Goal: Information Seeking & Learning: Check status

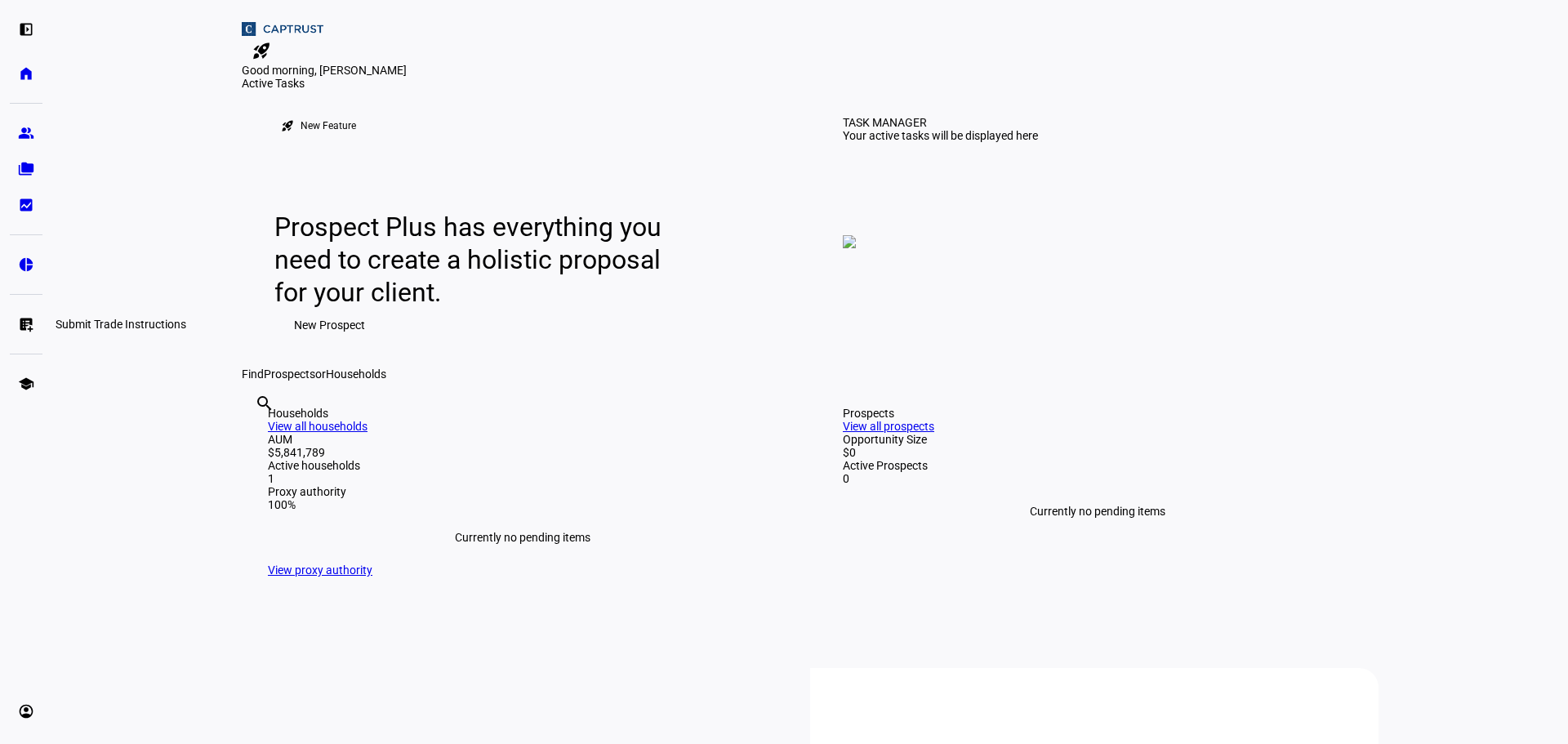
click at [24, 329] on eth-mat-symbol "list_alt_add" at bounding box center [26, 324] width 16 height 16
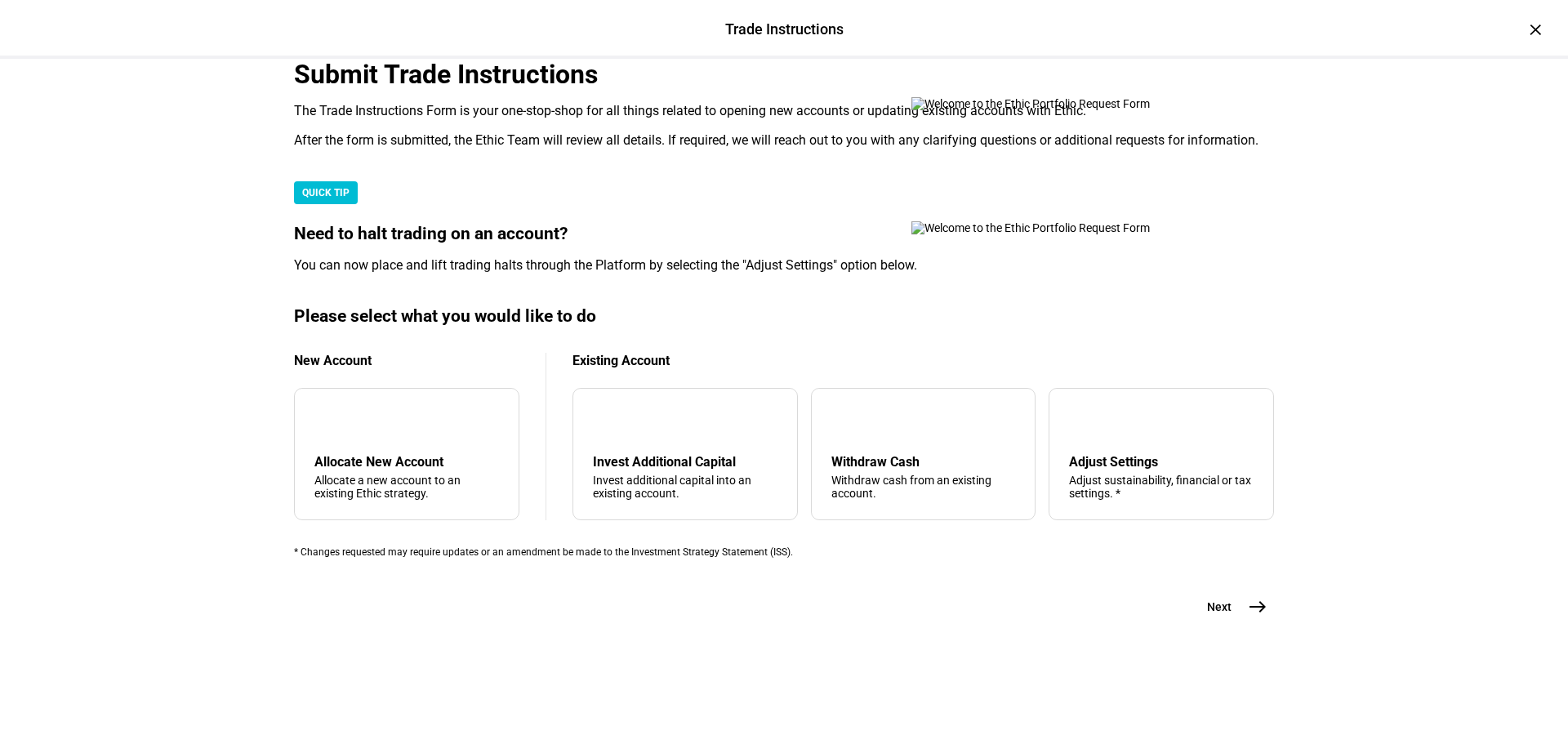
scroll to position [396, 0]
click at [898, 474] on div "Withdraw cash from an existing account." at bounding box center [924, 486] width 185 height 26
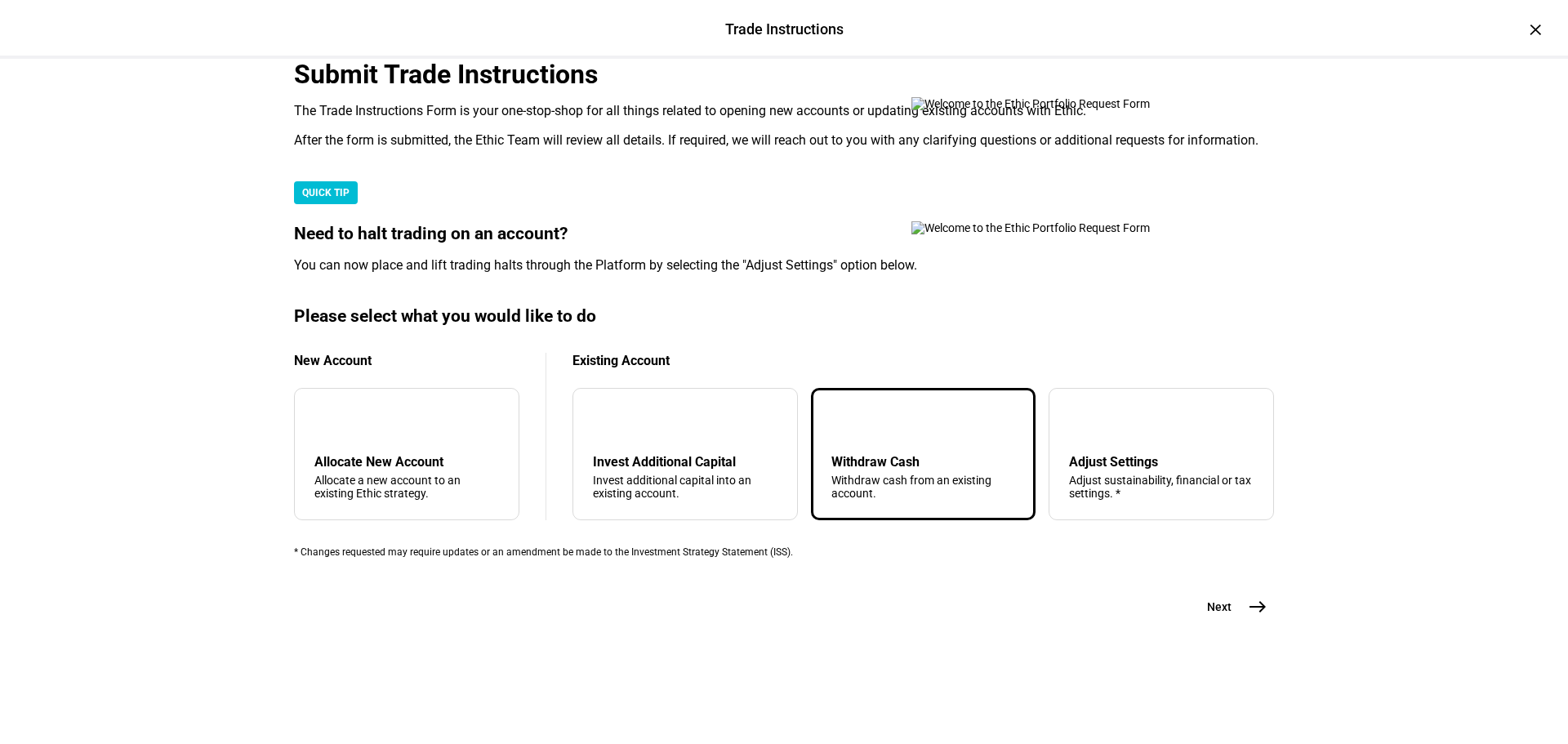
click at [1247, 617] on mat-icon "east" at bounding box center [1257, 607] width 20 height 20
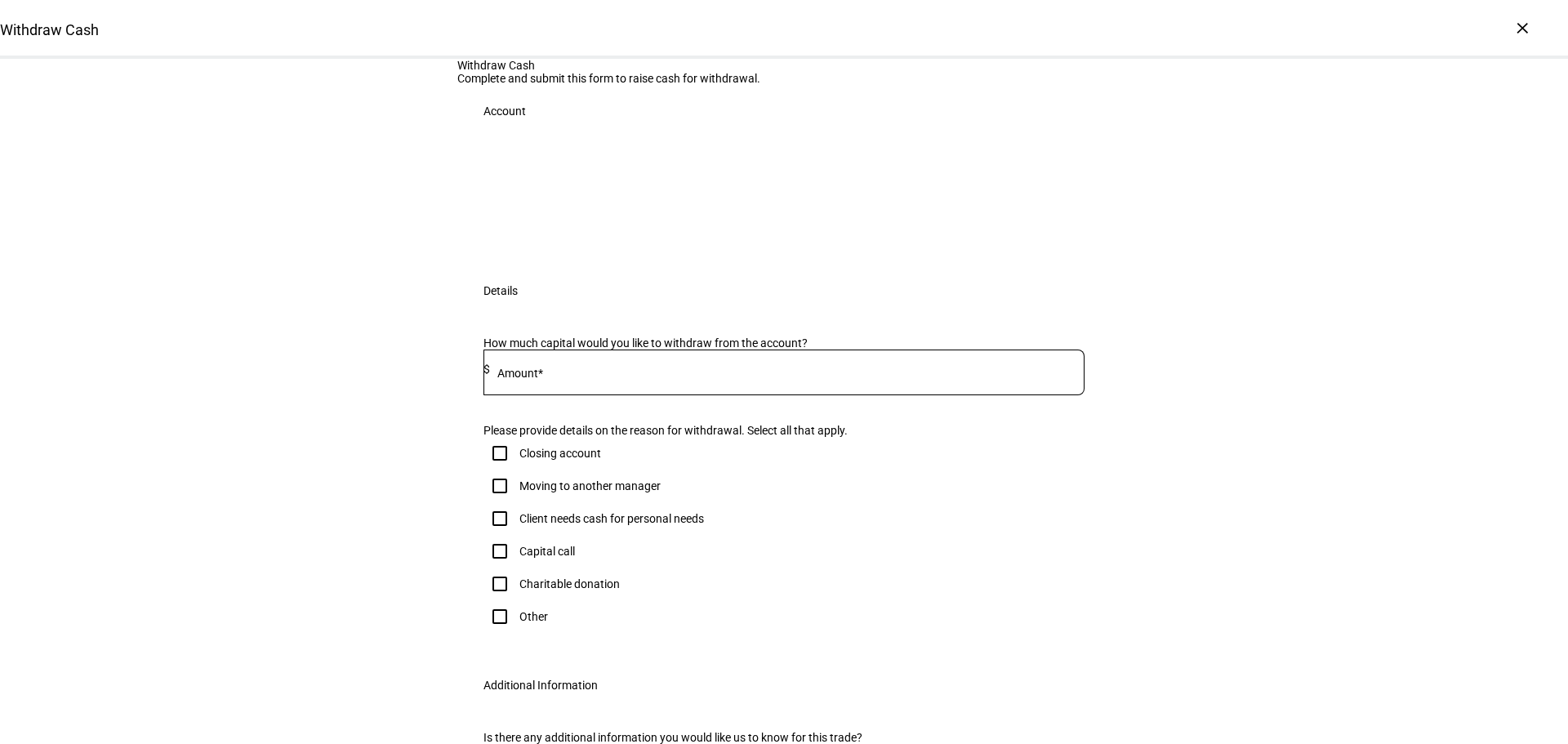
click at [609, 376] on input at bounding box center [787, 369] width 594 height 13
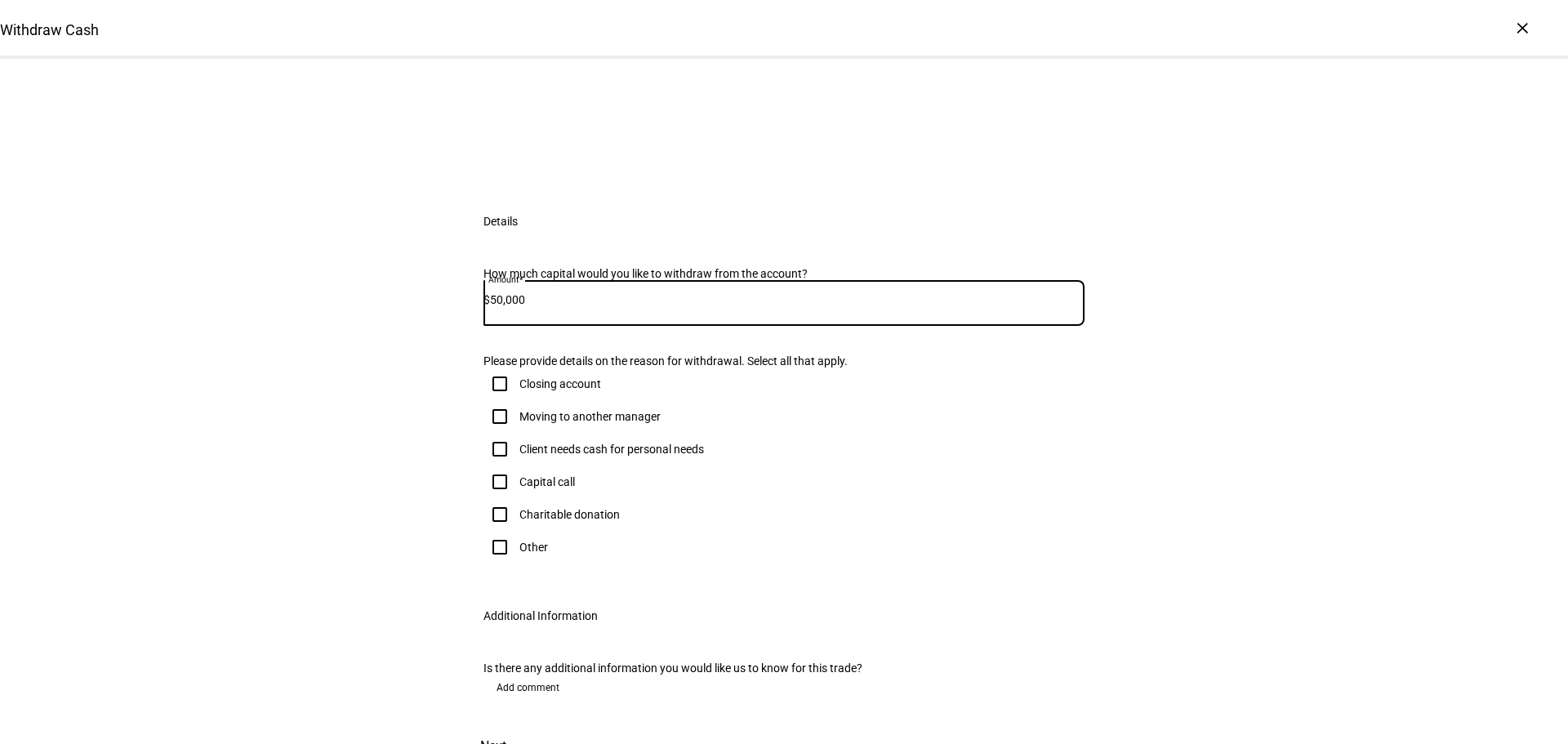
scroll to position [163, 0]
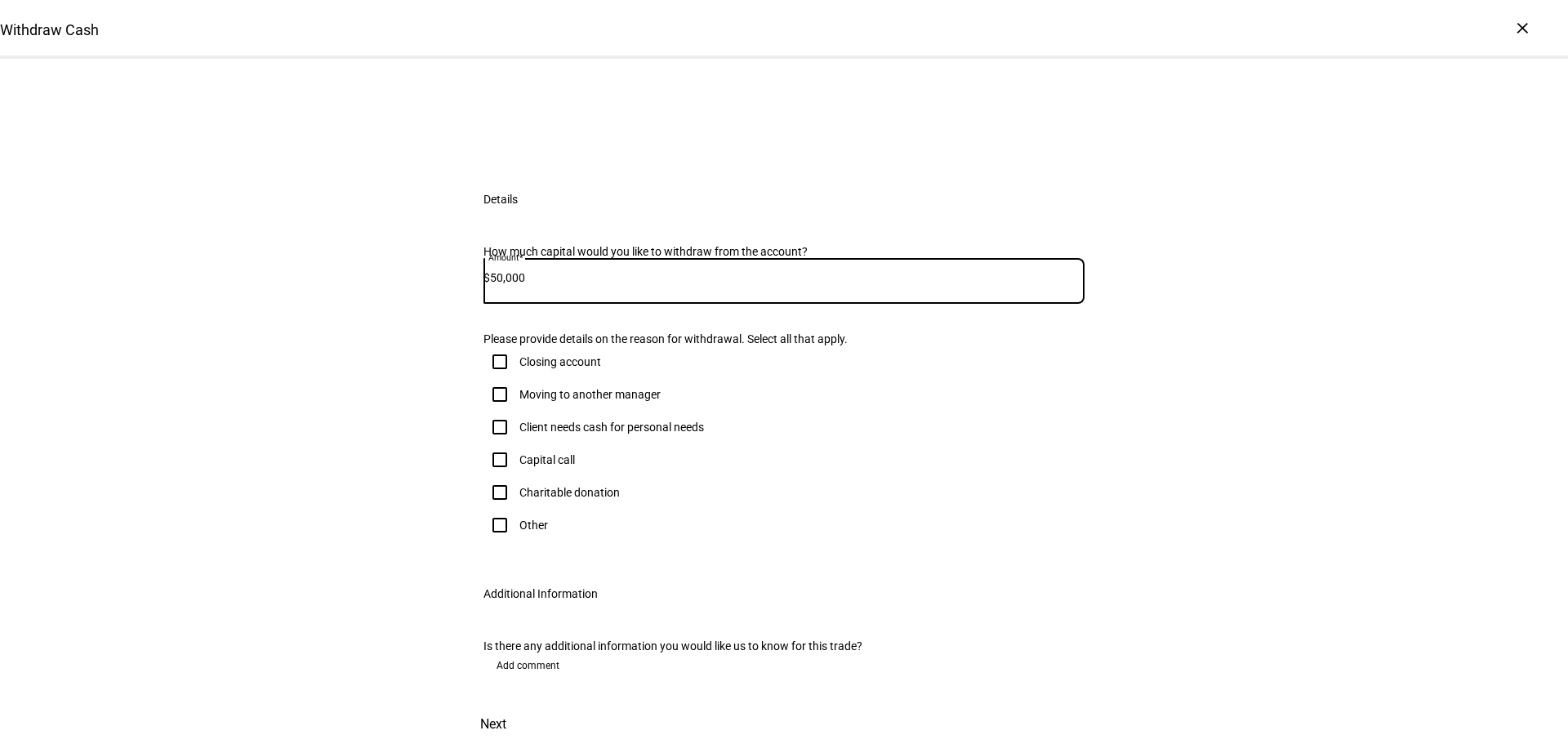
type input "50,000"
click at [540, 434] on div "Client needs cash for personal needs" at bounding box center [612, 427] width 185 height 13
click at [516, 443] on input "Client needs cash for personal needs" at bounding box center [500, 427] width 33 height 33
checkbox input "true"
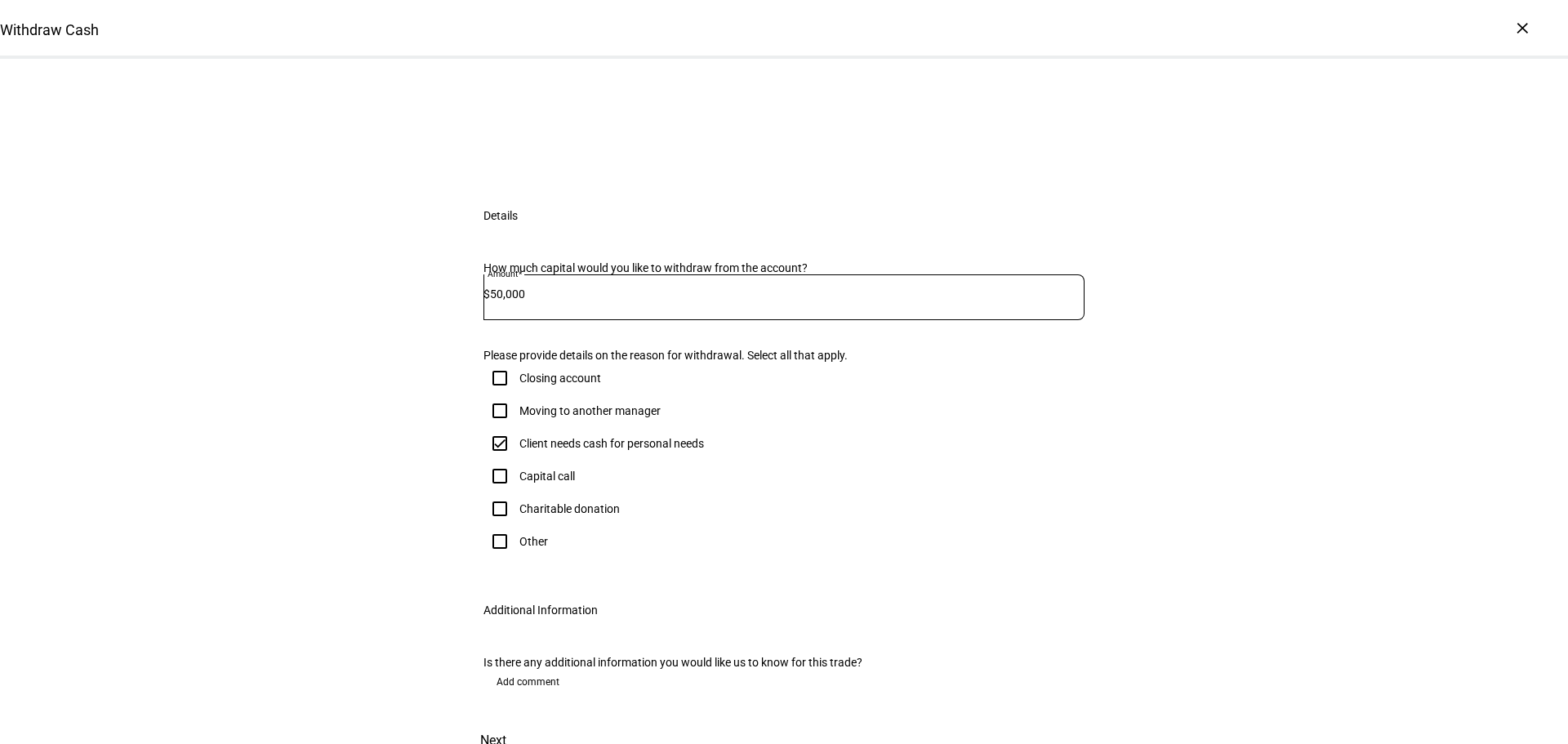
scroll to position [0, 0]
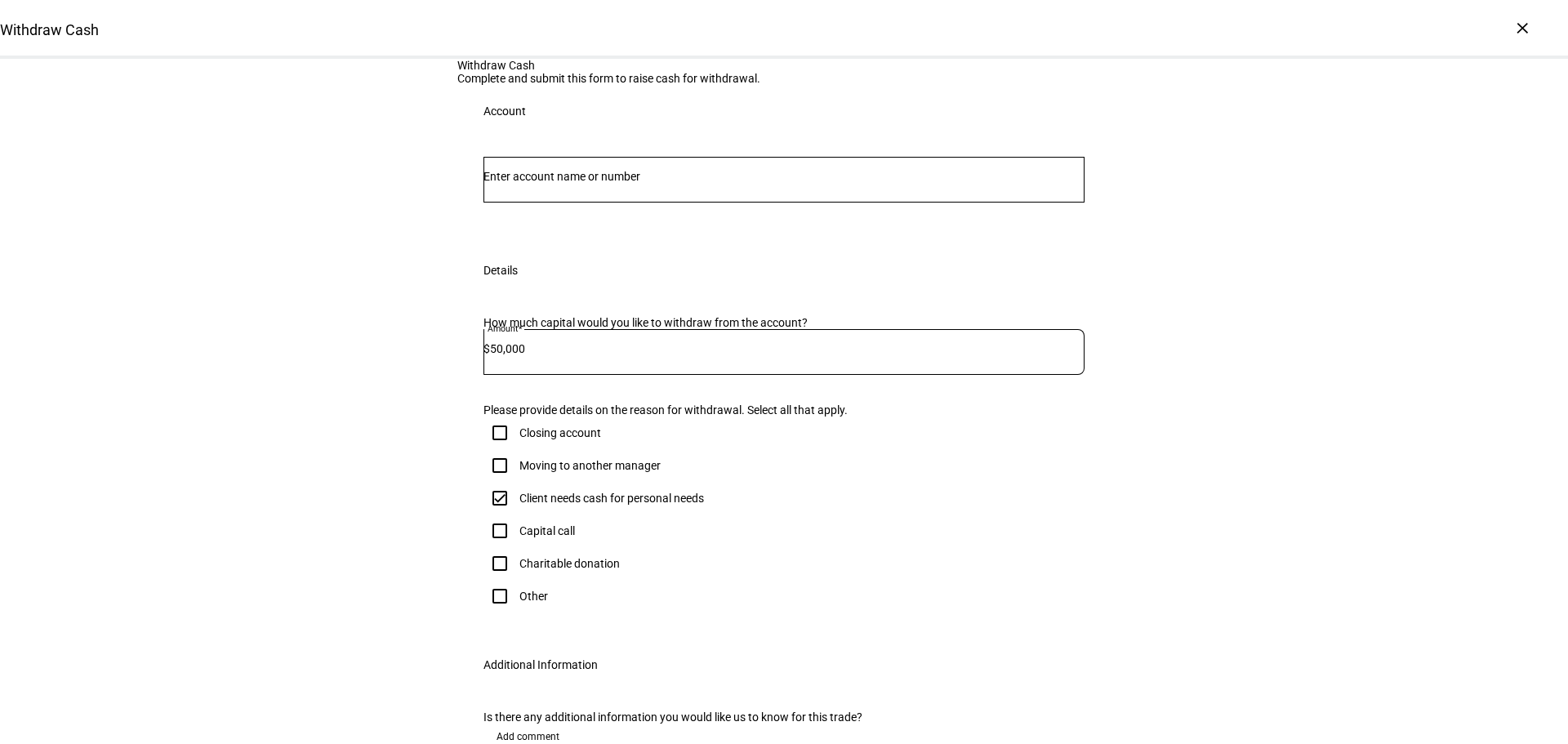
click at [738, 183] on input "Number" at bounding box center [784, 176] width 601 height 13
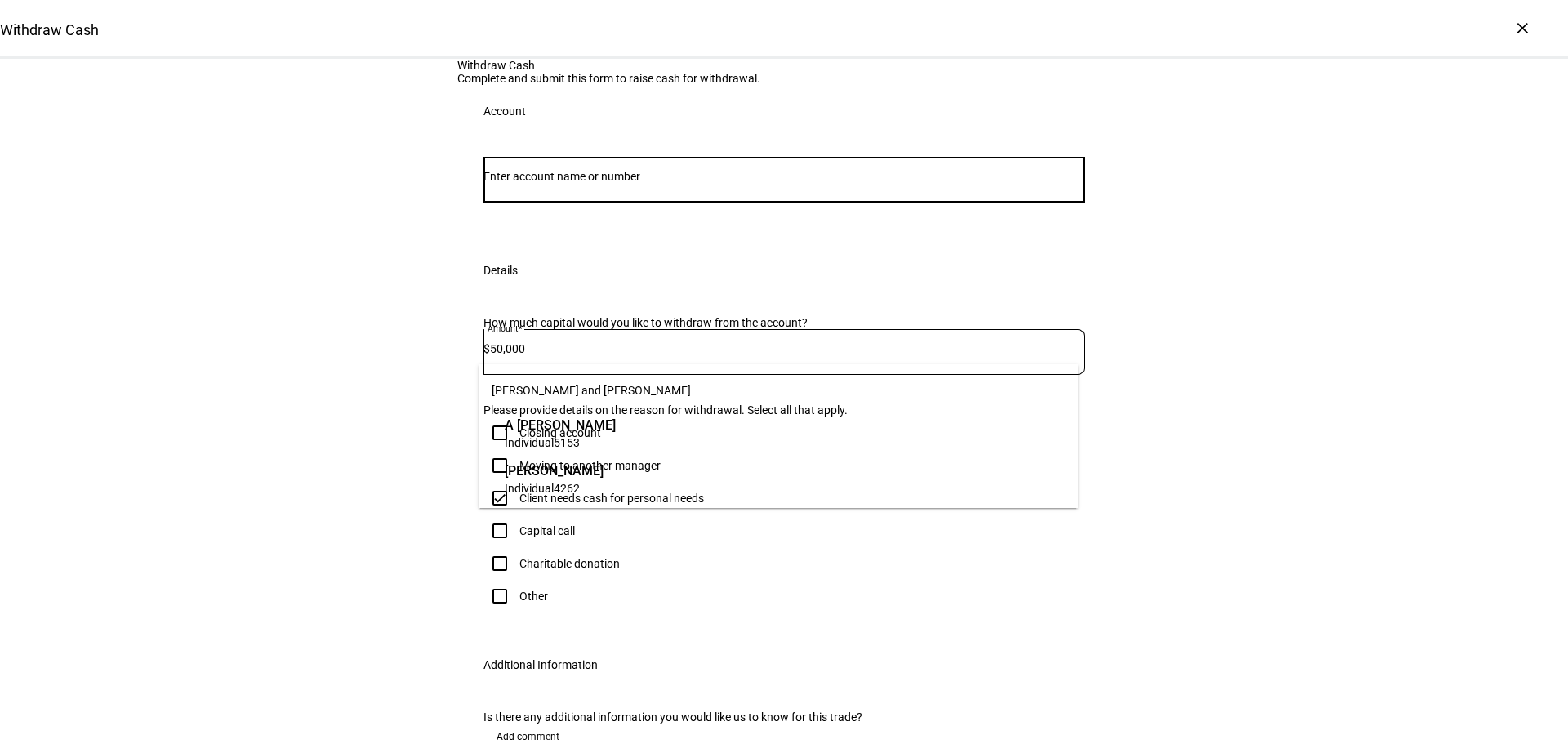
click at [589, 464] on span "Susan J Sands" at bounding box center [554, 471] width 98 height 19
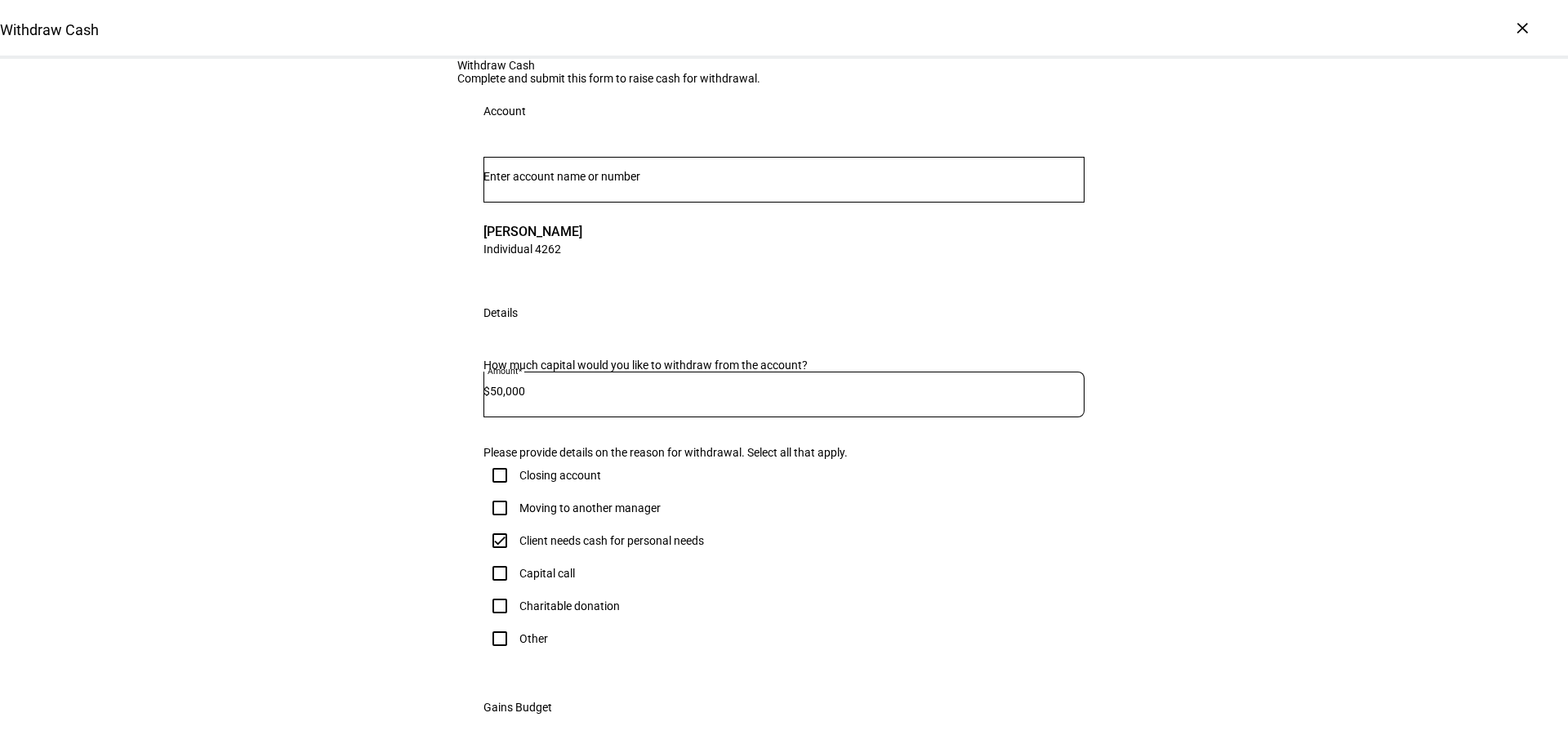
click at [623, 183] on input "Number" at bounding box center [784, 176] width 601 height 13
click at [597, 429] on span "A William Sands Jr" at bounding box center [560, 425] width 111 height 19
click at [484, 218] on div at bounding box center [784, 210] width 601 height 16
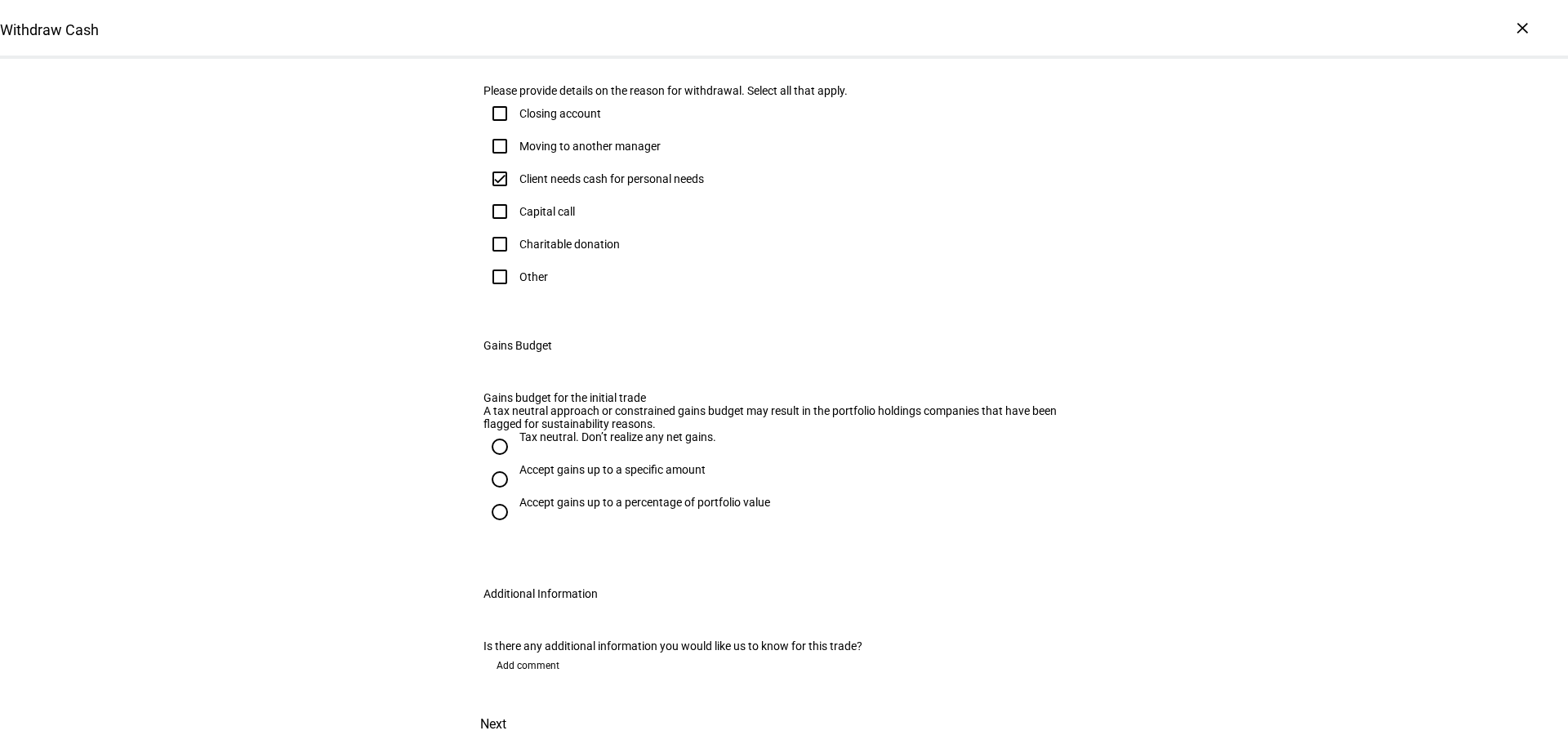
scroll to position [735, 0]
click at [586, 496] on div "Accept gains up to a percentage of portfolio value" at bounding box center [644, 502] width 251 height 13
click at [516, 496] on input "Accept gains up to a percentage of portfolio value" at bounding box center [500, 512] width 33 height 33
radio input "true"
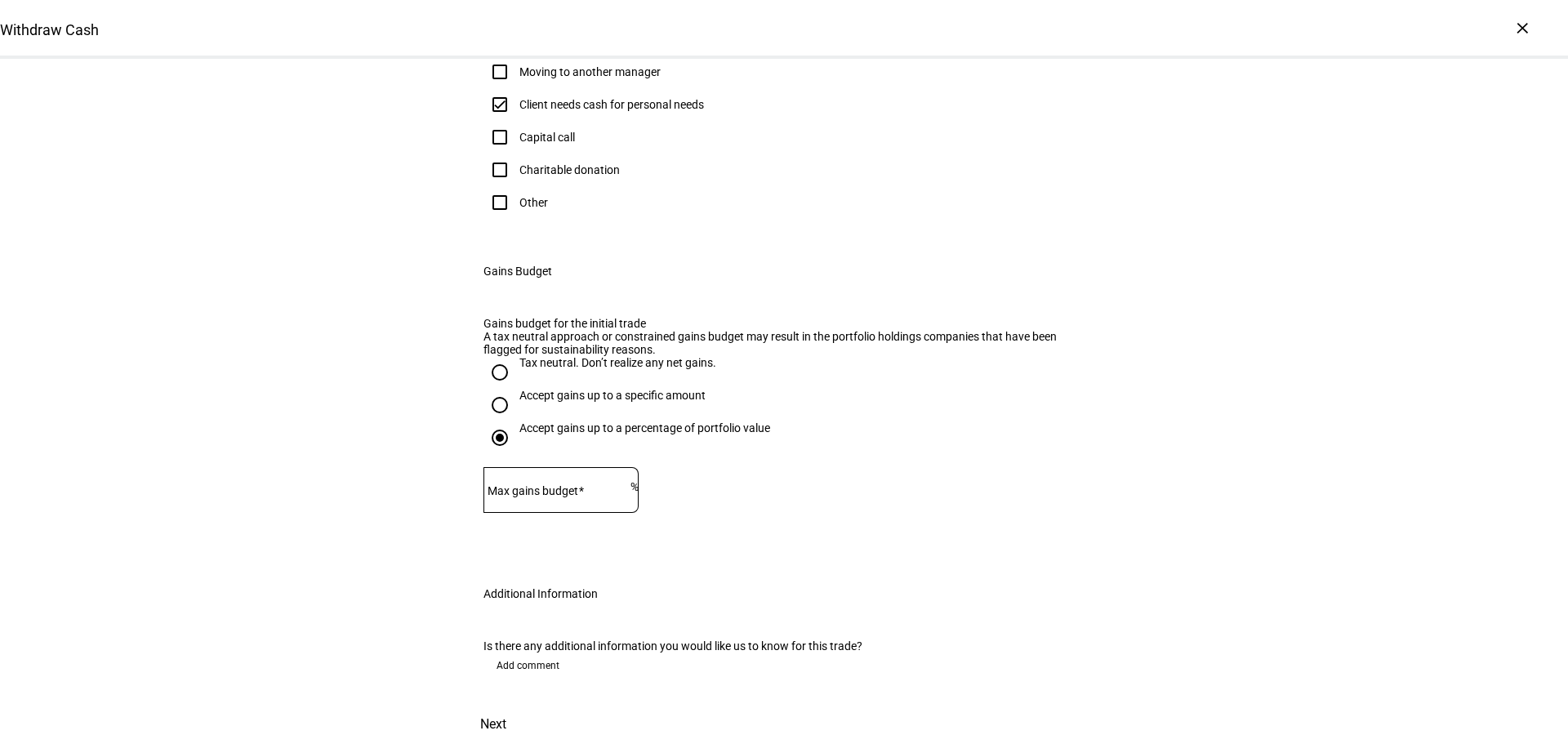
click at [594, 389] on div "Accept gains up to a specific amount" at bounding box center [613, 395] width 187 height 13
click at [516, 389] on input "Accept gains up to a specific amount" at bounding box center [500, 405] width 33 height 33
radio input "true"
click at [600, 356] on div "Tax neutral. Don’t realize any net gains." at bounding box center [618, 362] width 197 height 13
click at [516, 356] on input "Tax neutral. Don’t realize any net gains." at bounding box center [500, 372] width 33 height 33
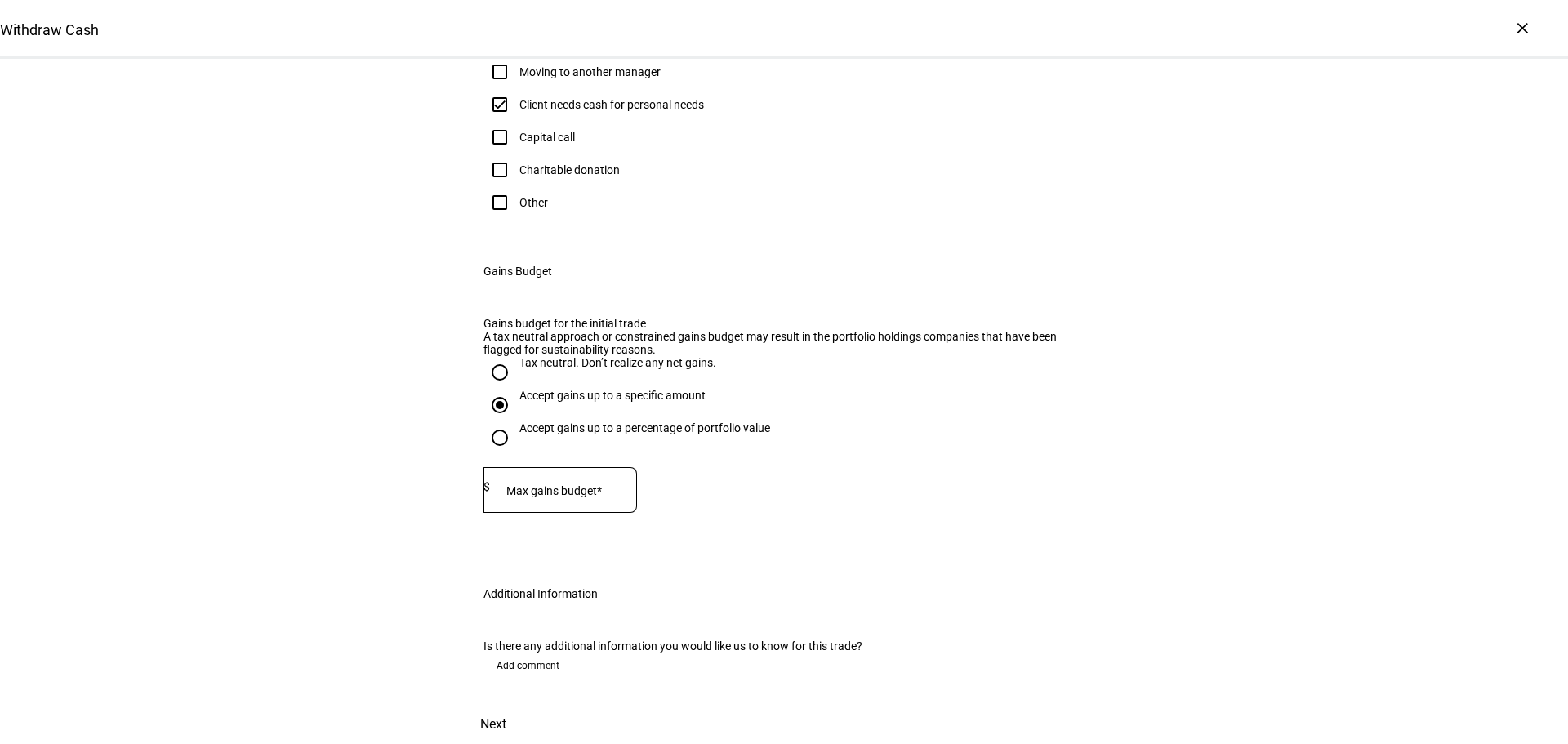
radio input "true"
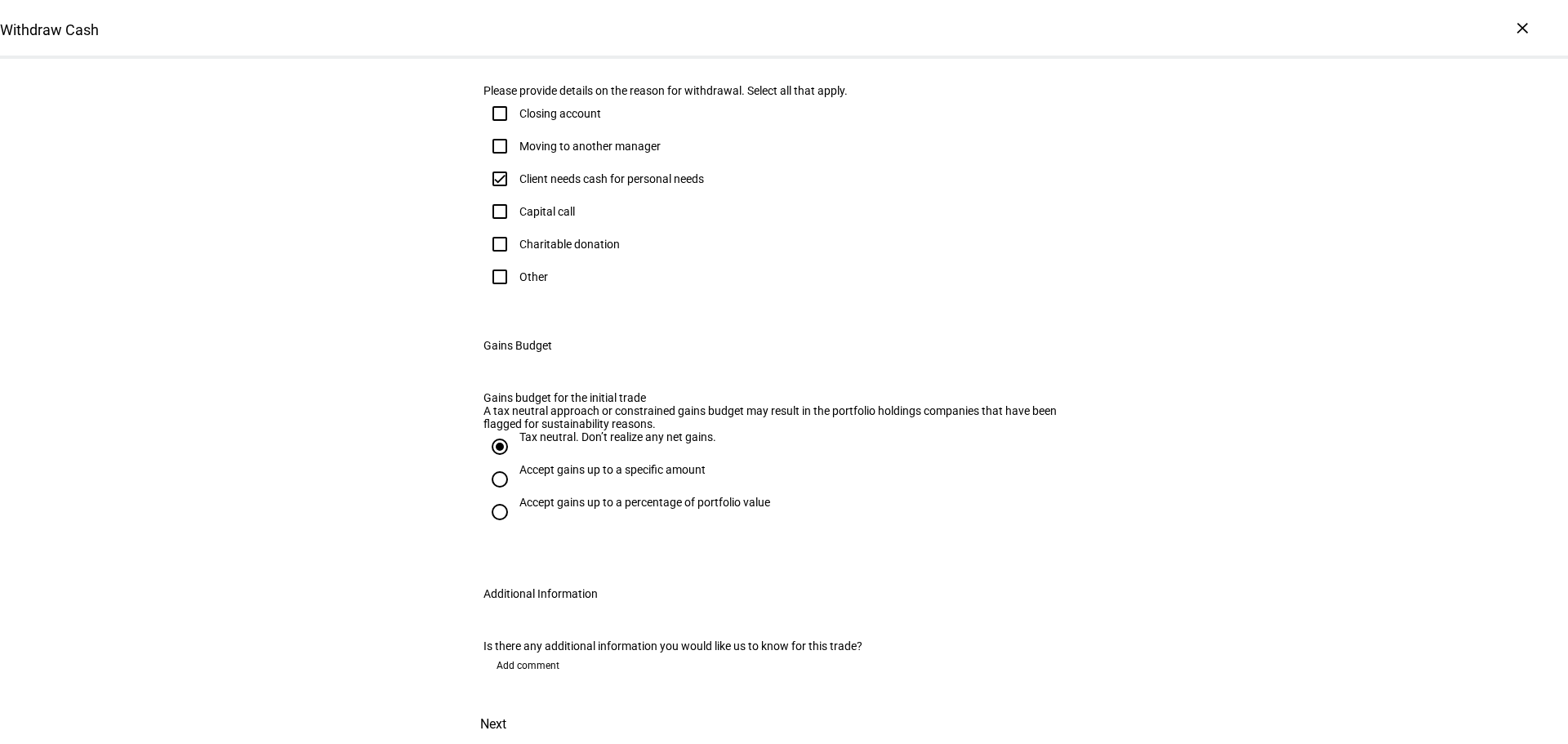
click at [586, 463] on div "Accept gains up to a specific amount" at bounding box center [613, 469] width 187 height 13
click at [516, 463] on input "Accept gains up to a specific amount" at bounding box center [500, 480] width 33 height 33
radio input "true"
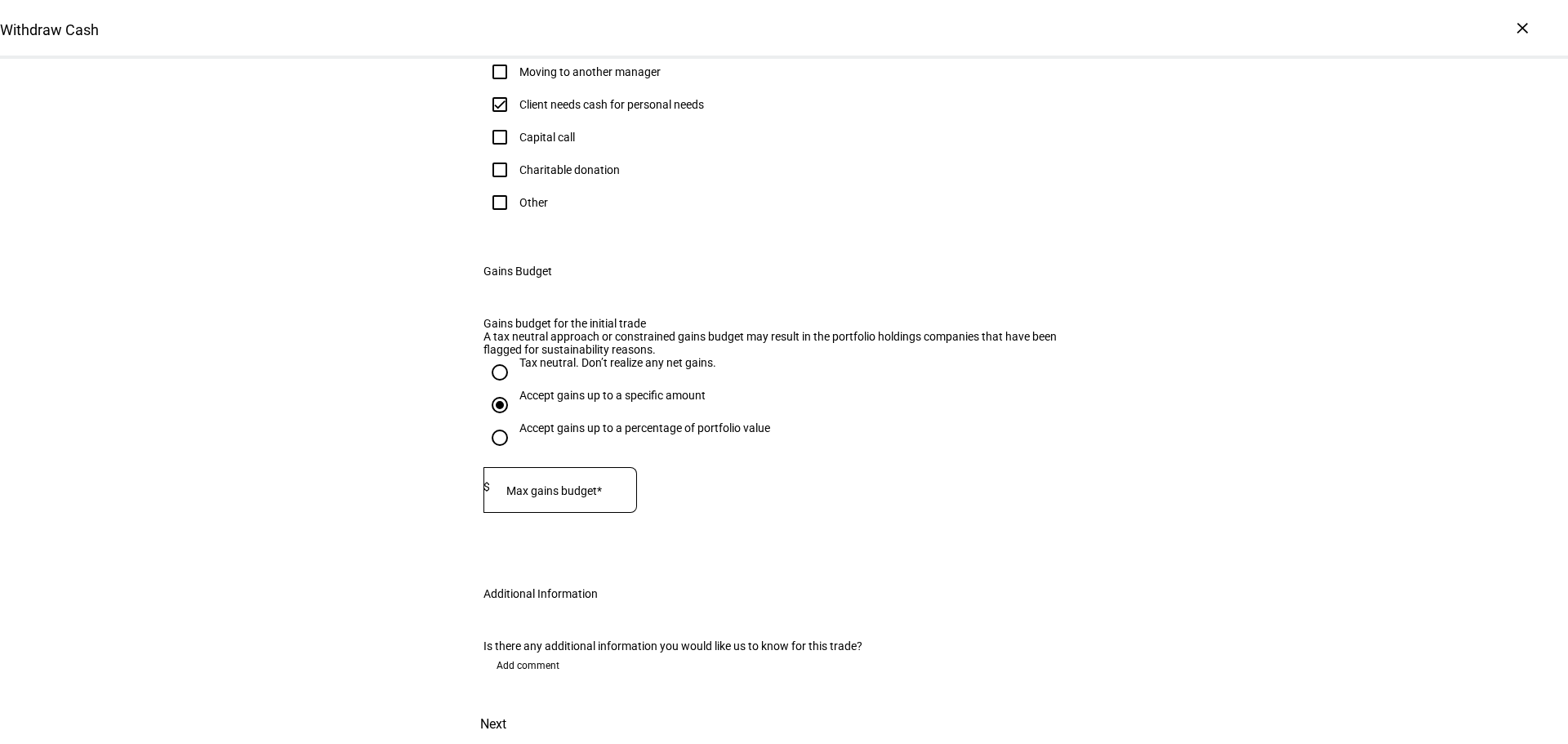
click at [583, 467] on div at bounding box center [563, 490] width 147 height 46
click at [575, 480] on input at bounding box center [563, 486] width 147 height 13
type input "10,000"
click at [782, 568] on div "Additional Information" at bounding box center [784, 594] width 653 height 52
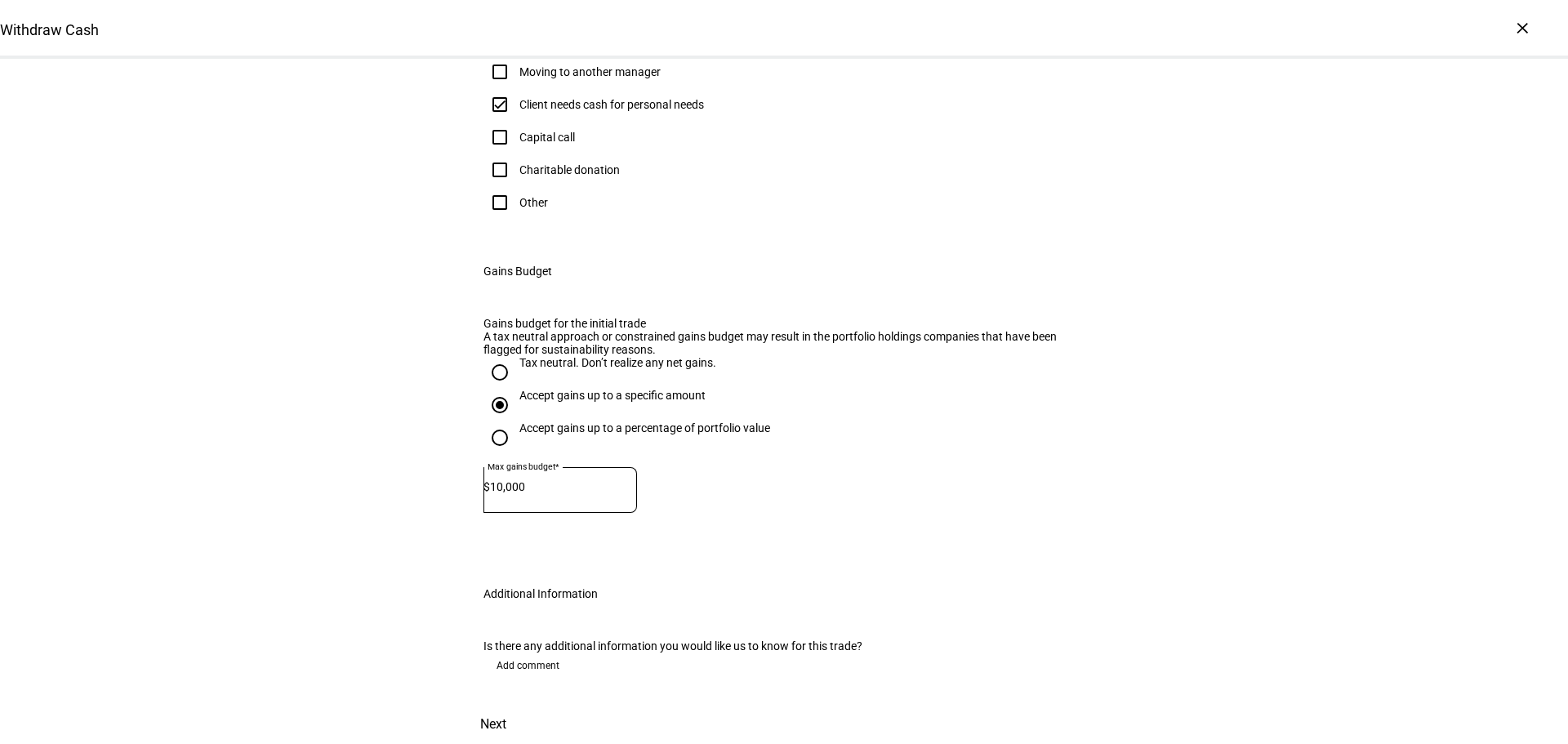
click at [530, 705] on span at bounding box center [492, 724] width 72 height 39
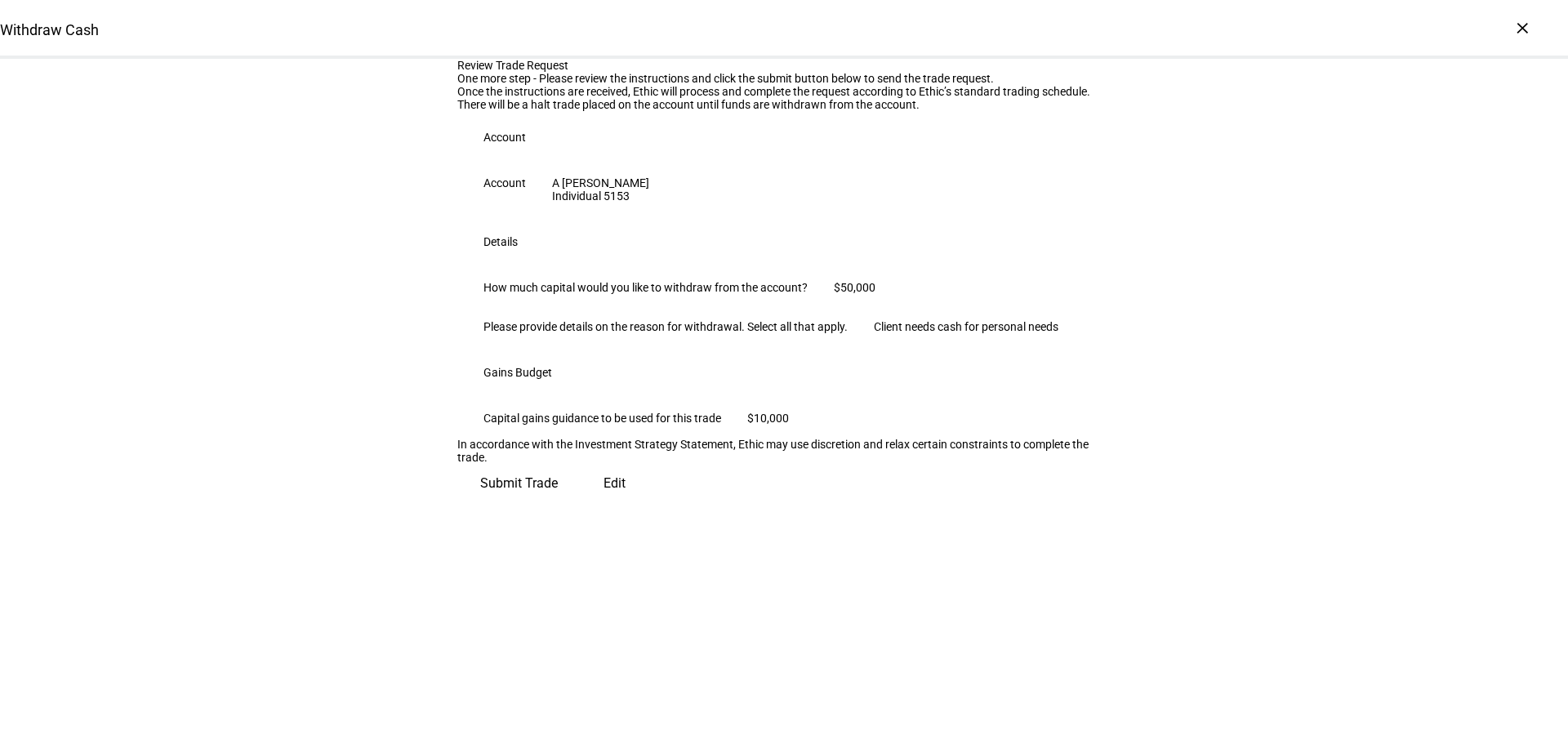
scroll to position [166, 0]
click at [558, 503] on span "Submit Trade" at bounding box center [519, 483] width 78 height 39
click at [1142, 503] on div "Review Trade Request One more step - Please review the instructions and click t…" at bounding box center [784, 281] width 1568 height 444
drag, startPoint x: 561, startPoint y: 208, endPoint x: 747, endPoint y: 238, distance: 188.4
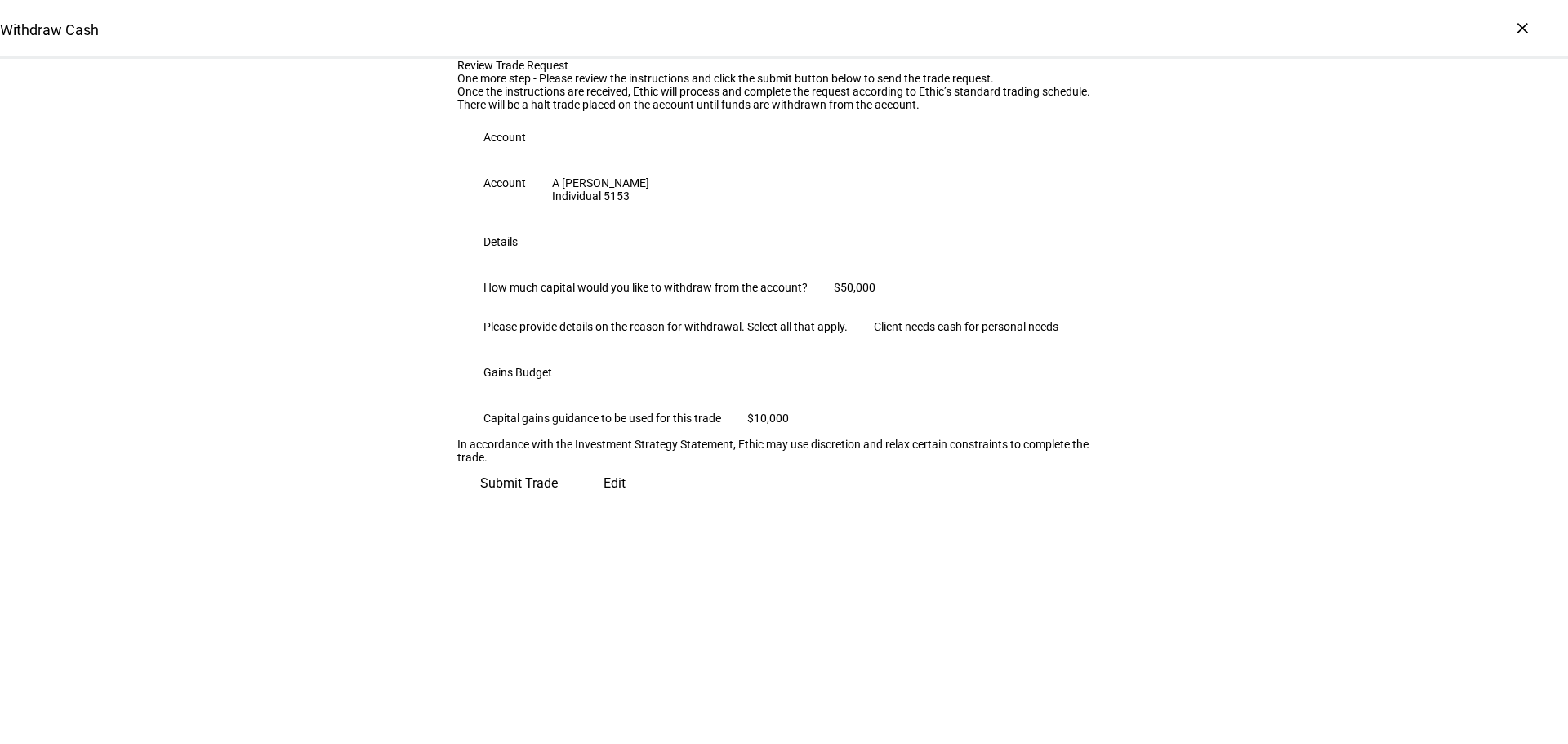
click at [747, 111] on div "Review Trade Request One more step - Please review the instructions and click t…" at bounding box center [784, 85] width 653 height 52
click at [749, 111] on div "Review Trade Request One more step - Please review the instructions and click t…" at bounding box center [784, 85] width 653 height 52
click at [1518, 28] on div "×" at bounding box center [1522, 28] width 26 height 26
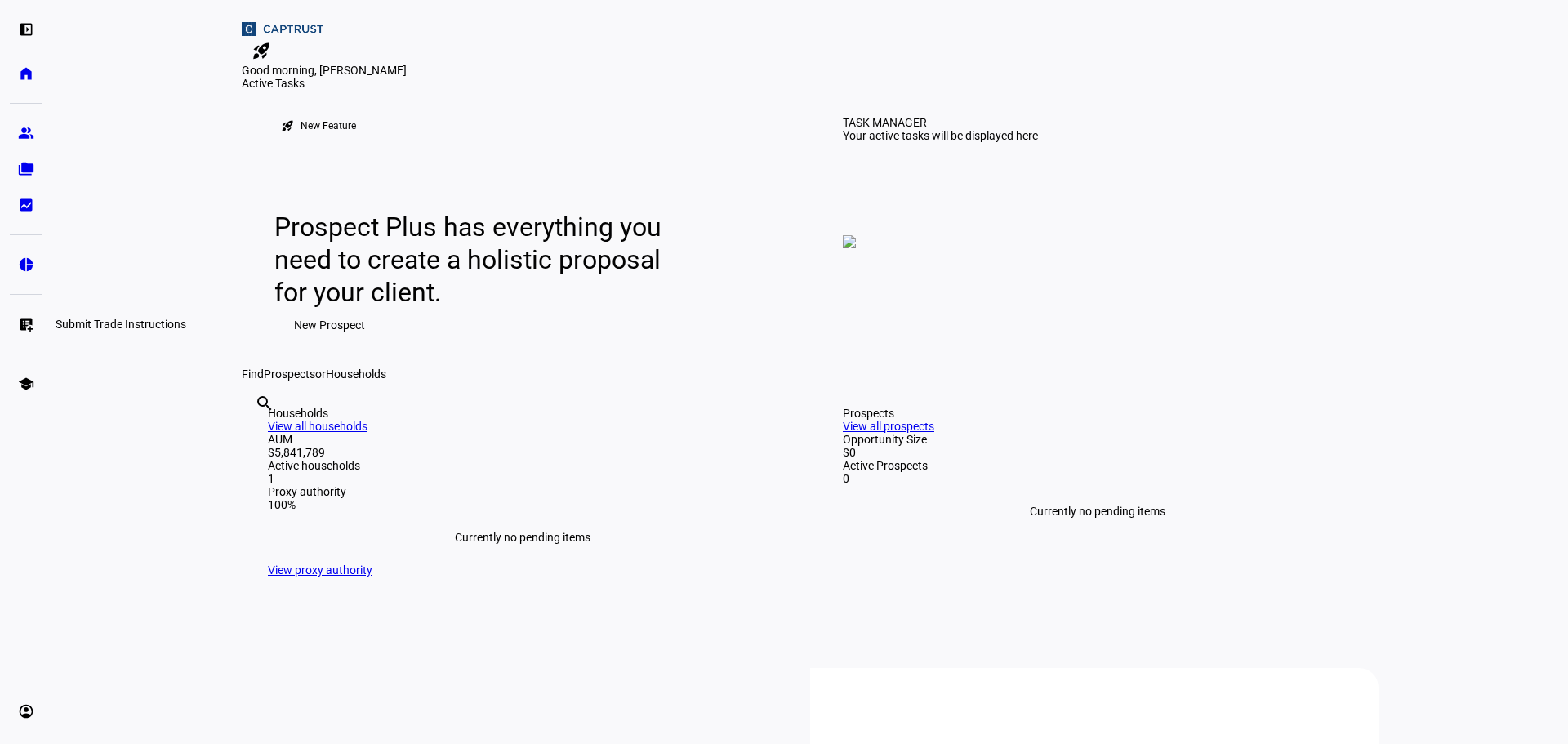
click at [24, 327] on eth-mat-symbol "list_alt_add" at bounding box center [26, 324] width 16 height 16
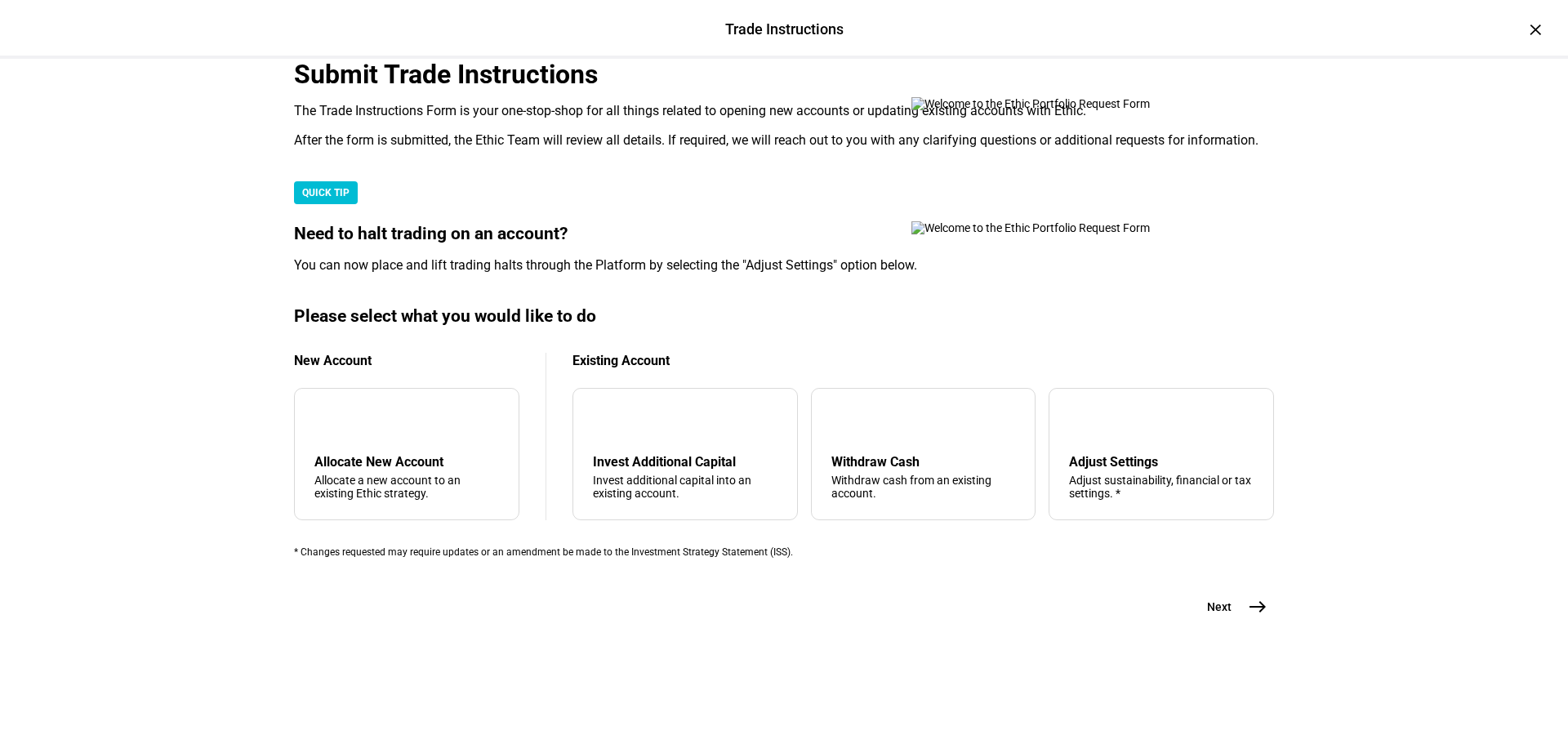
scroll to position [396, 0]
click at [920, 474] on div "Withdraw cash from an existing account." at bounding box center [924, 486] width 185 height 26
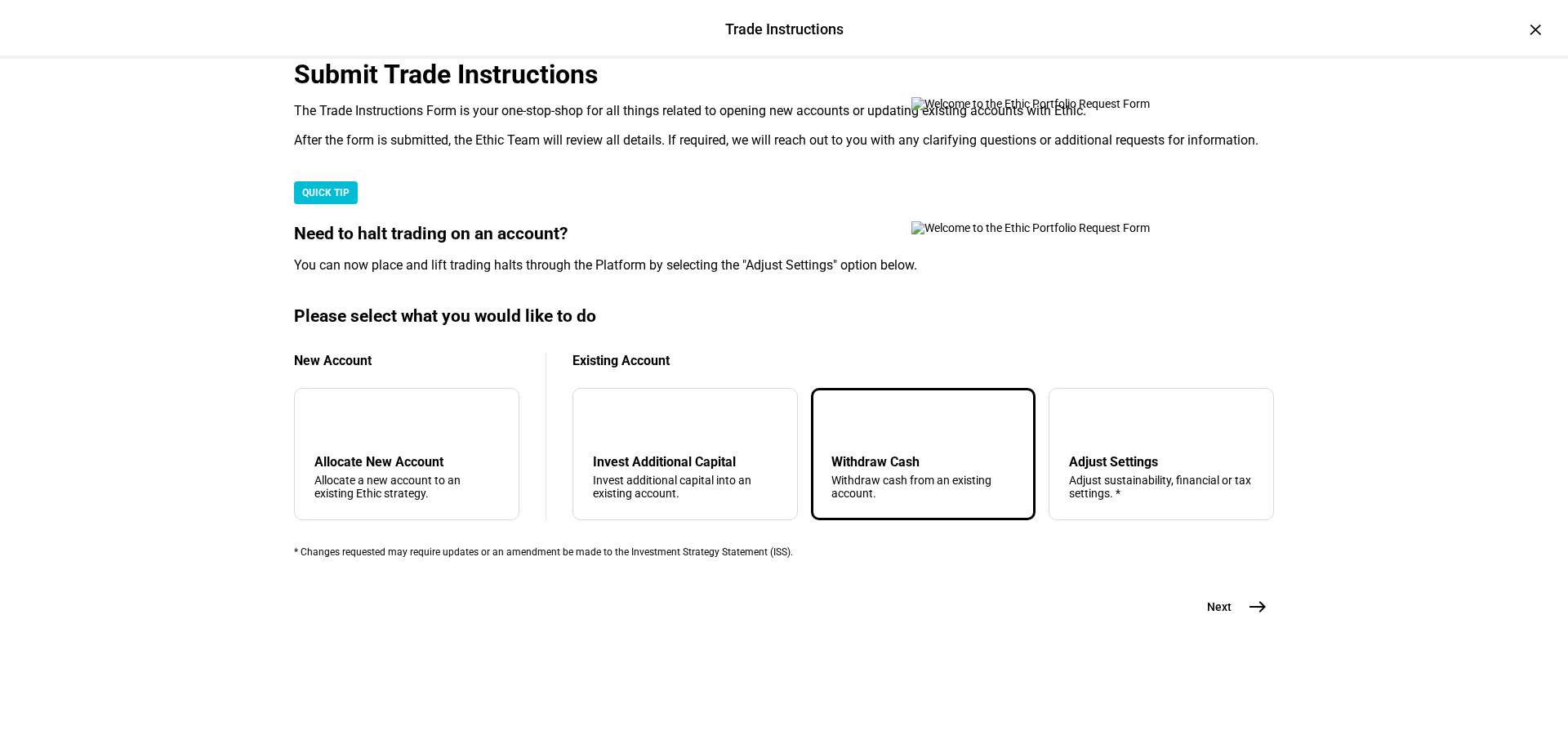
click at [1247, 617] on mat-icon "east" at bounding box center [1257, 607] width 20 height 20
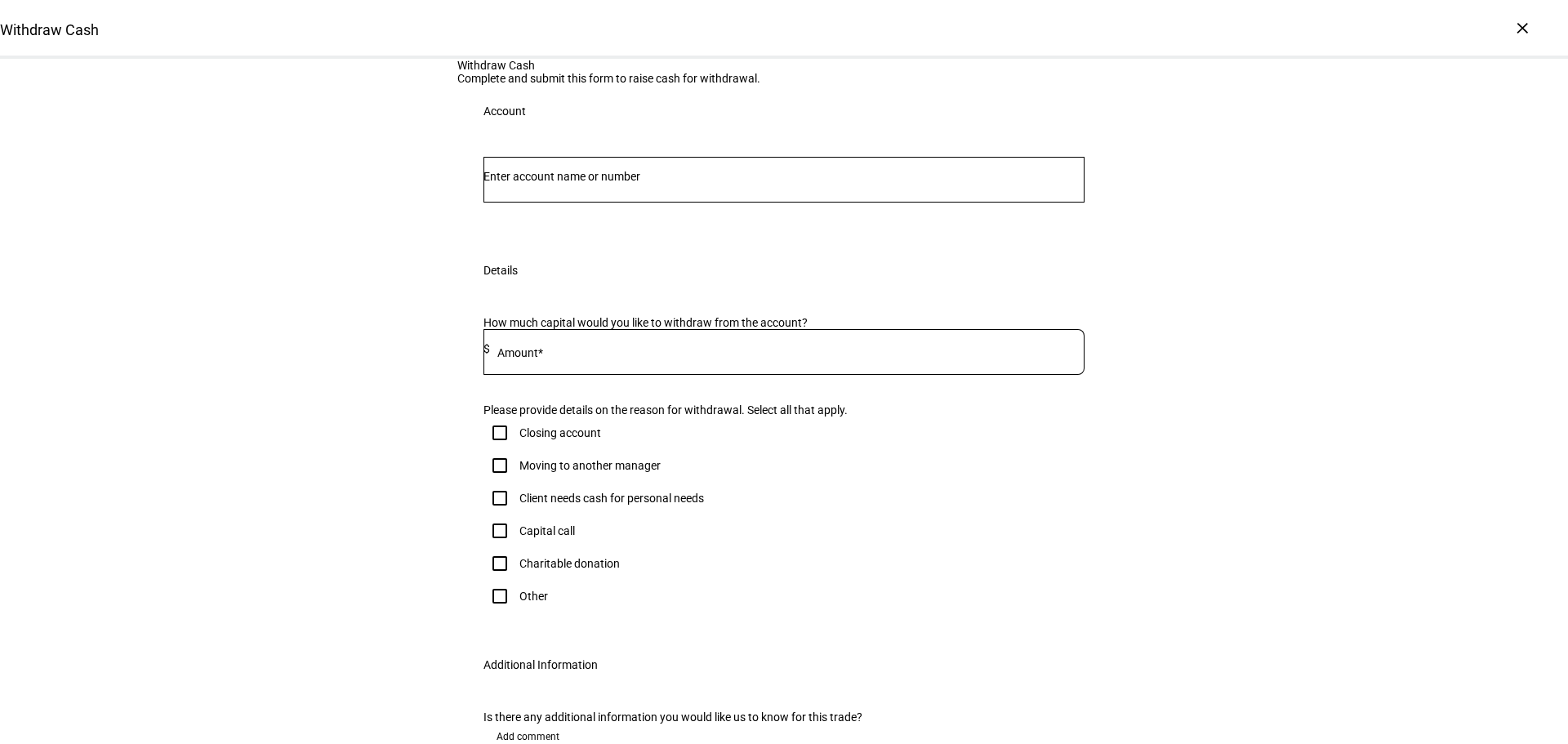
click at [622, 183] on input "Number" at bounding box center [784, 176] width 601 height 13
click at [591, 425] on span "A William Sands Jr" at bounding box center [560, 425] width 111 height 19
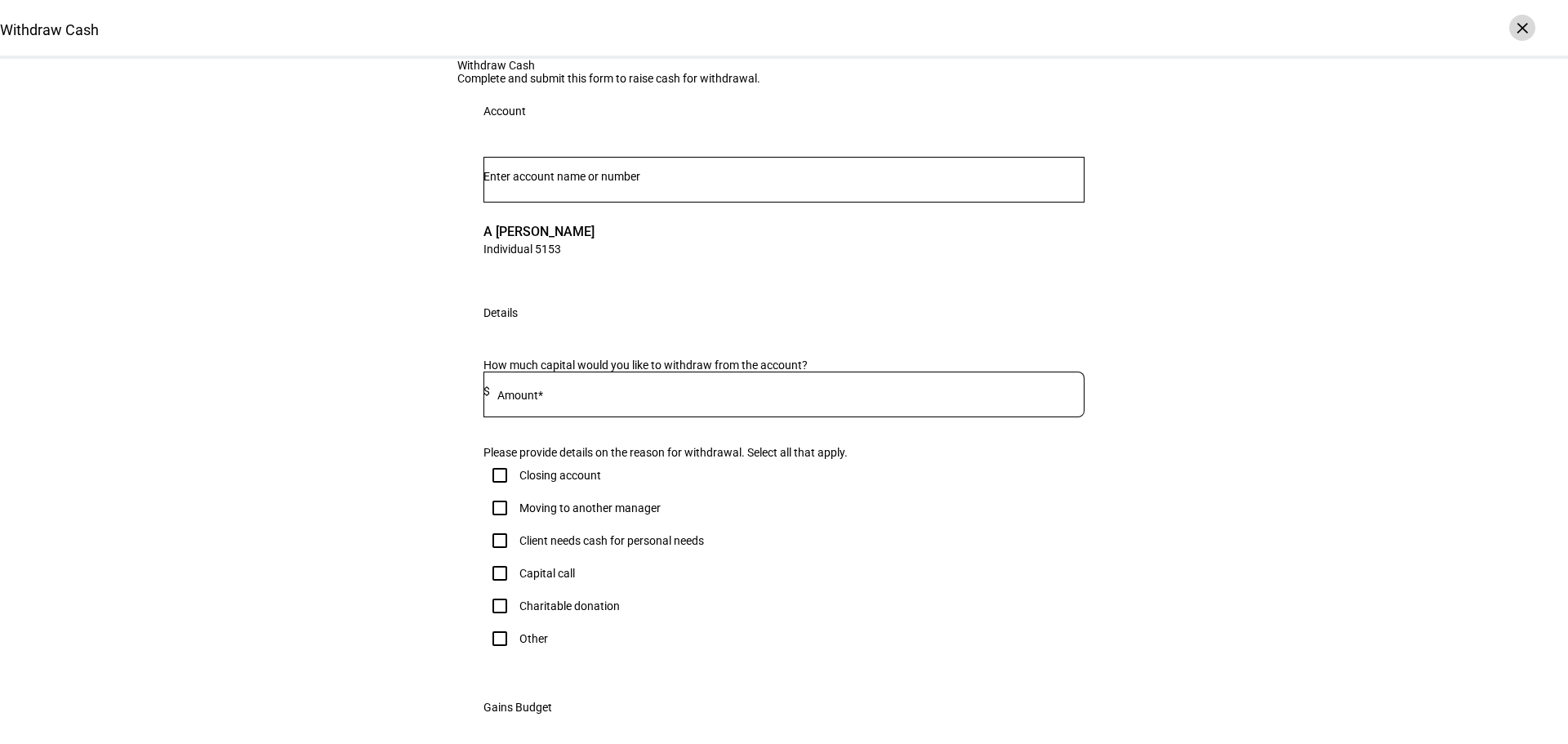
click at [1524, 20] on div "×" at bounding box center [1522, 28] width 26 height 26
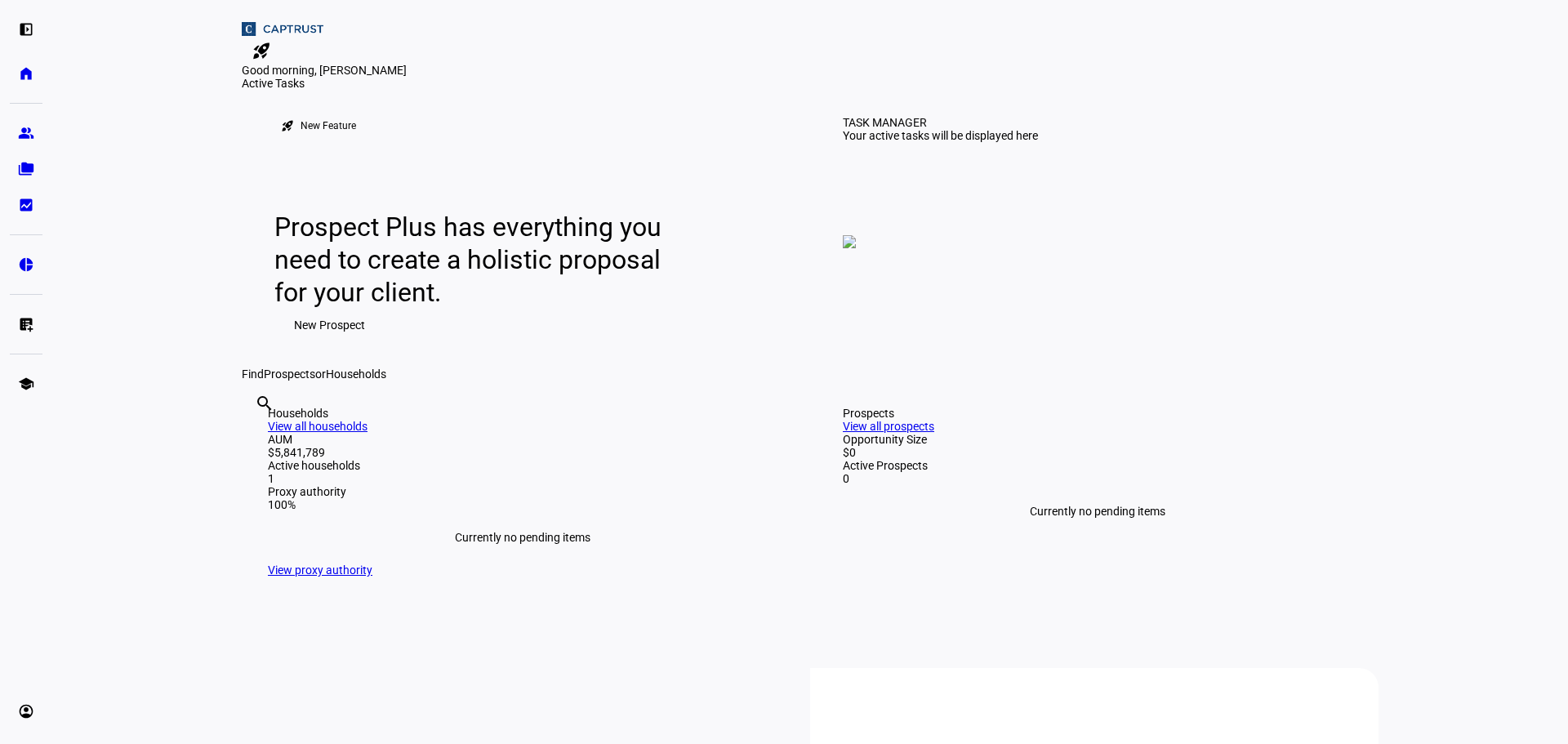
click at [856, 248] on img at bounding box center [849, 241] width 13 height 13
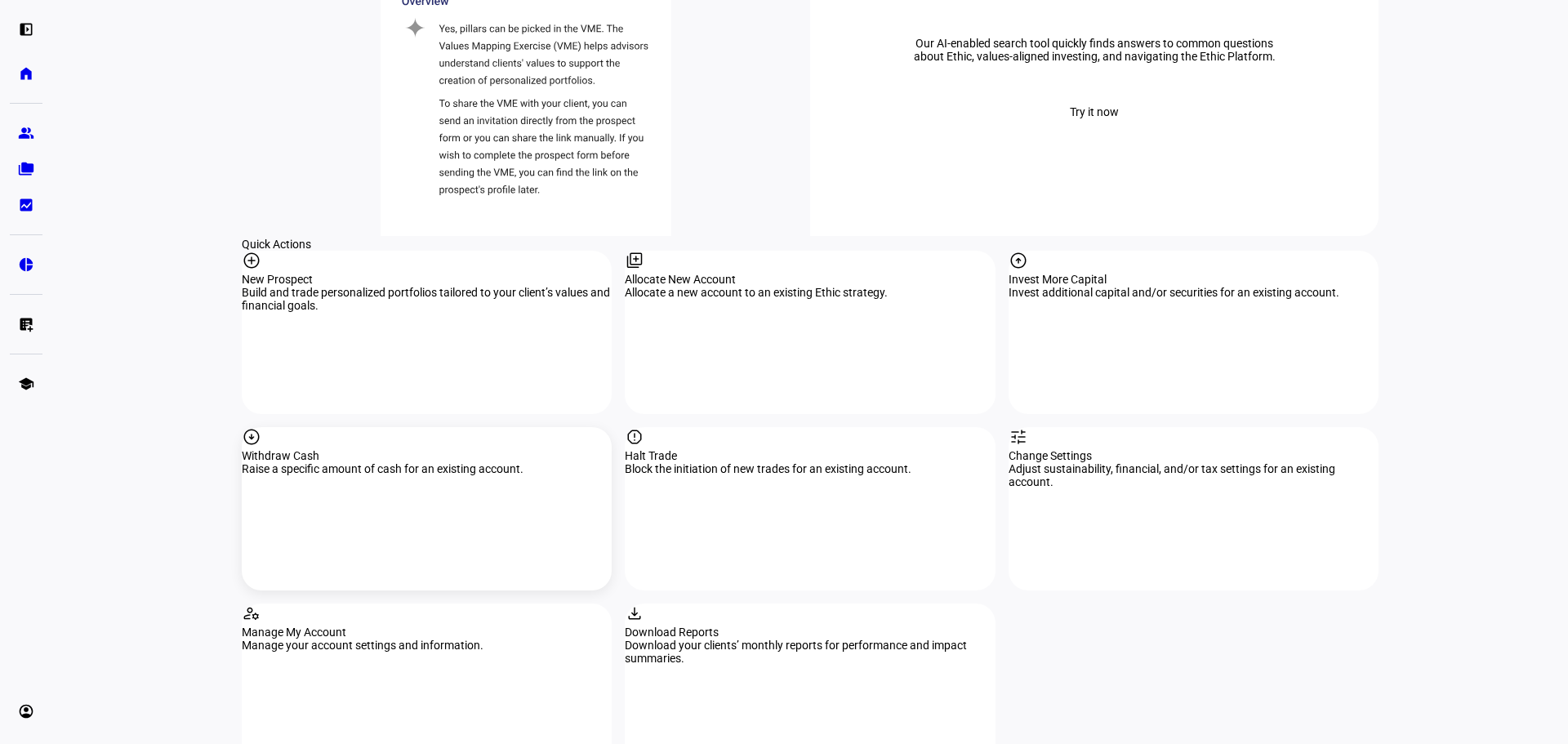
scroll to position [1389, 0]
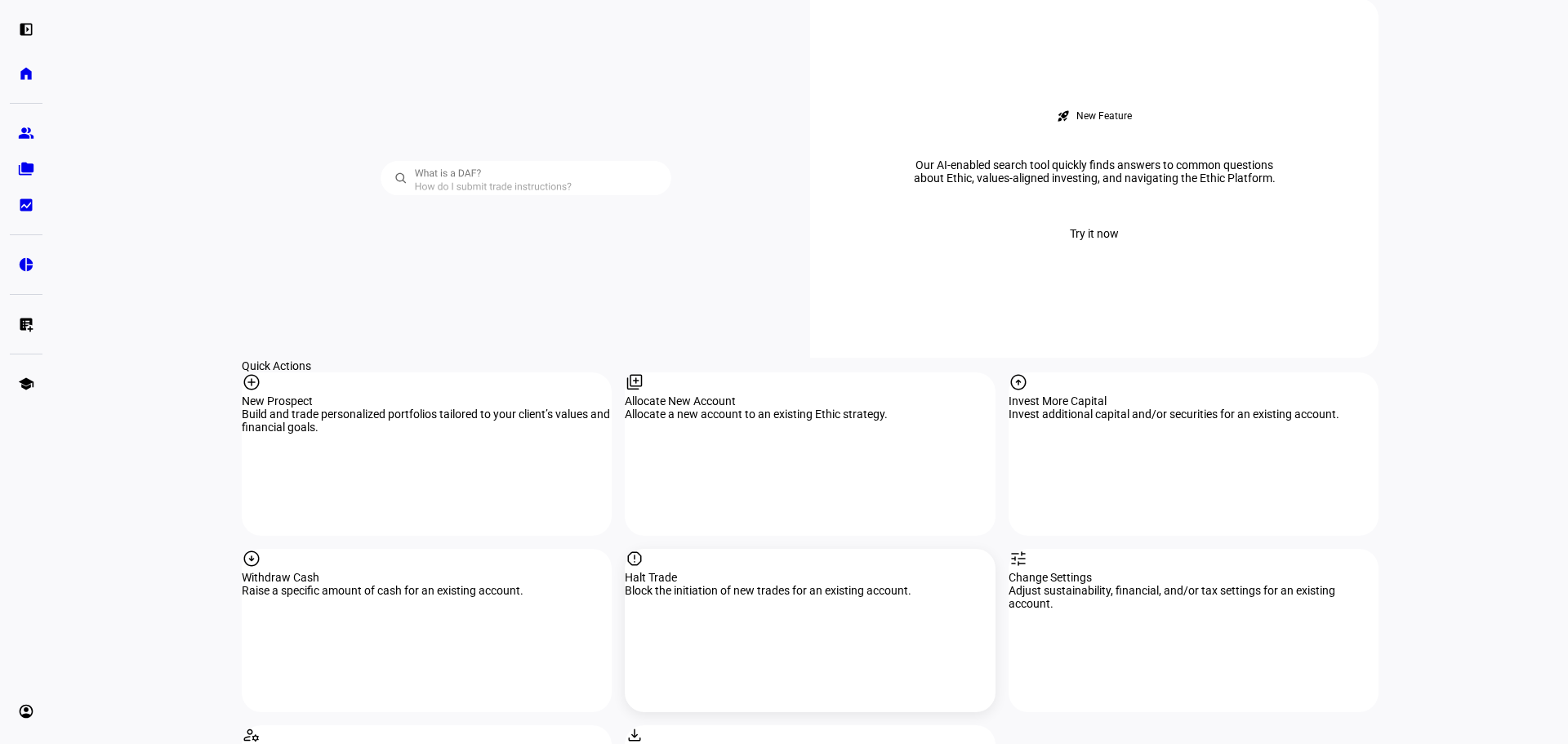
click at [802, 584] on div "Block the initiation of new trades for an existing account." at bounding box center [809, 590] width 370 height 13
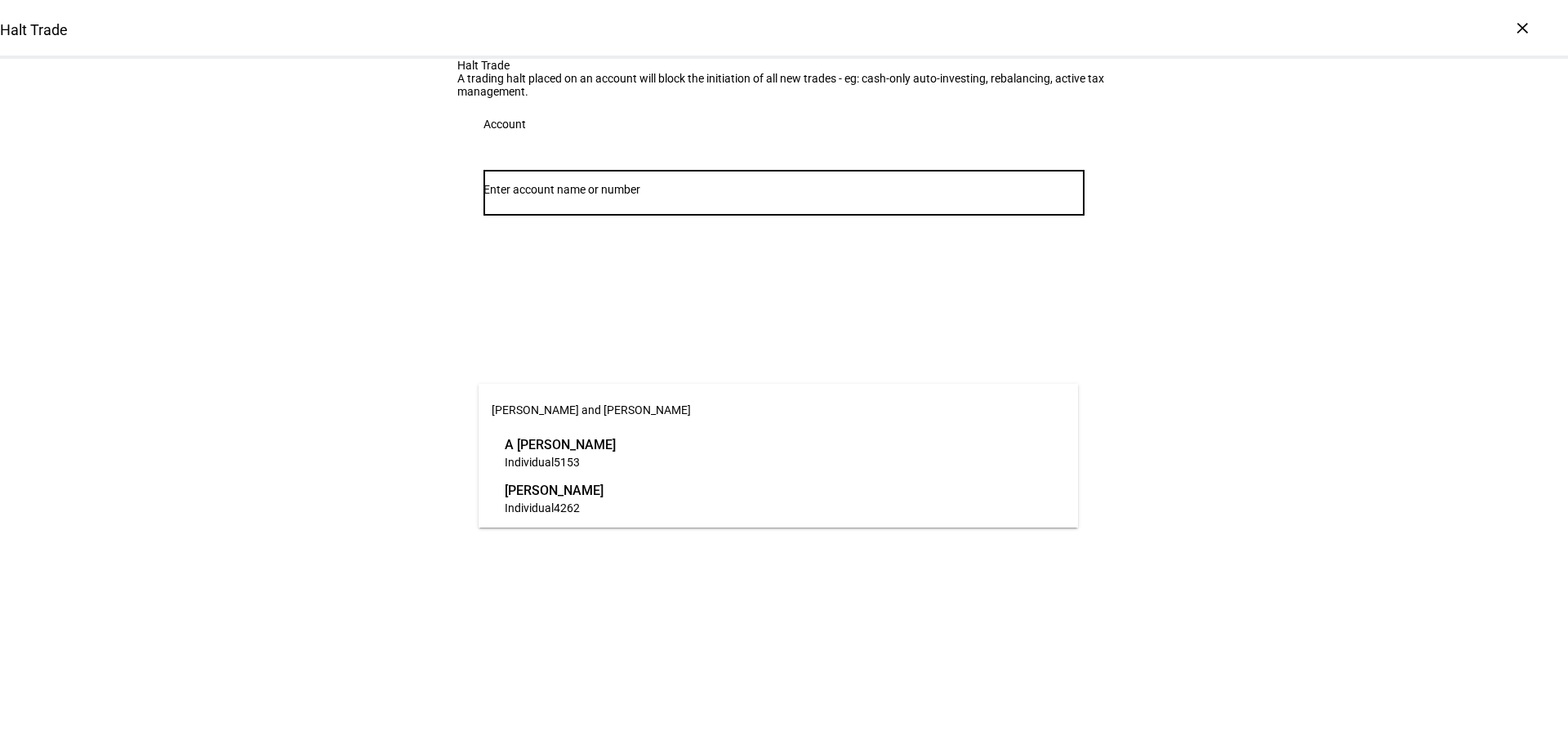
click at [700, 196] on input "Number" at bounding box center [784, 189] width 601 height 13
click at [616, 449] on span "A William Sands Jr" at bounding box center [560, 445] width 111 height 19
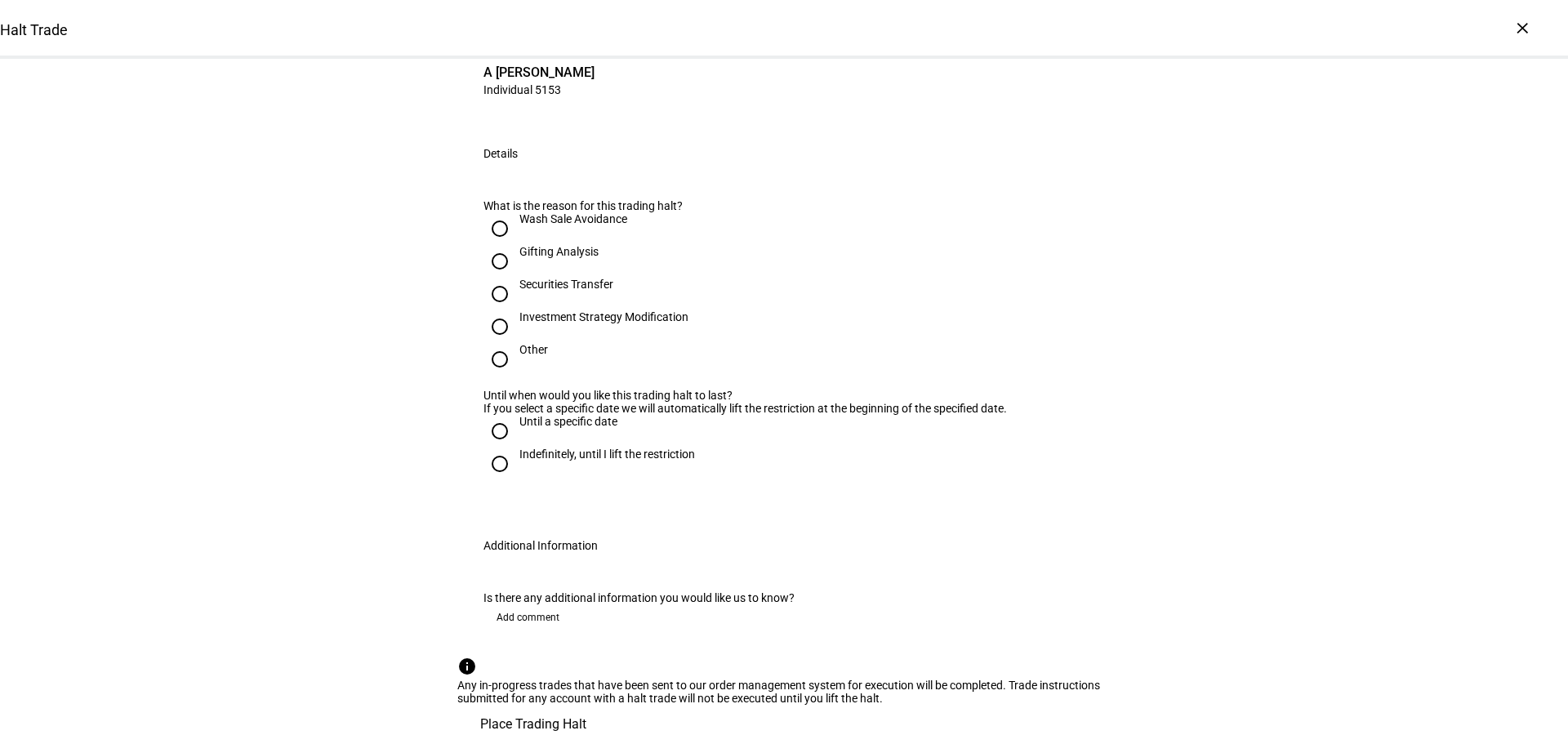
scroll to position [563, 0]
click at [1527, 20] on div "×" at bounding box center [1522, 28] width 26 height 26
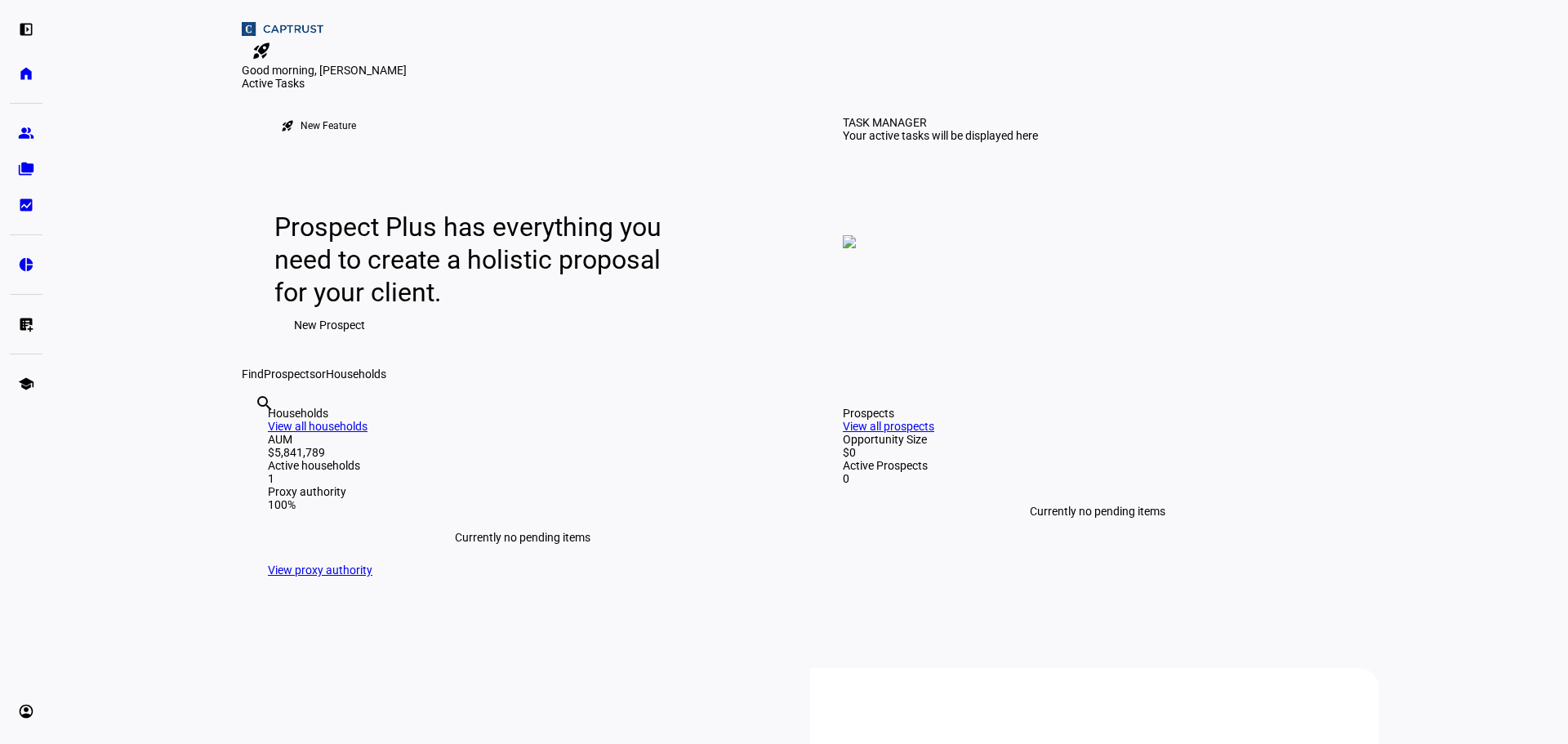
click at [271, 41] on mat-icon "rocket_launch" at bounding box center [261, 50] width 20 height 20
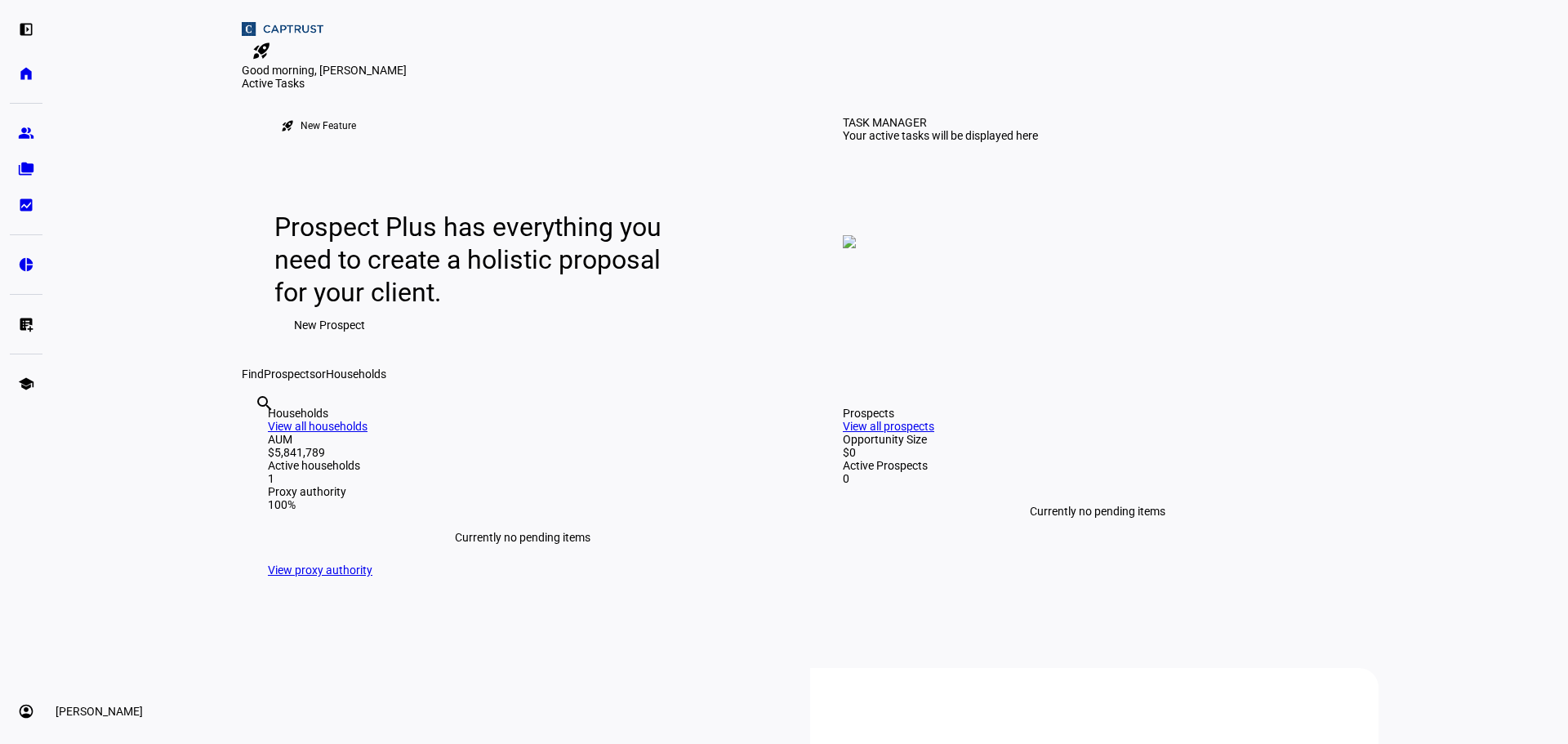
click at [35, 722] on link "account_circle Carli Young expand_more" at bounding box center [26, 711] width 33 height 33
click at [79, 665] on span "My Team" at bounding box center [56, 668] width 46 height 16
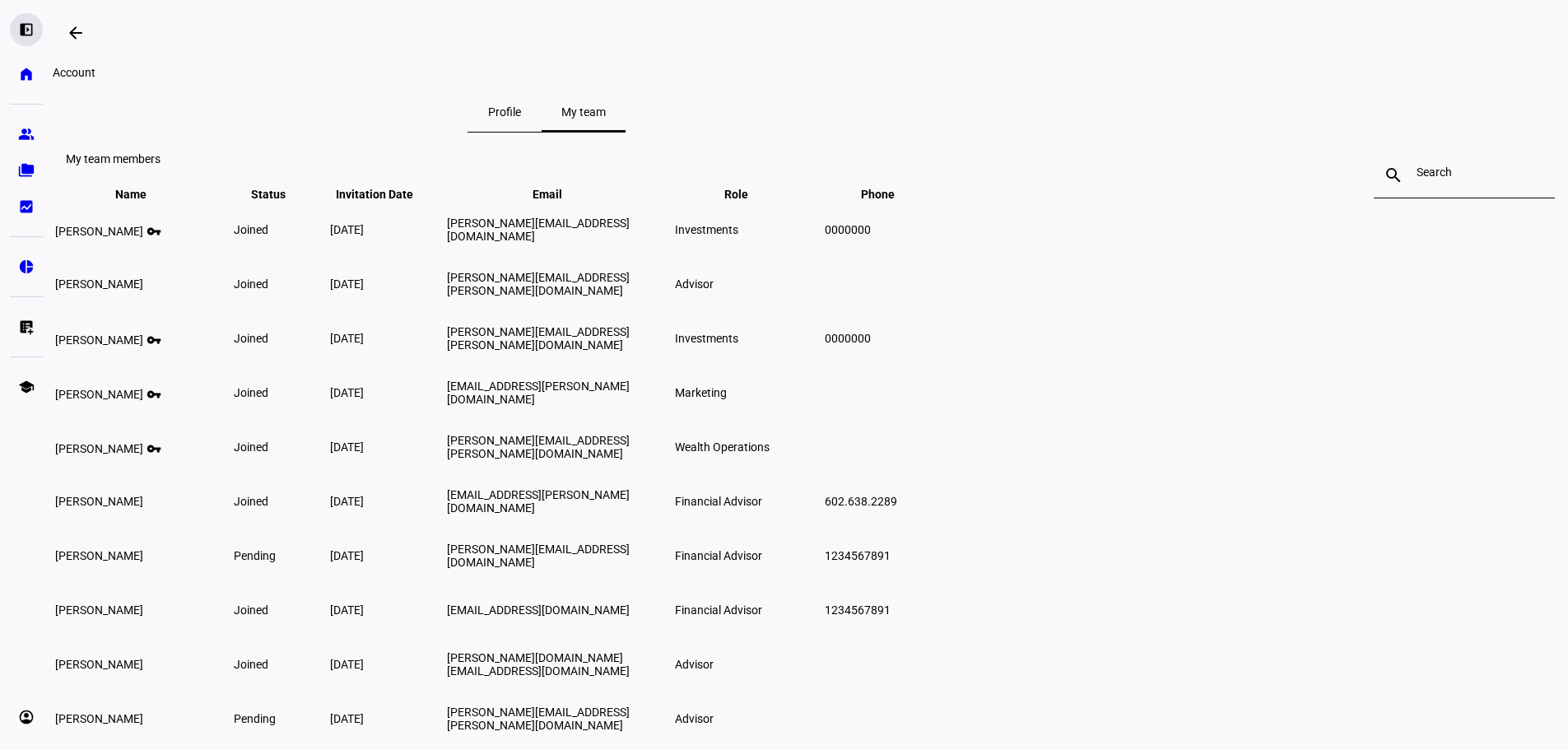
click at [37, 33] on div "left_panel_open" at bounding box center [26, 30] width 33 height 33
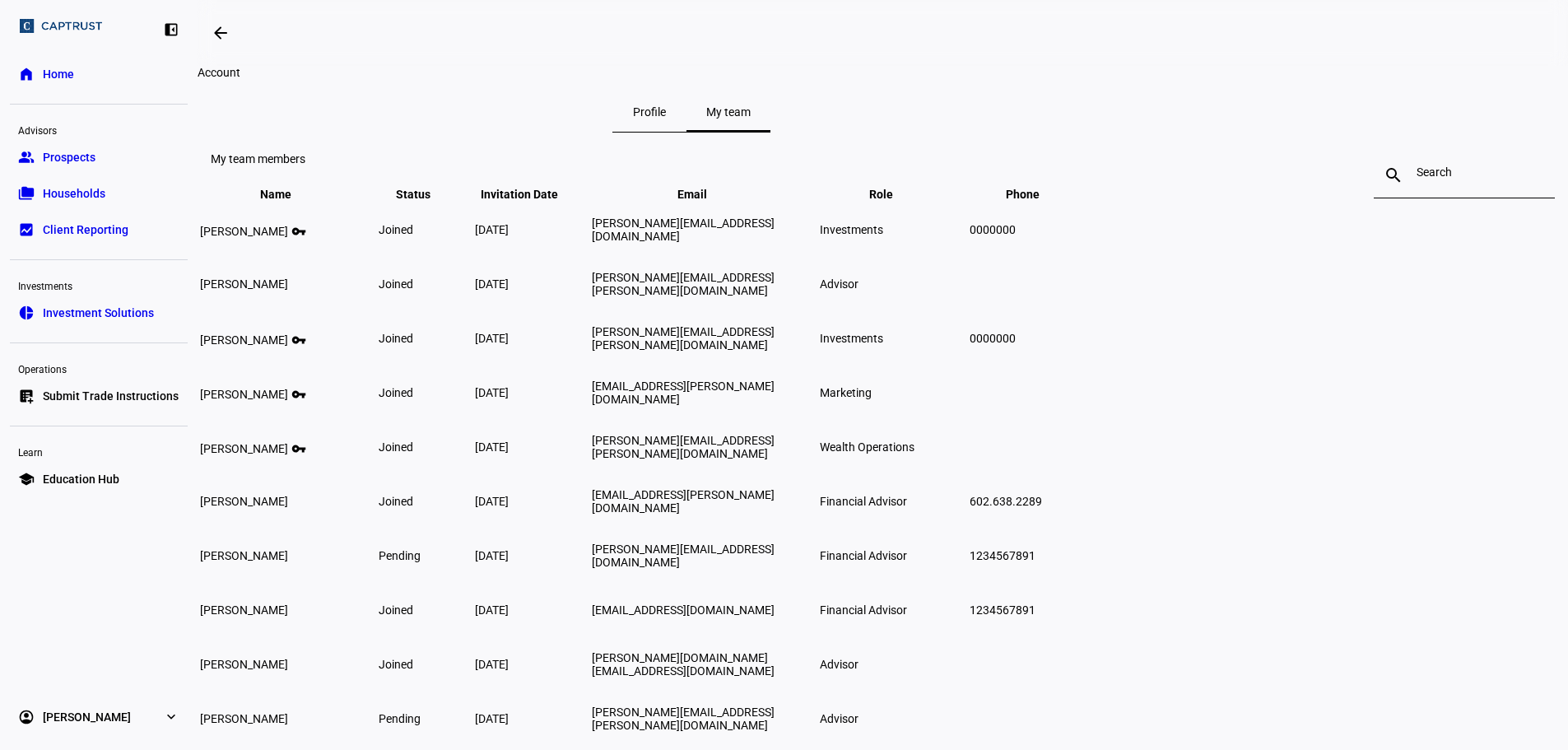
click at [122, 487] on link "school Education Hub" at bounding box center [98, 479] width 178 height 33
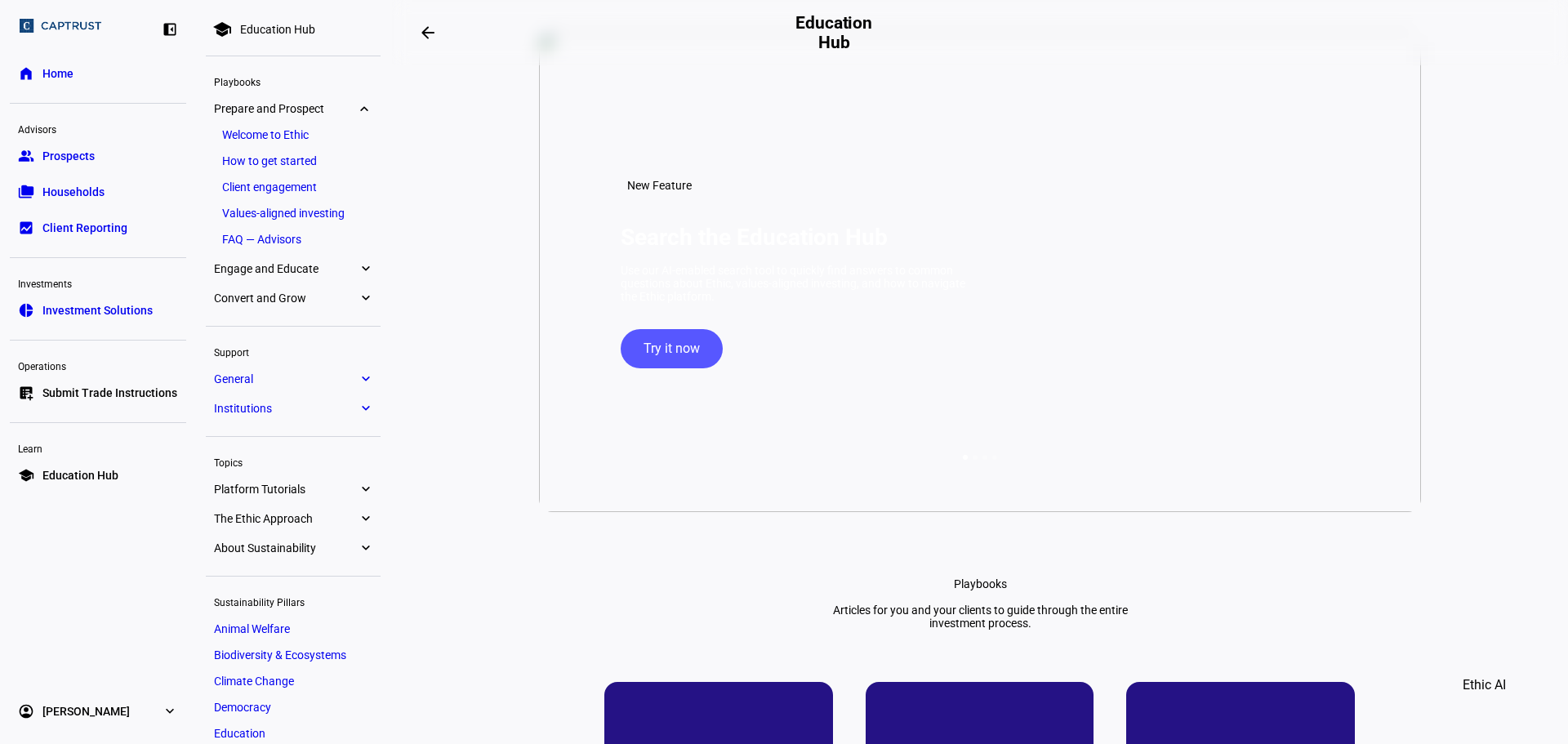
scroll to position [82, 0]
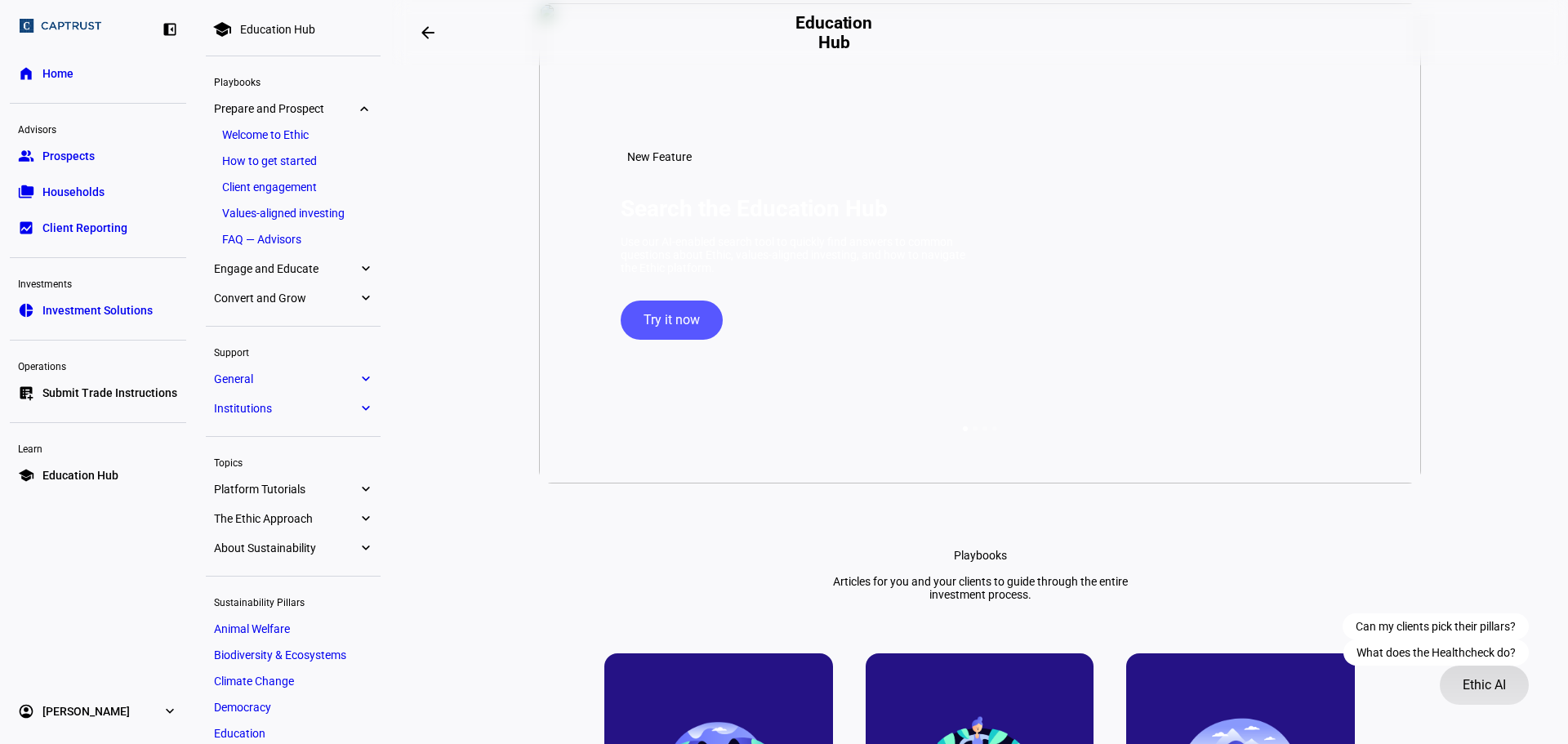
click at [1505, 689] on span "Ethic AI" at bounding box center [1484, 684] width 43 height 39
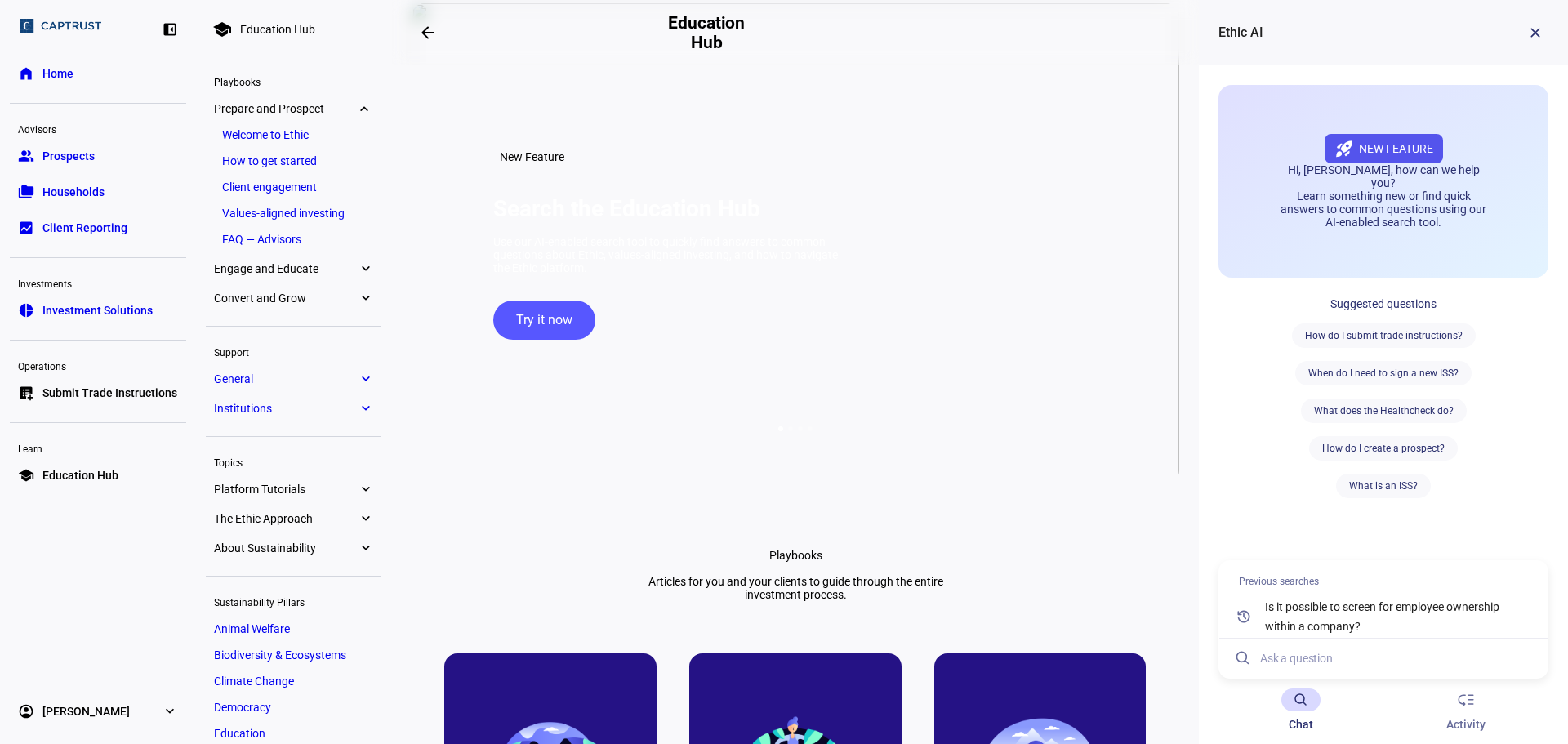
click at [1363, 660] on input at bounding box center [1398, 658] width 275 height 39
click at [1438, 651] on input "I submitted a trade request. Where can I see teh status of it?" at bounding box center [1385, 658] width 250 height 39
type input "I submitted a trade request. Where can I see the status of it?"
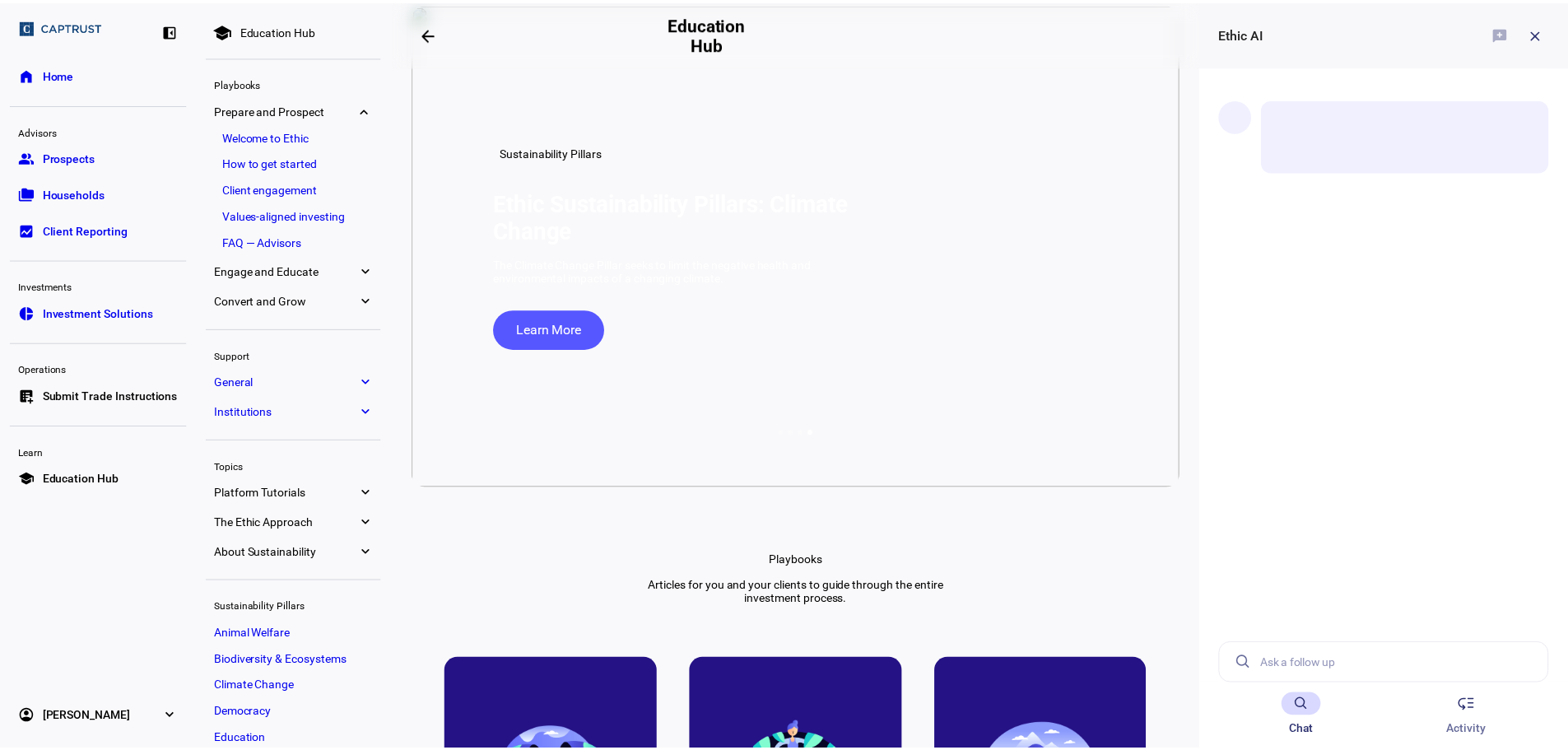
scroll to position [0, 0]
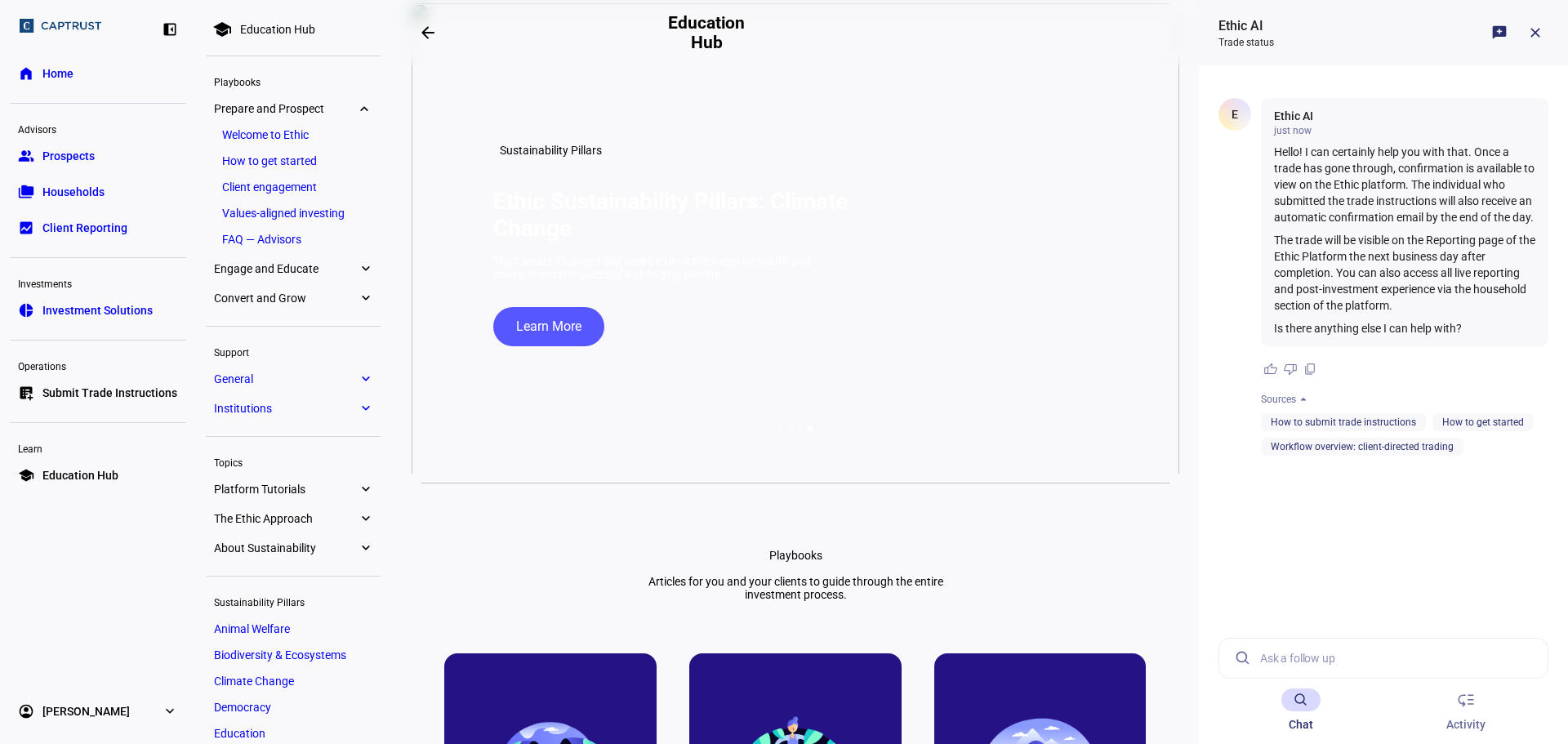
click at [84, 226] on span "Client Reporting" at bounding box center [85, 227] width 85 height 16
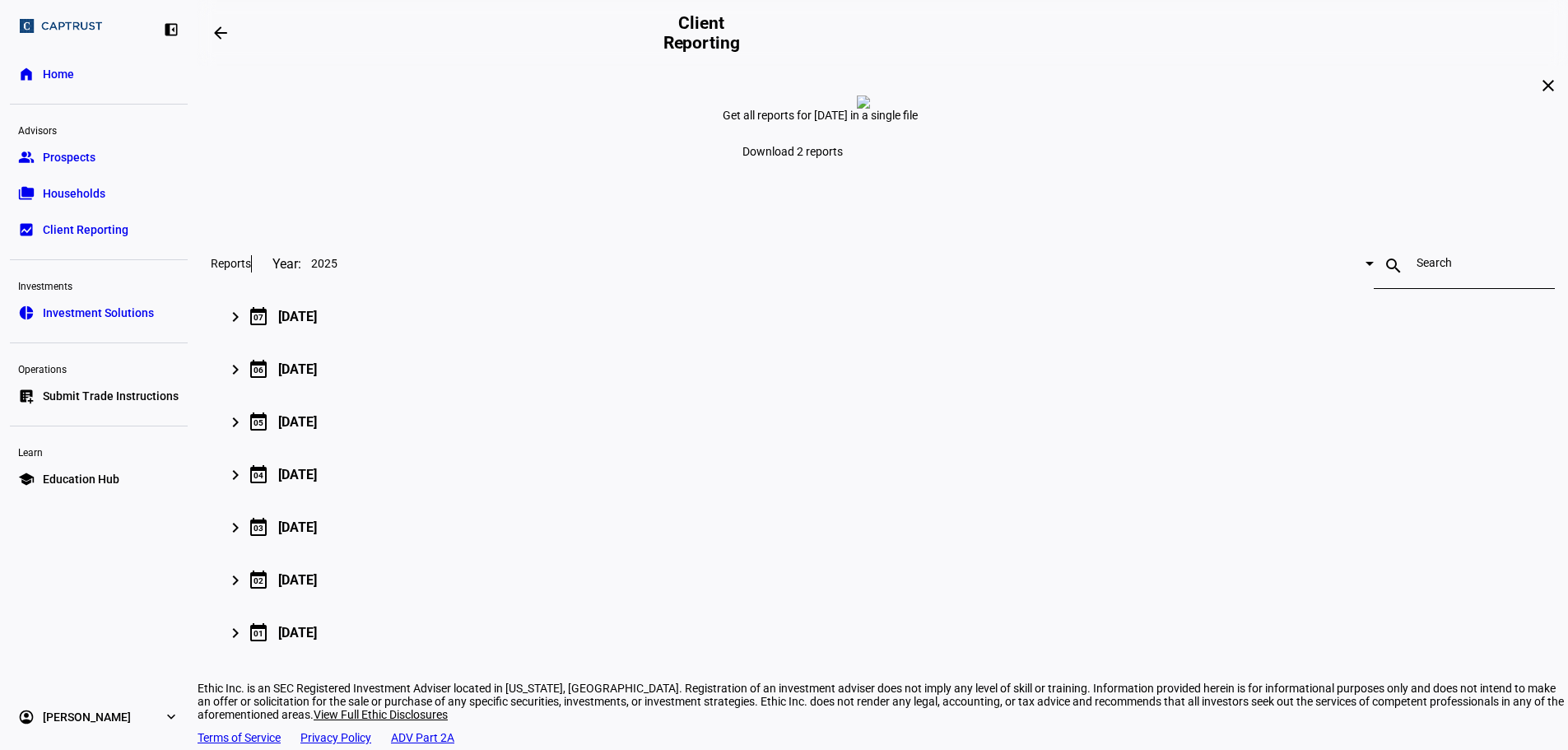
click at [57, 493] on link "school Education Hub" at bounding box center [98, 479] width 178 height 33
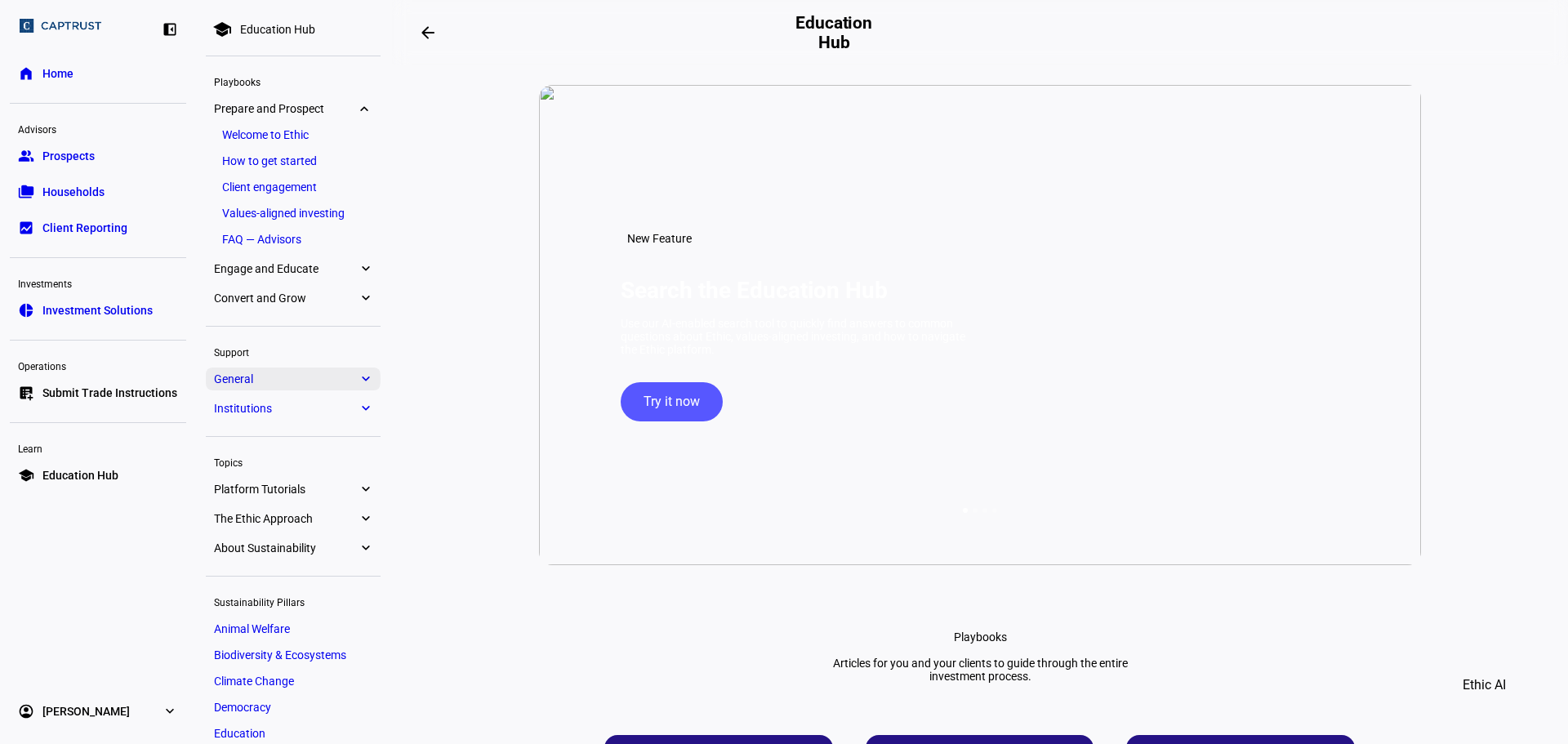
click at [329, 378] on span "General" at bounding box center [286, 378] width 143 height 13
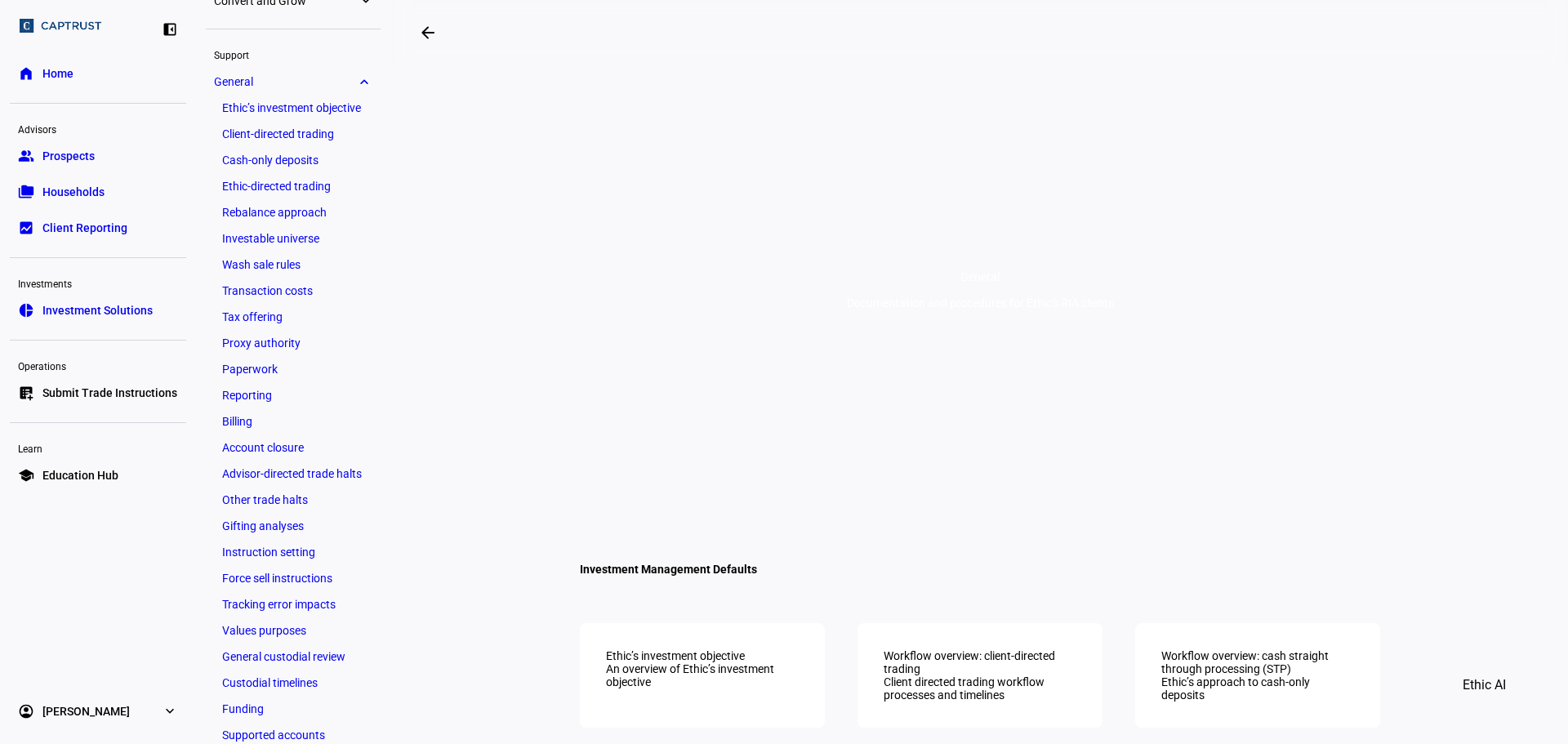
scroll to position [66, 0]
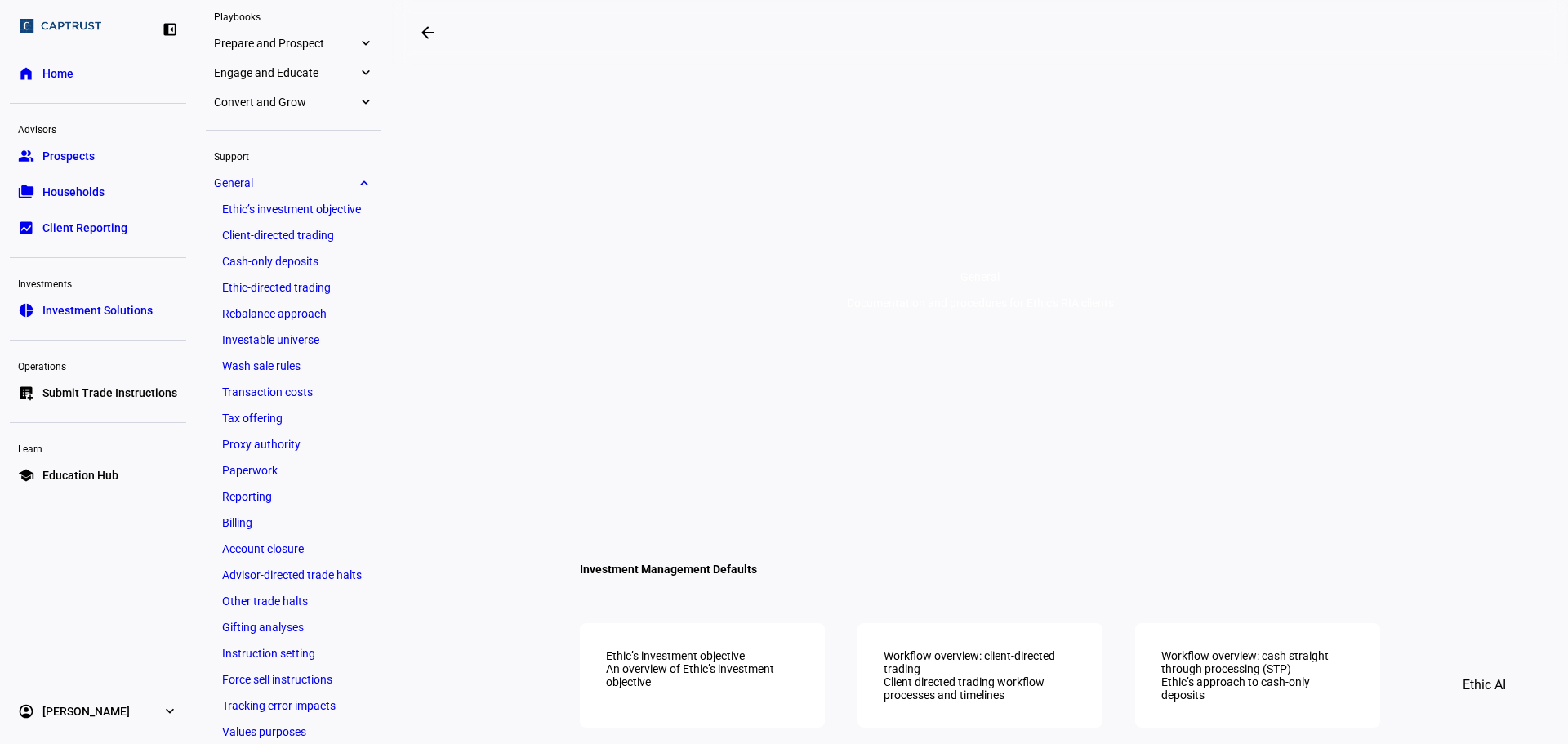
click at [316, 176] on span "General" at bounding box center [286, 182] width 143 height 13
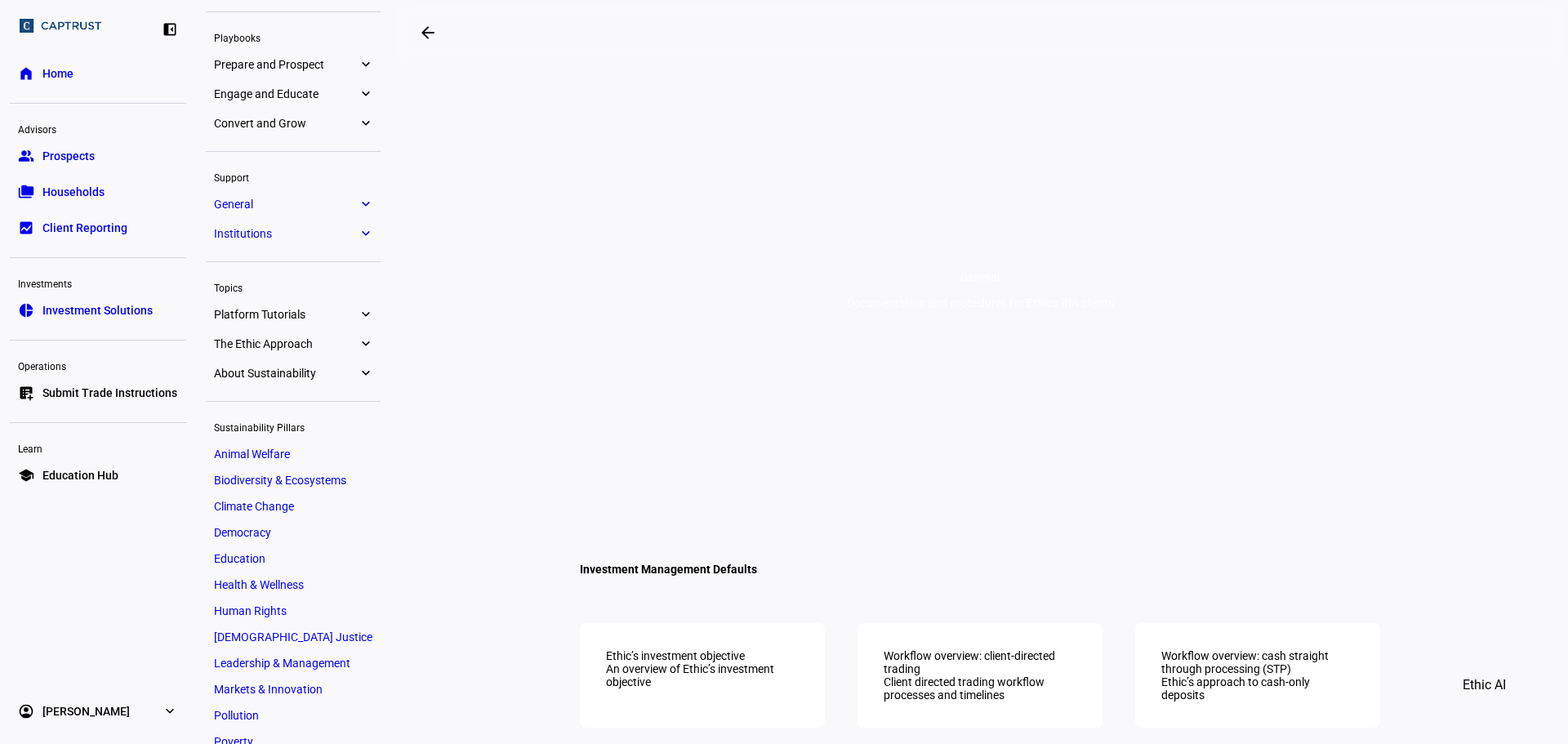
scroll to position [0, 0]
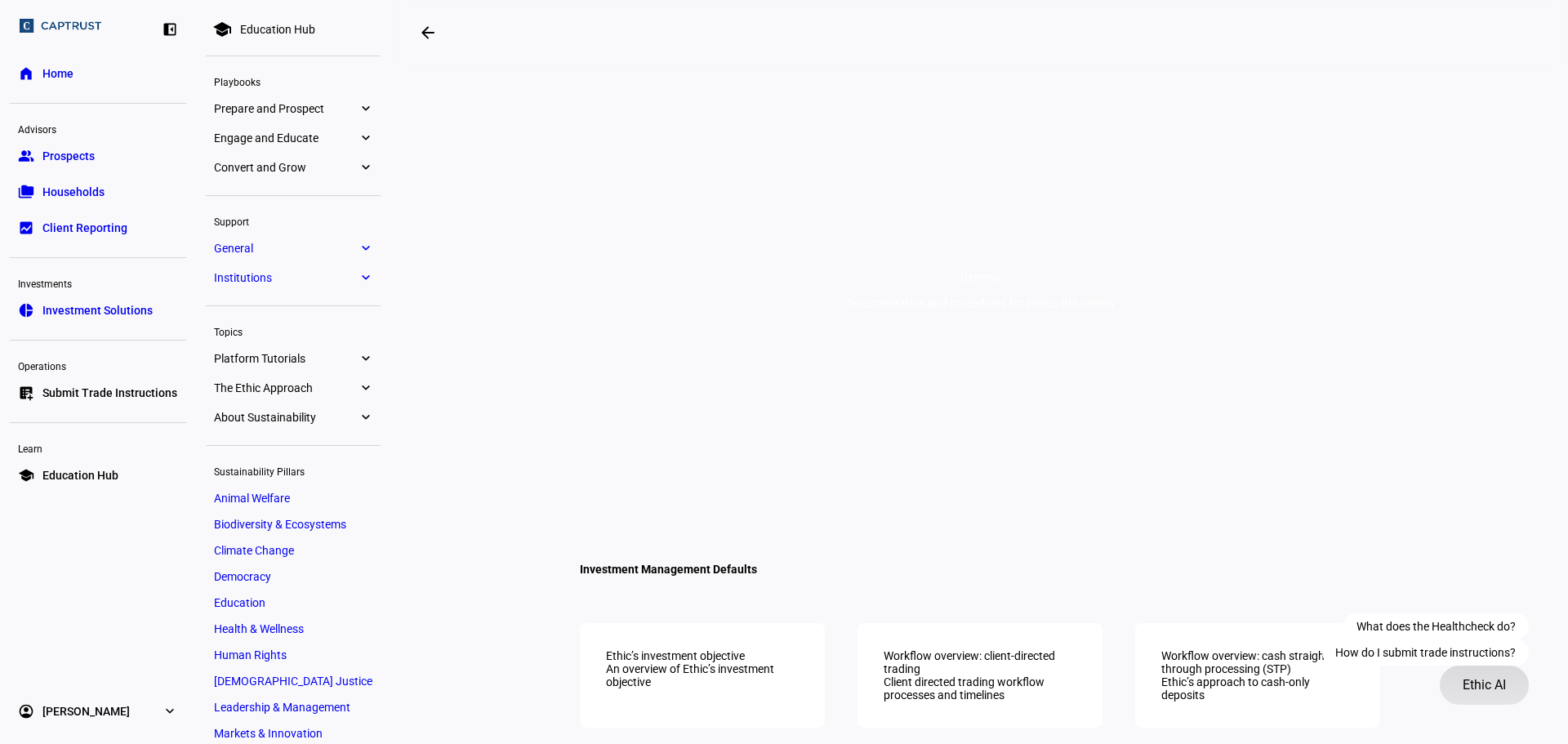
click at [1484, 692] on span "Ethic AI" at bounding box center [1484, 684] width 43 height 39
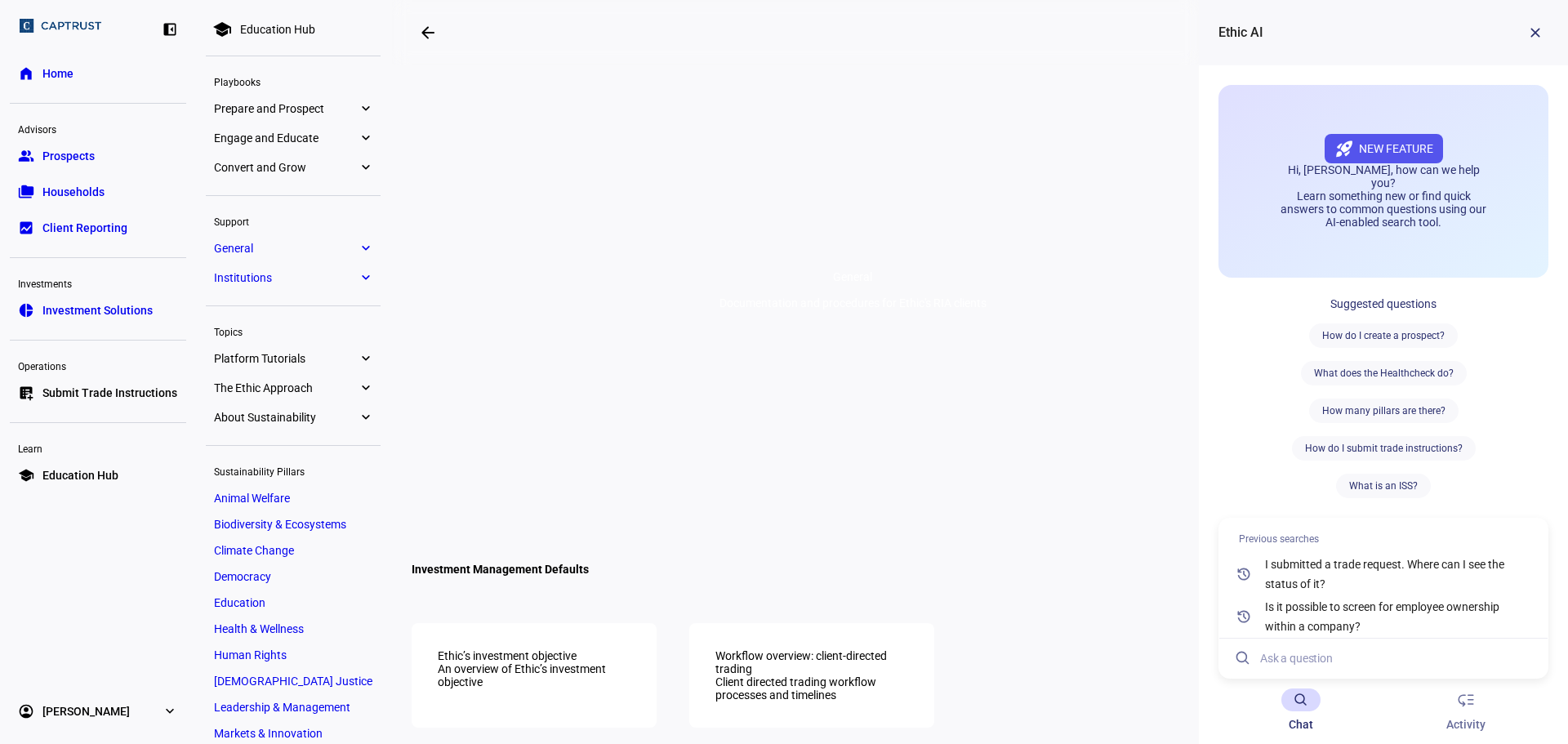
click at [1310, 660] on input at bounding box center [1398, 658] width 275 height 39
click at [1471, 716] on div "low_priority Activity" at bounding box center [1465, 711] width 39 height 66
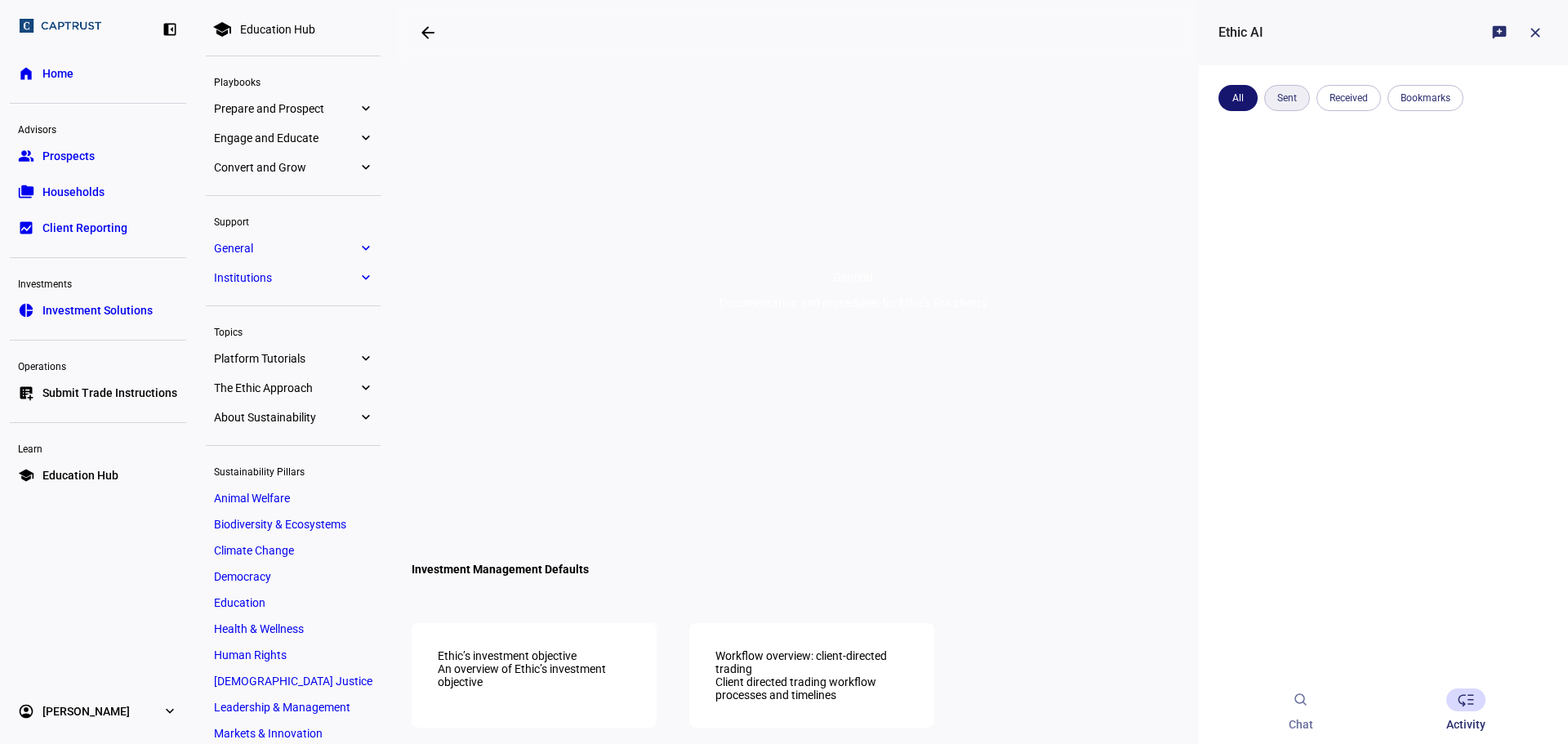
click at [1276, 97] on span at bounding box center [1286, 98] width 46 height 39
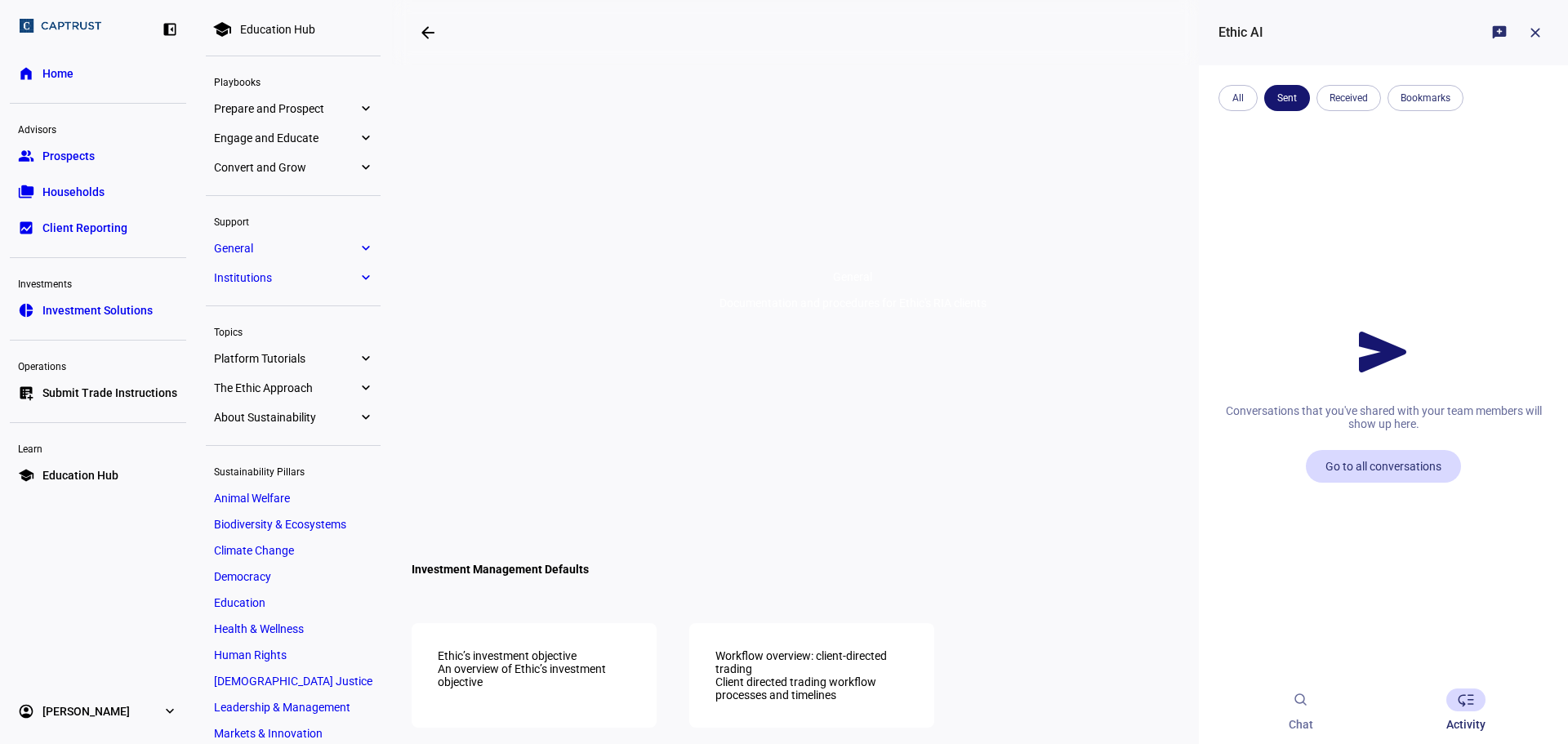
click at [1385, 470] on div "Go to all conversations" at bounding box center [1384, 467] width 156 height 33
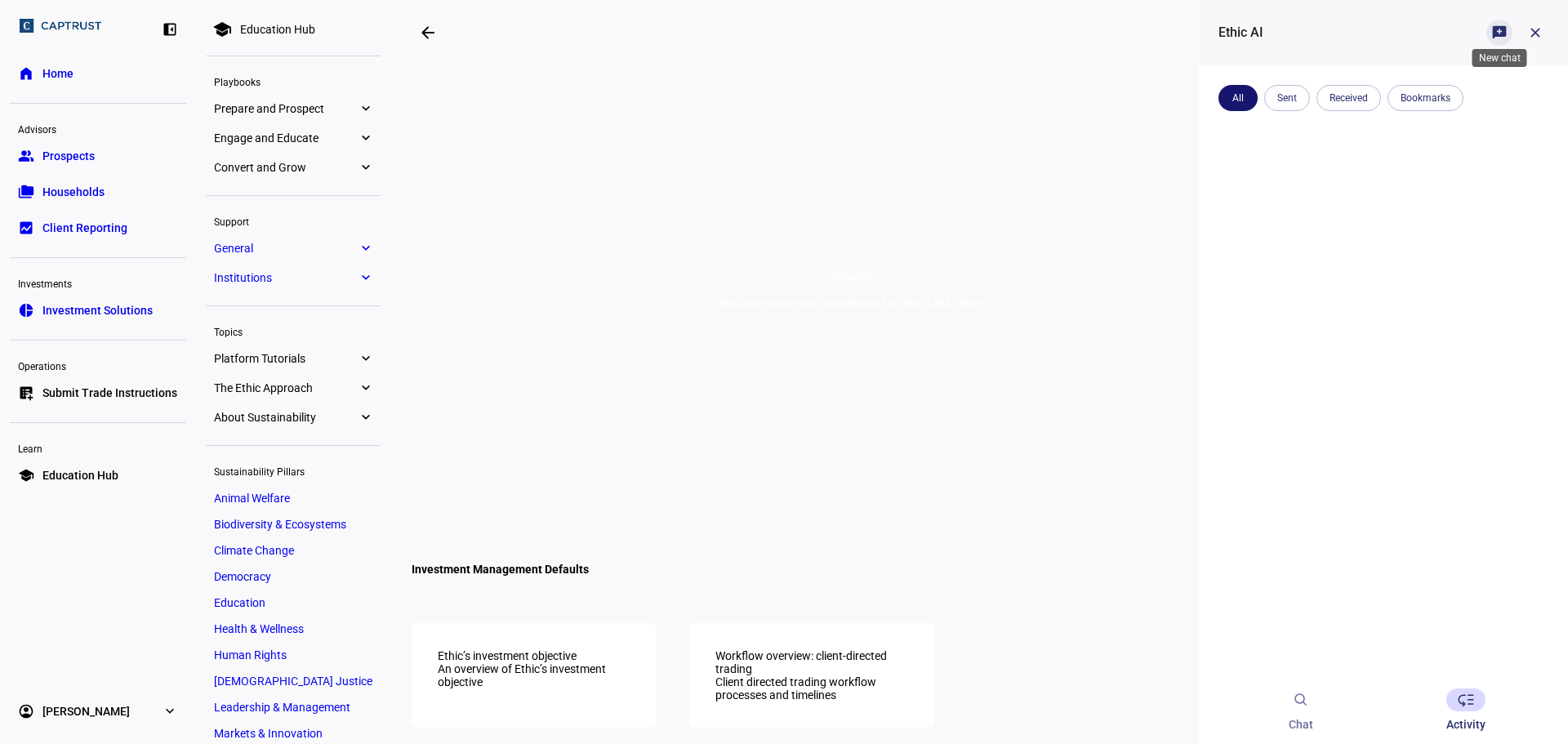
click at [1495, 36] on span at bounding box center [1499, 32] width 39 height 39
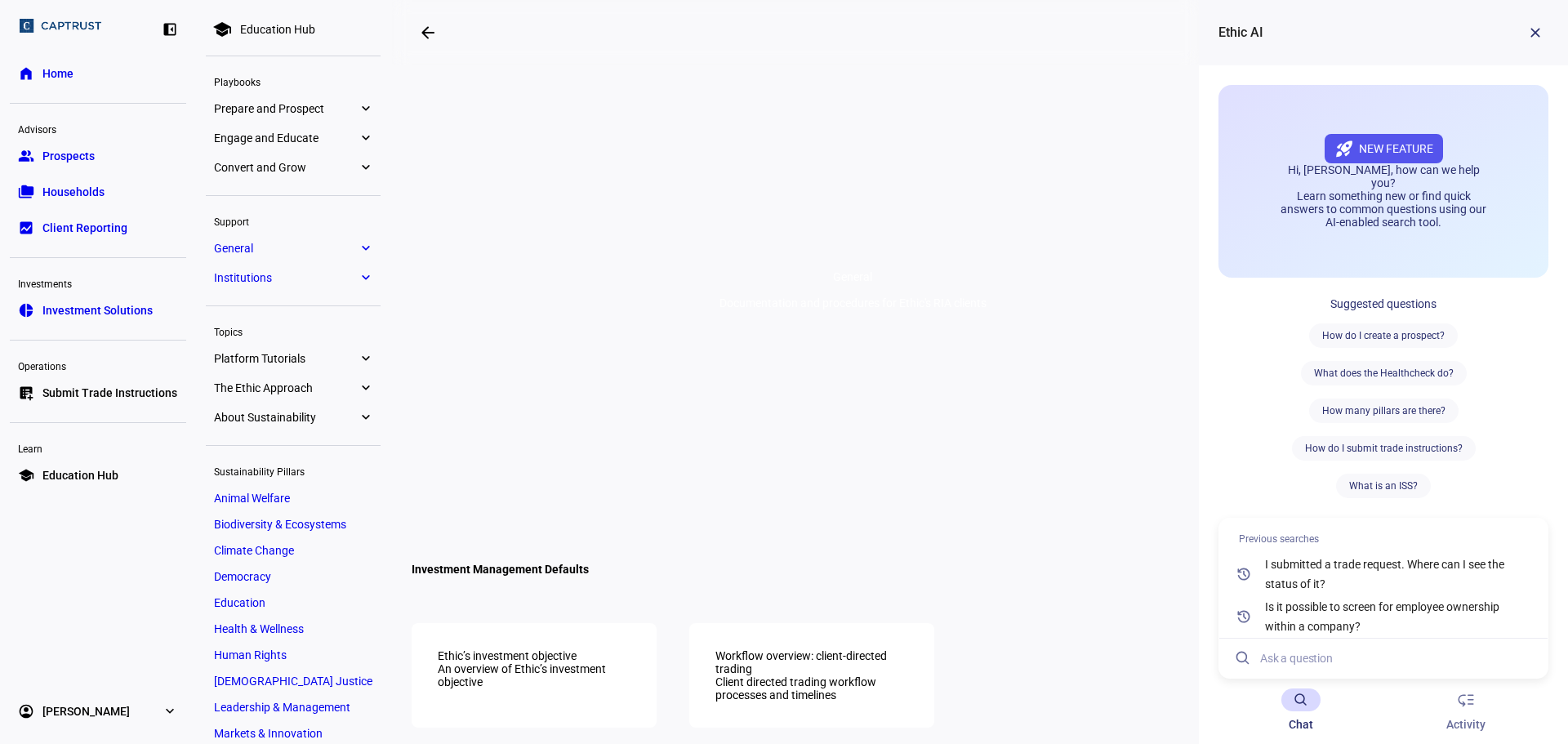
click at [1309, 662] on input at bounding box center [1398, 658] width 275 height 39
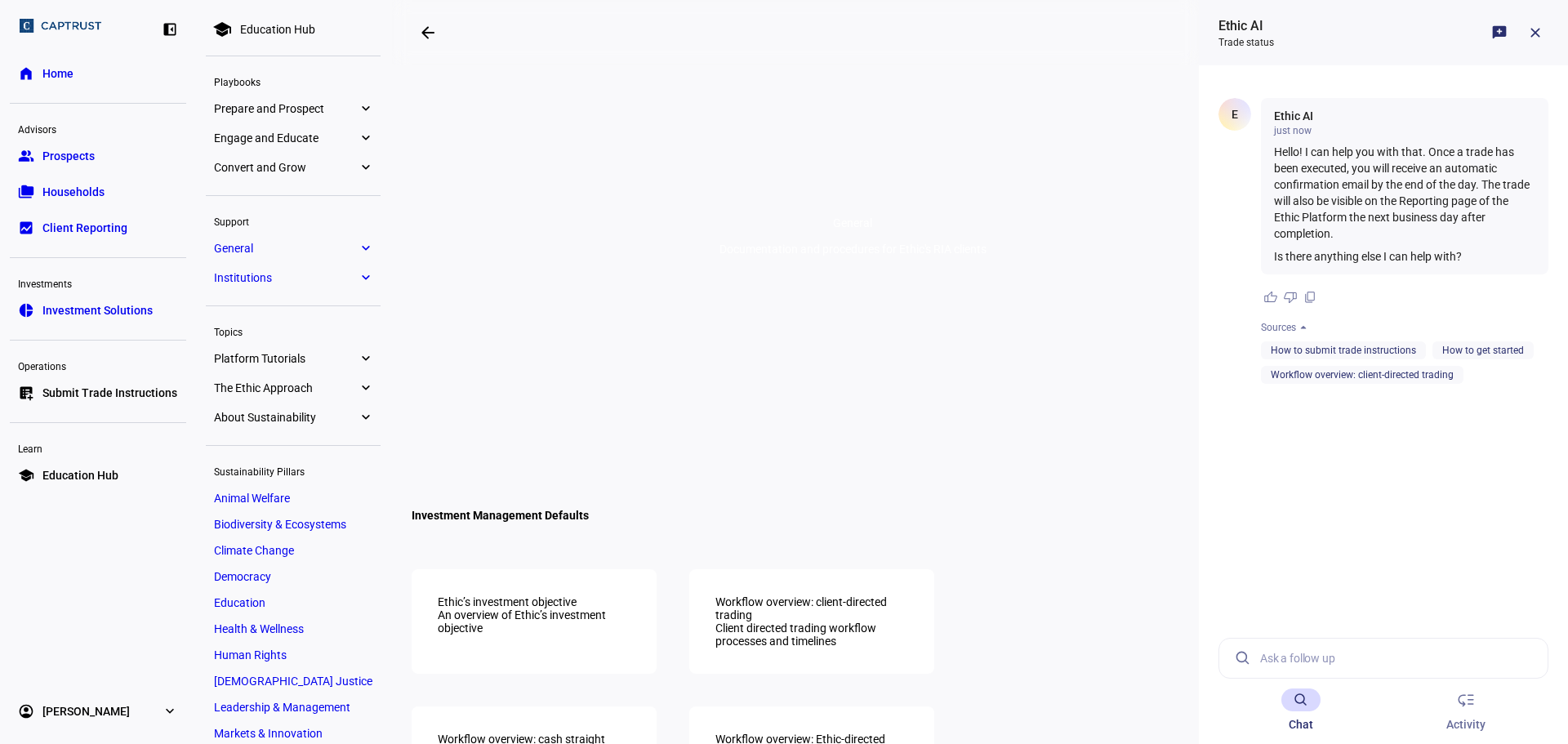
scroll to position [82, 0]
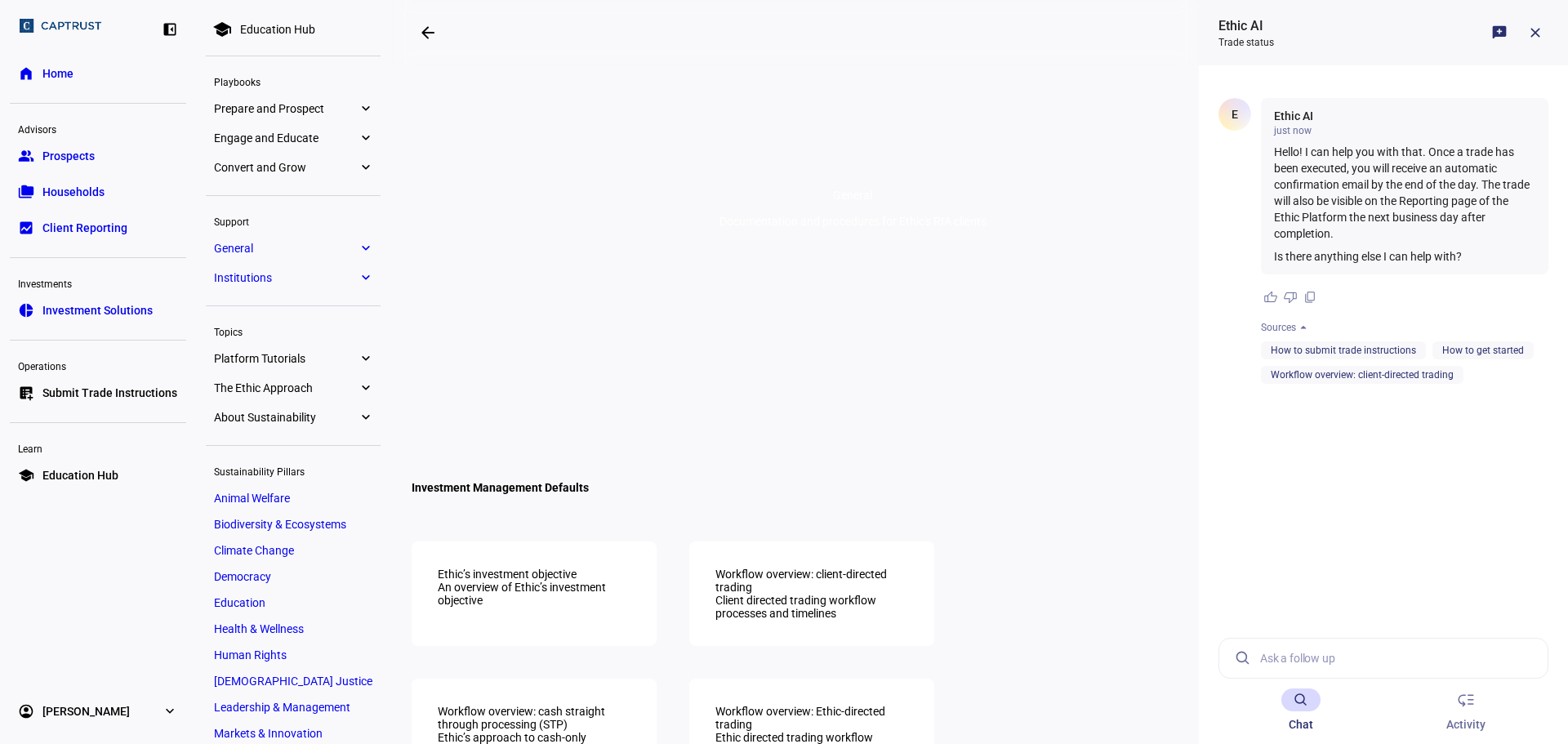
click at [1323, 655] on input at bounding box center [1398, 658] width 275 height 39
type input "who can I email with a question"
click at [1306, 669] on input at bounding box center [1398, 658] width 275 height 39
click at [1328, 659] on input at bounding box center [1398, 658] width 275 height 39
type input "Q"
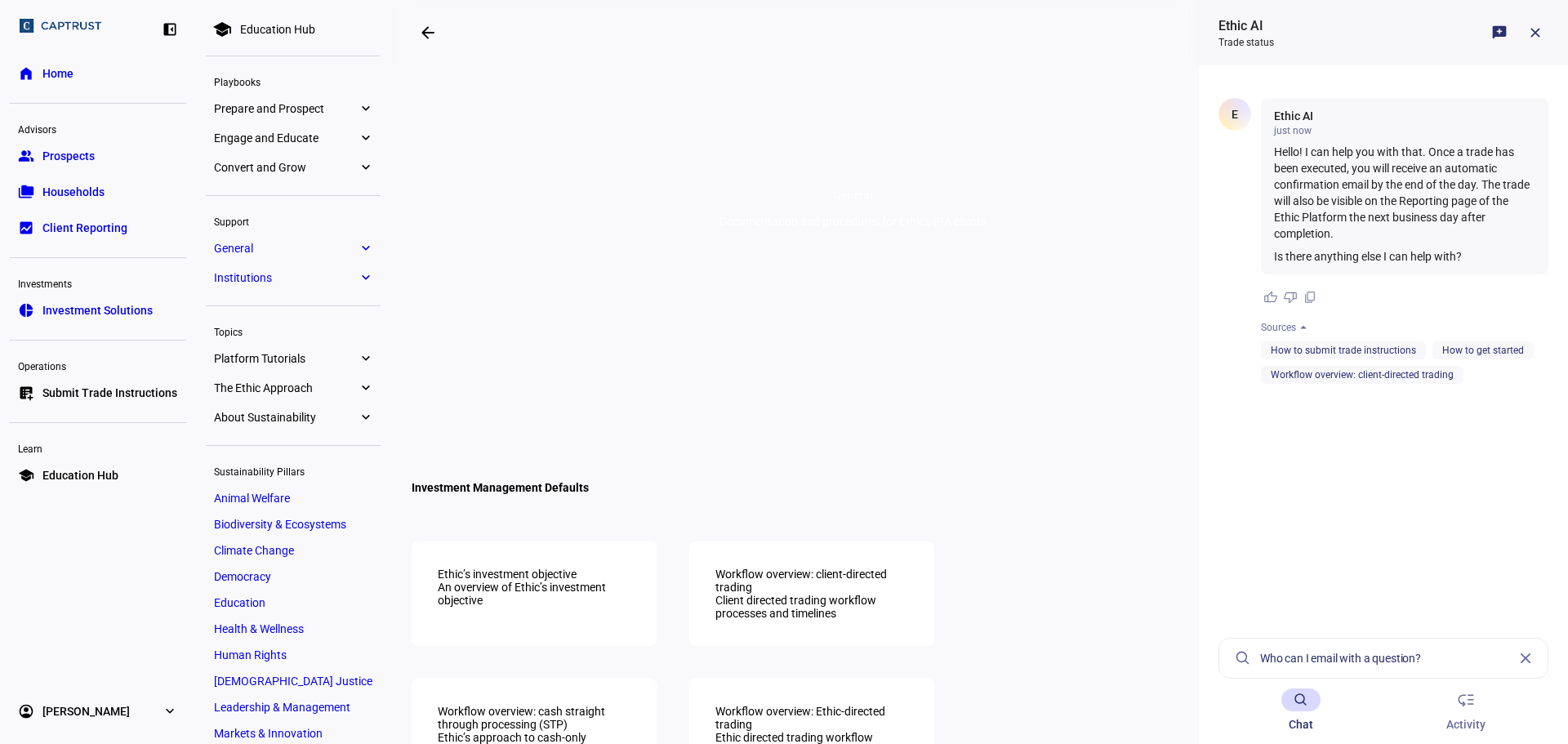
type input "Who can I email with a question?"
click at [1519, 25] on span at bounding box center [1499, 32] width 39 height 39
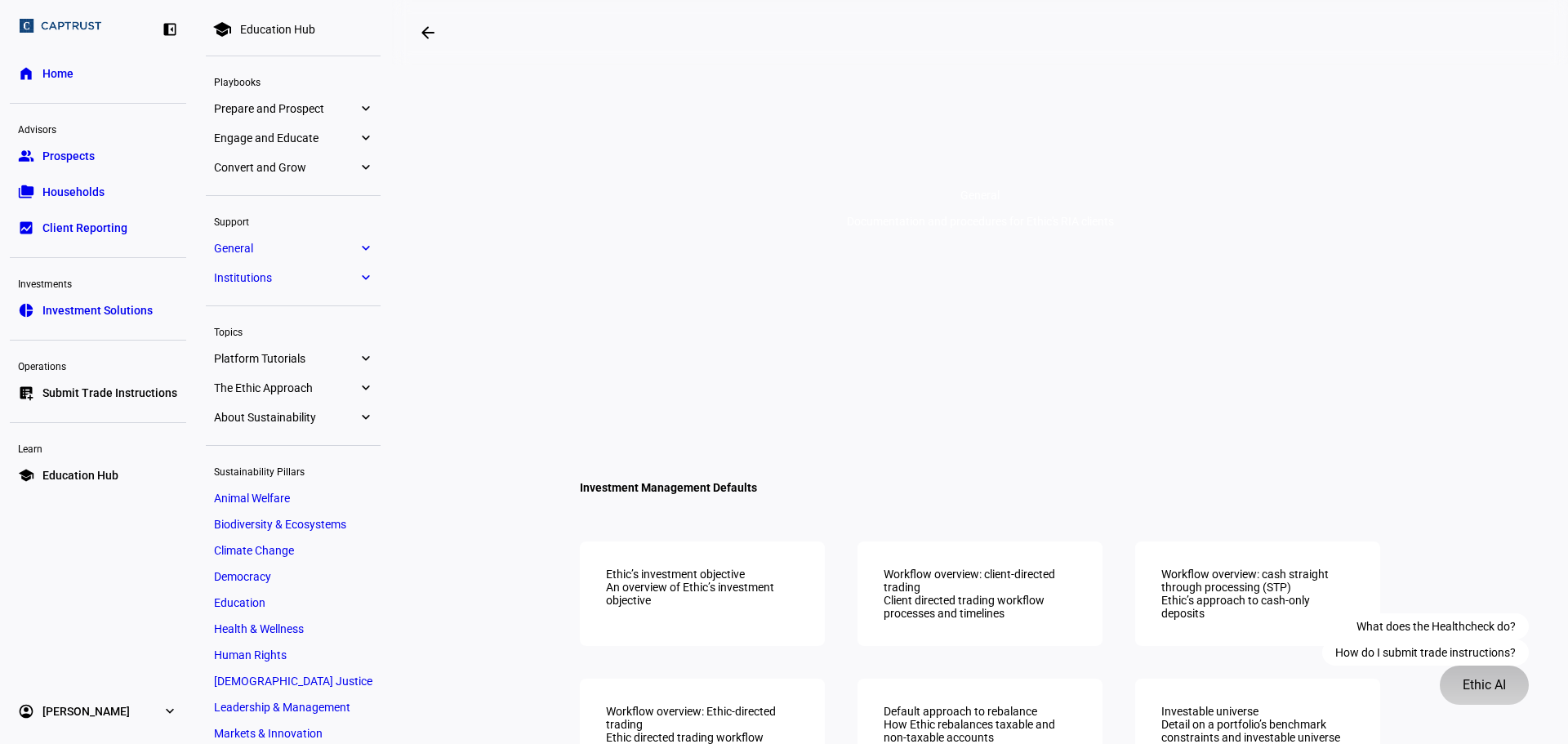
click at [1464, 704] on span "Ethic AI" at bounding box center [1484, 684] width 43 height 39
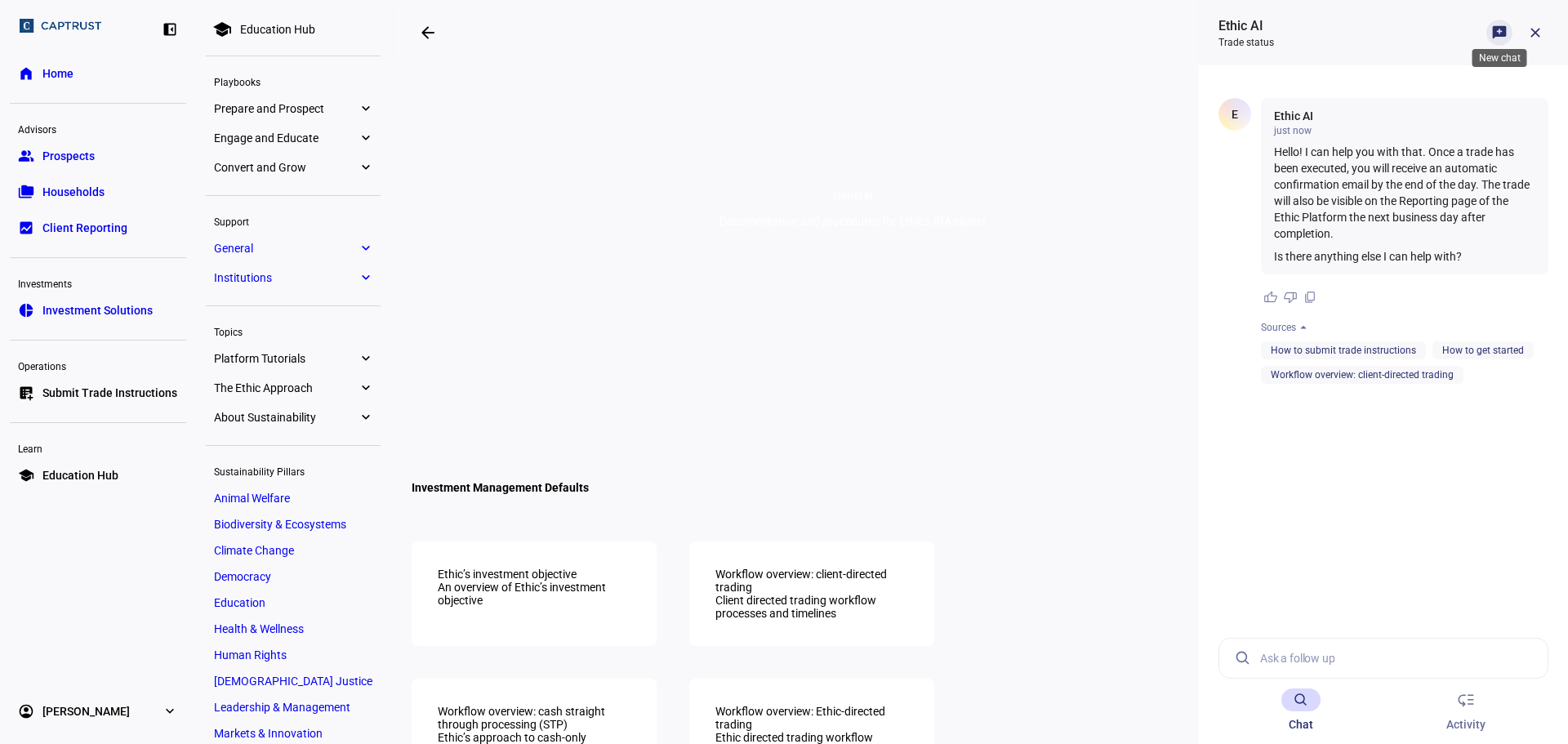
click at [1500, 27] on span at bounding box center [1499, 32] width 39 height 39
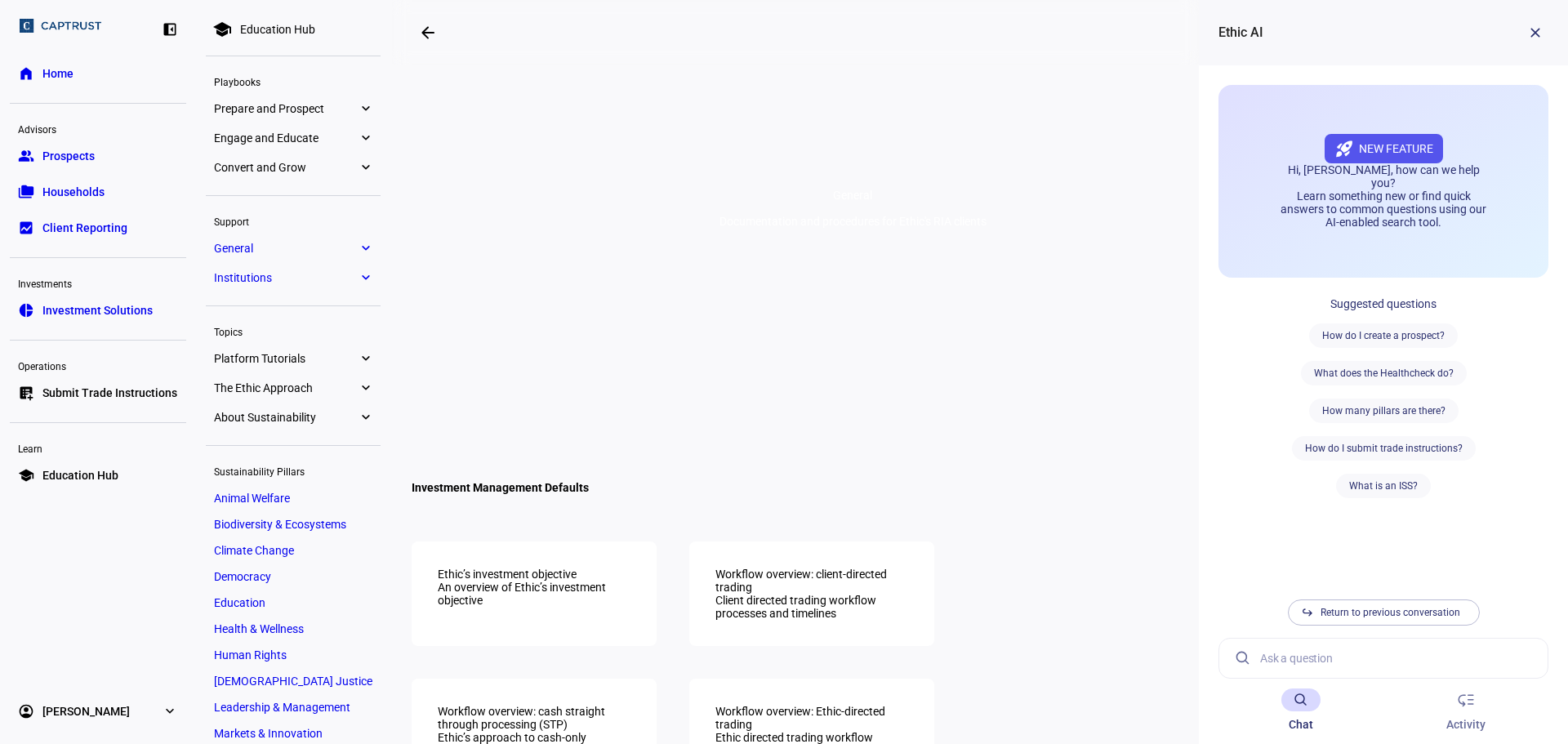
click at [1334, 650] on input at bounding box center [1398, 658] width 275 height 39
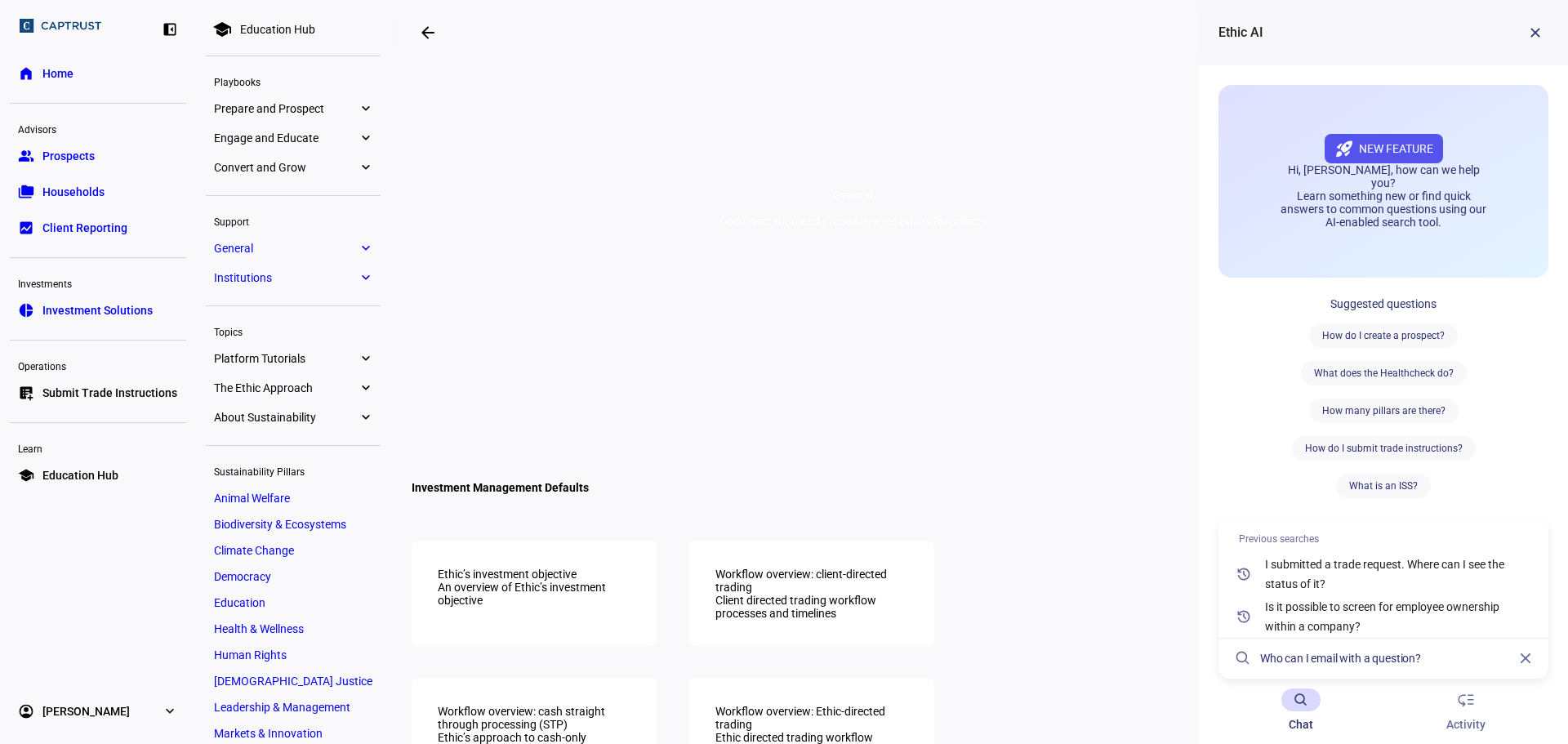
type input "Who can I email with a question?"
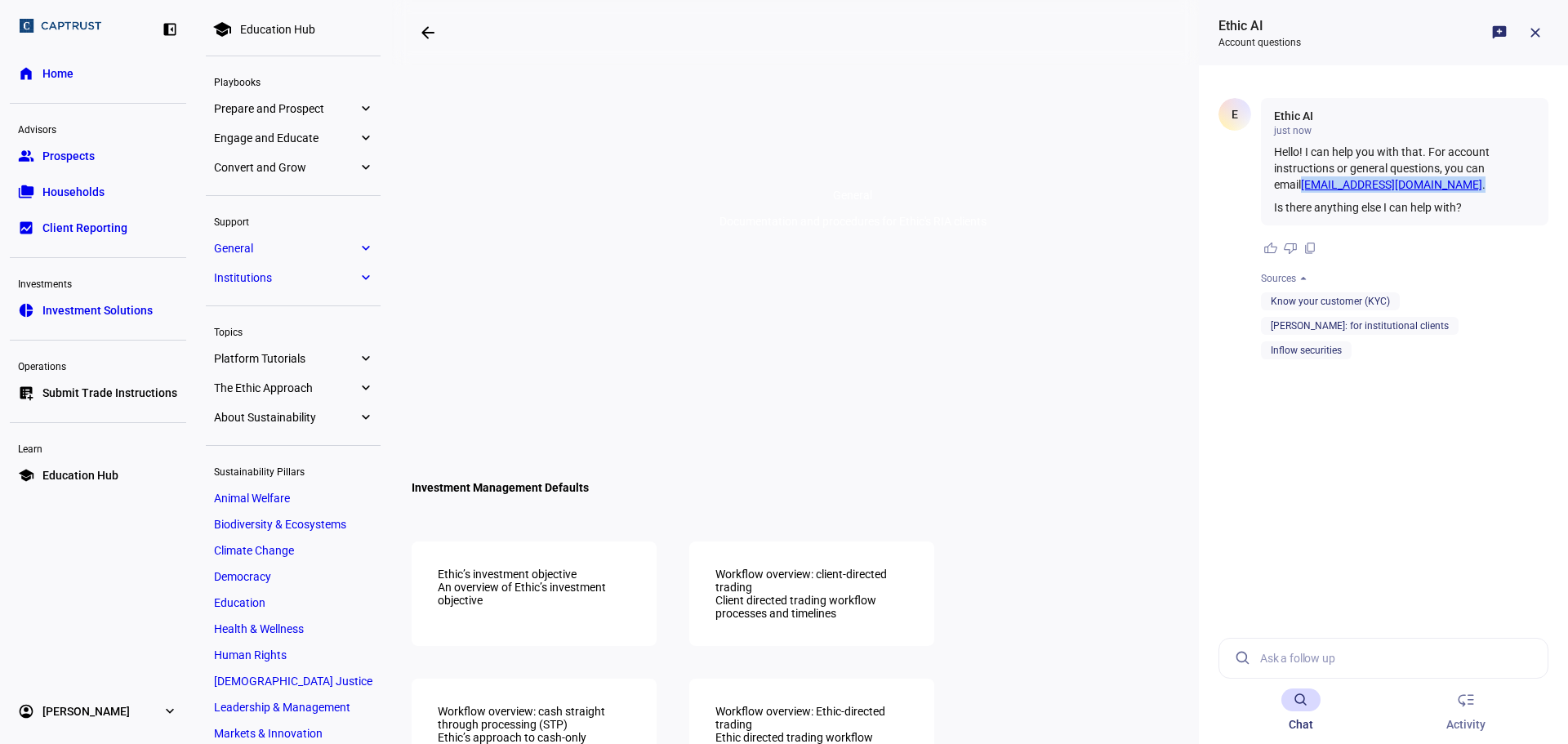
drag, startPoint x: 1382, startPoint y: 180, endPoint x: 1276, endPoint y: 192, distance: 106.7
click at [1276, 192] on p "Hello! I can help you with that. For account instructions or general questions,…" at bounding box center [1405, 168] width 261 height 49
copy p "clients@ethic.com ."
drag, startPoint x: 76, startPoint y: 73, endPoint x: 86, endPoint y: 86, distance: 16.4
click at [76, 73] on link "home Home" at bounding box center [98, 73] width 176 height 33
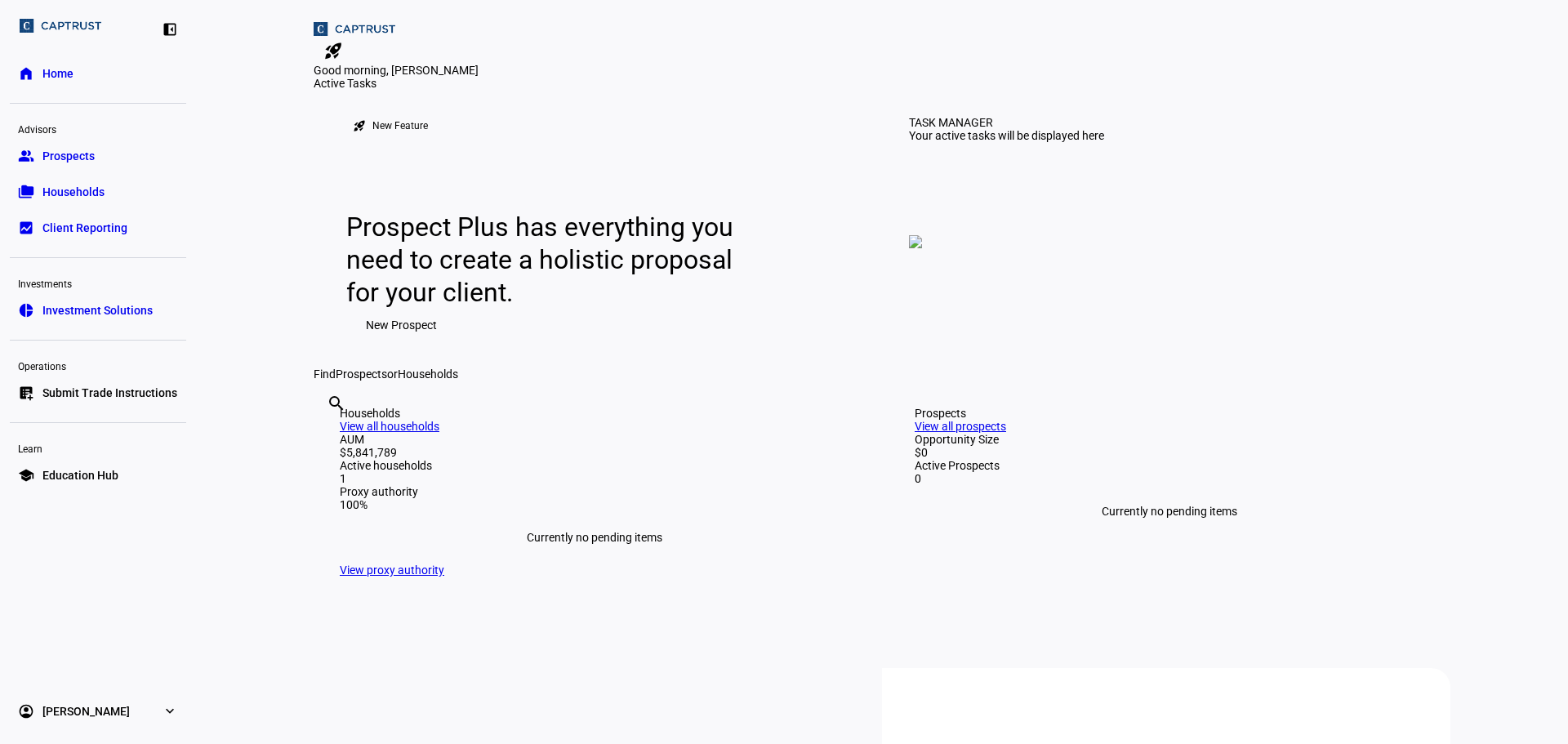
click at [88, 313] on span "Investment Solutions" at bounding box center [98, 310] width 111 height 16
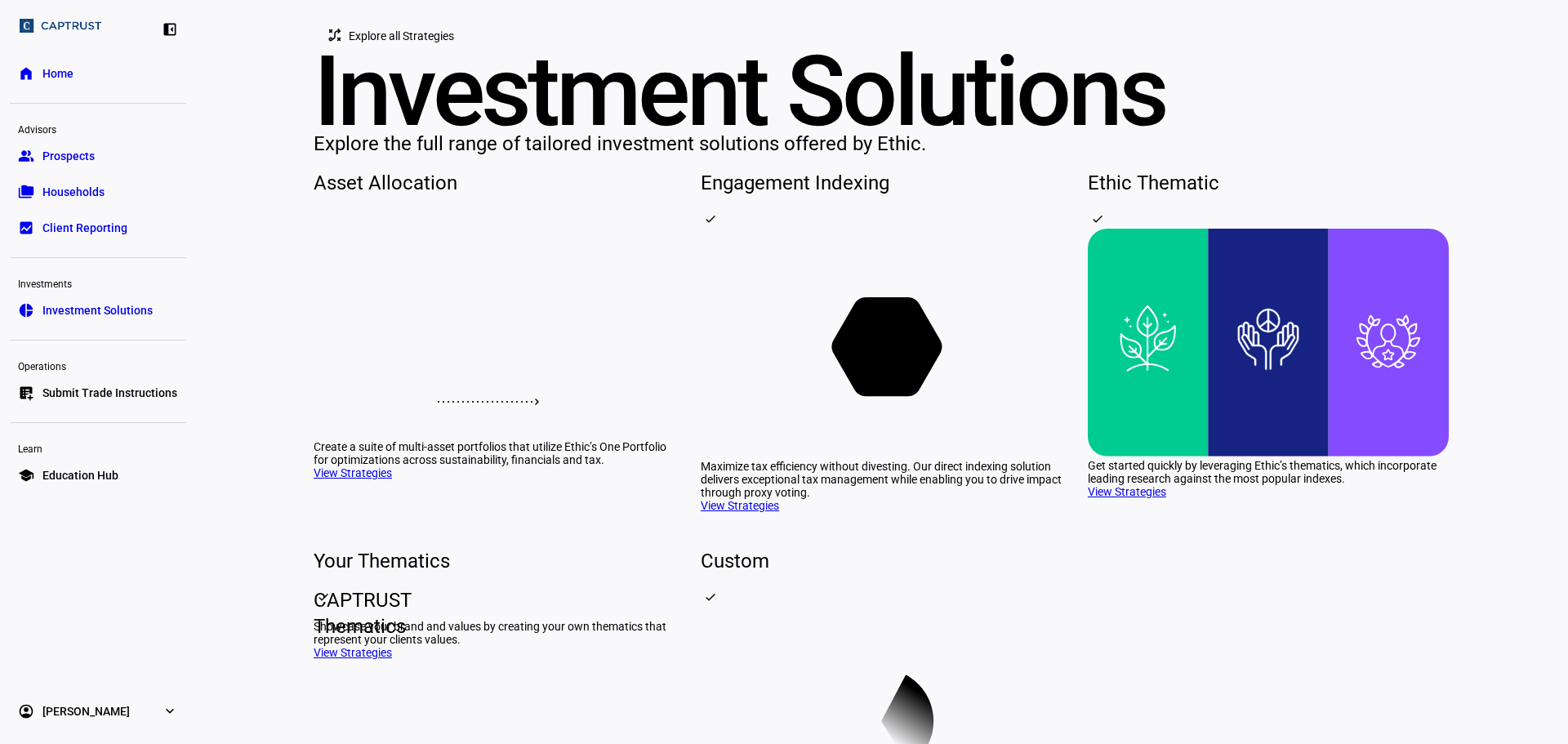
click at [93, 391] on span "Submit Trade Instructions" at bounding box center [110, 392] width 135 height 16
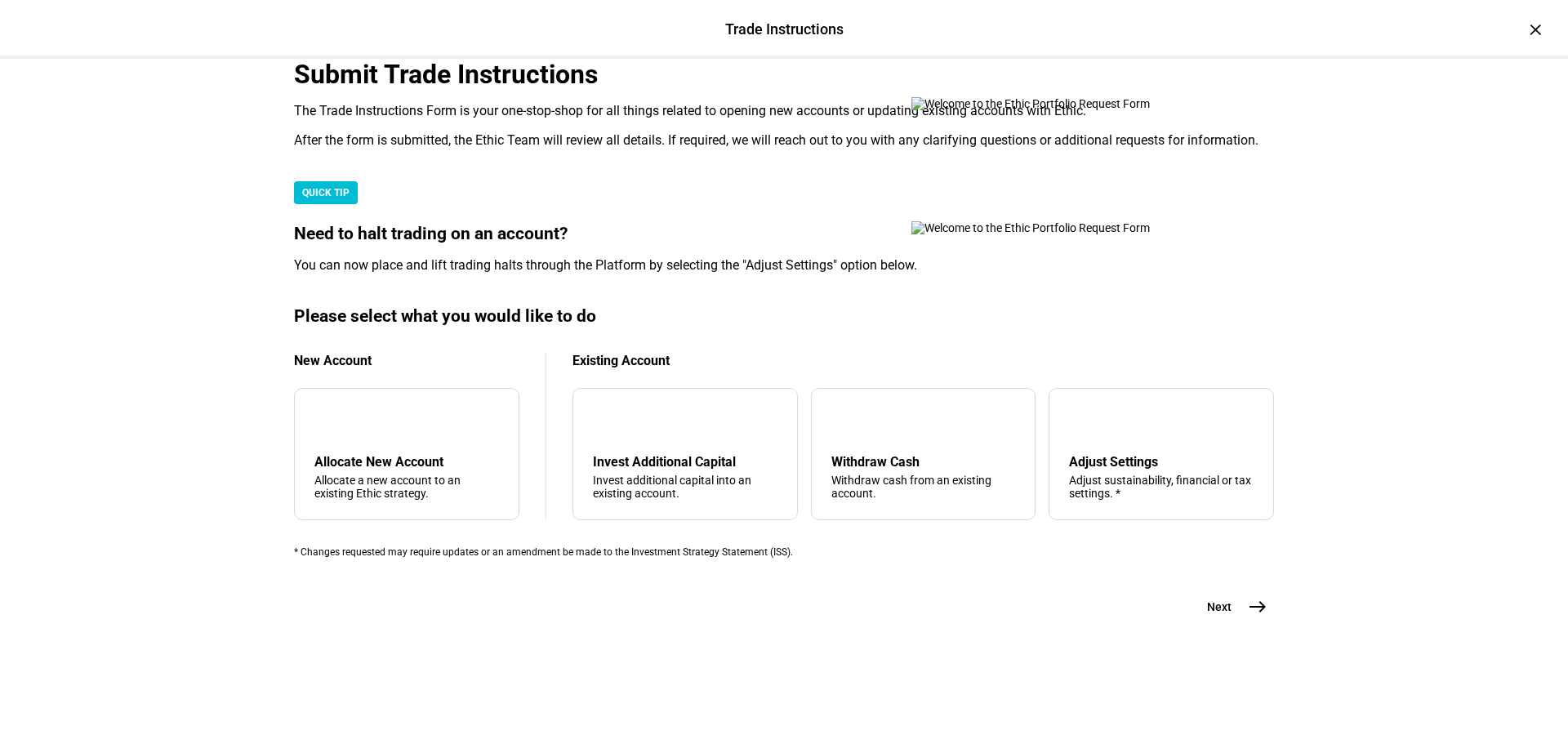
scroll to position [396, 0]
click at [1525, 35] on div "×" at bounding box center [1535, 29] width 26 height 26
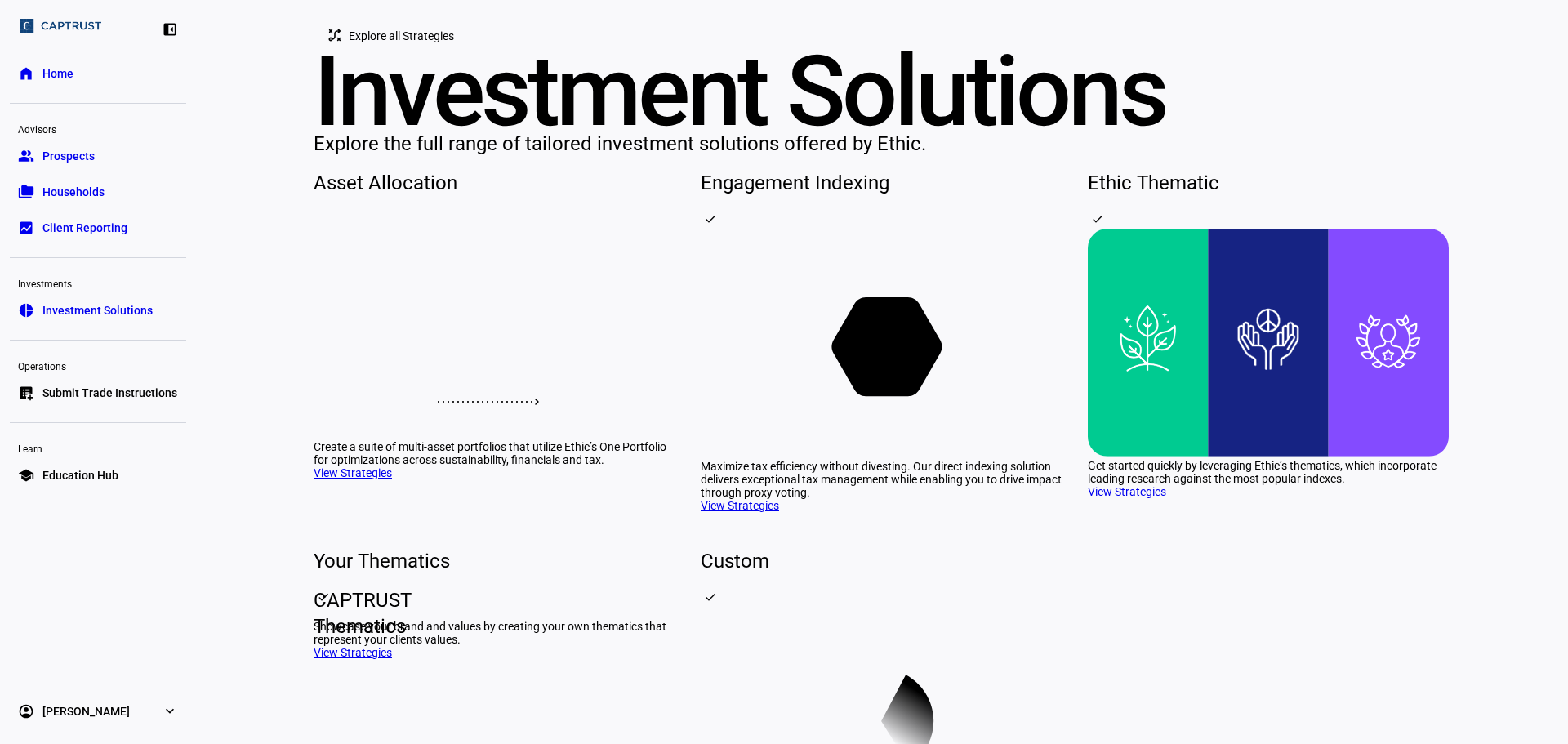
click at [90, 177] on link "folder_copy Households" at bounding box center [98, 192] width 176 height 33
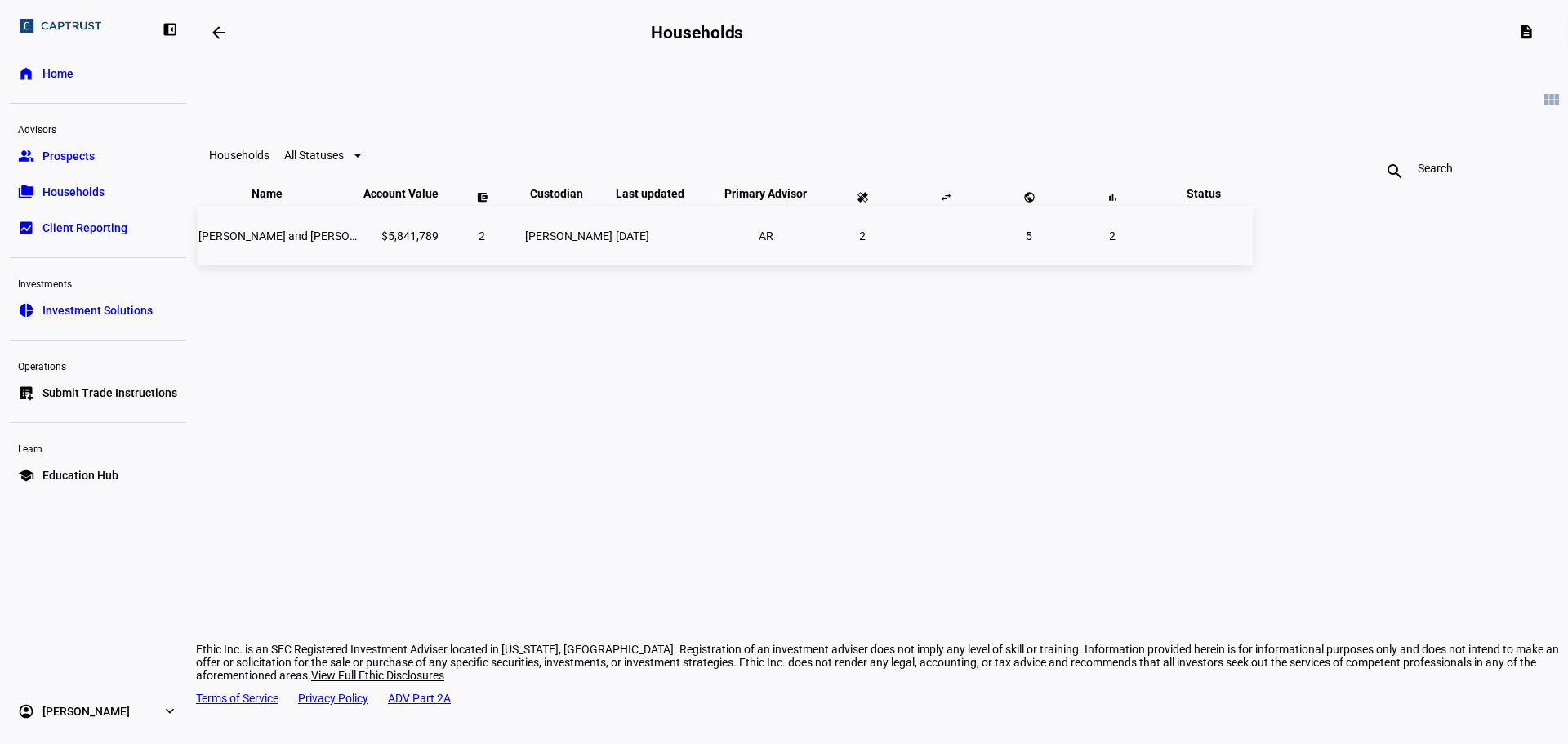
click at [361, 258] on td "Susan and Bill Sands" at bounding box center [279, 235] width 163 height 60
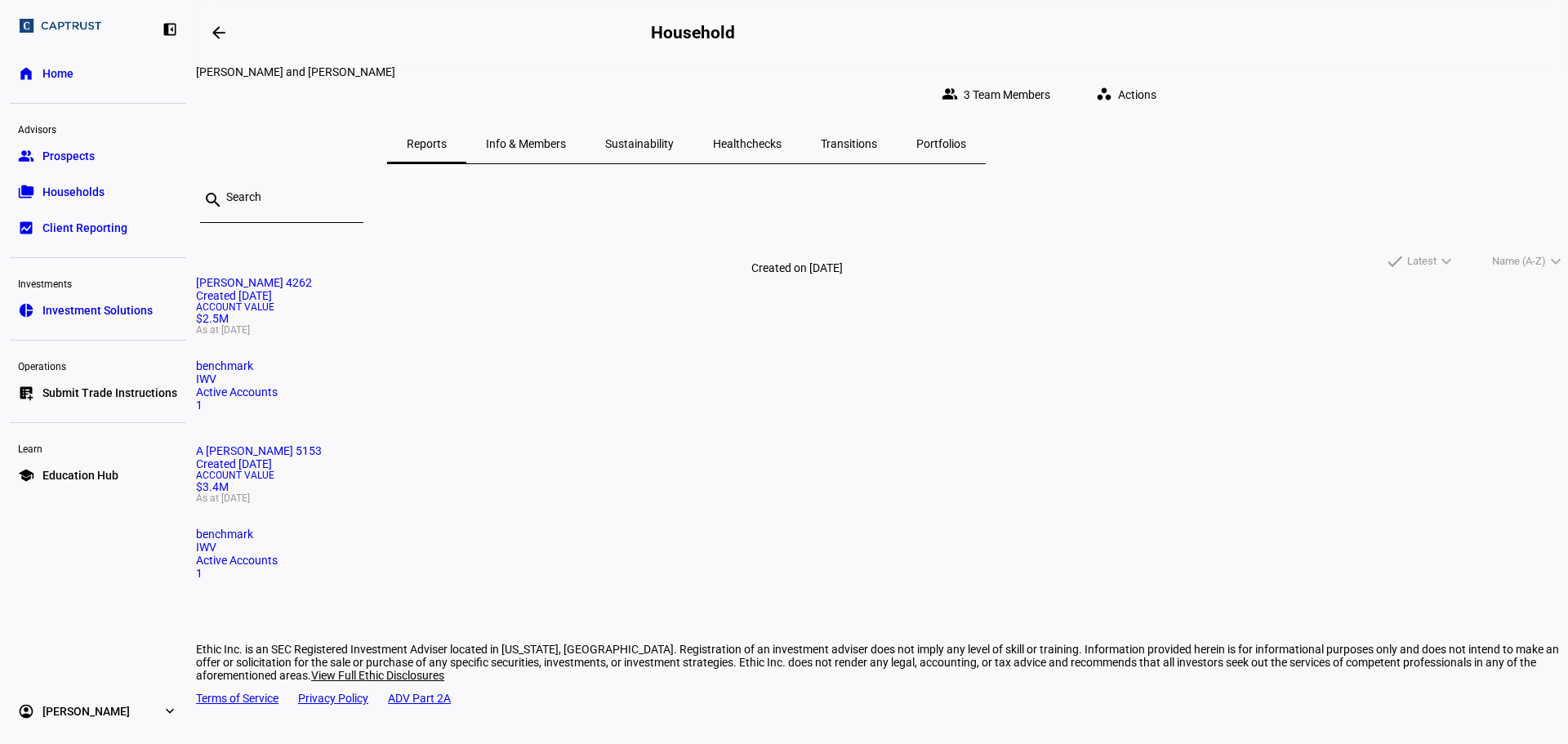
click at [843, 274] on div "Created on Mar 9, 2022" at bounding box center [797, 268] width 105 height 20
click at [930, 444] on mat-card-title "A William Sands Jr 5153 Created 3 years ago" at bounding box center [882, 457] width 1372 height 26
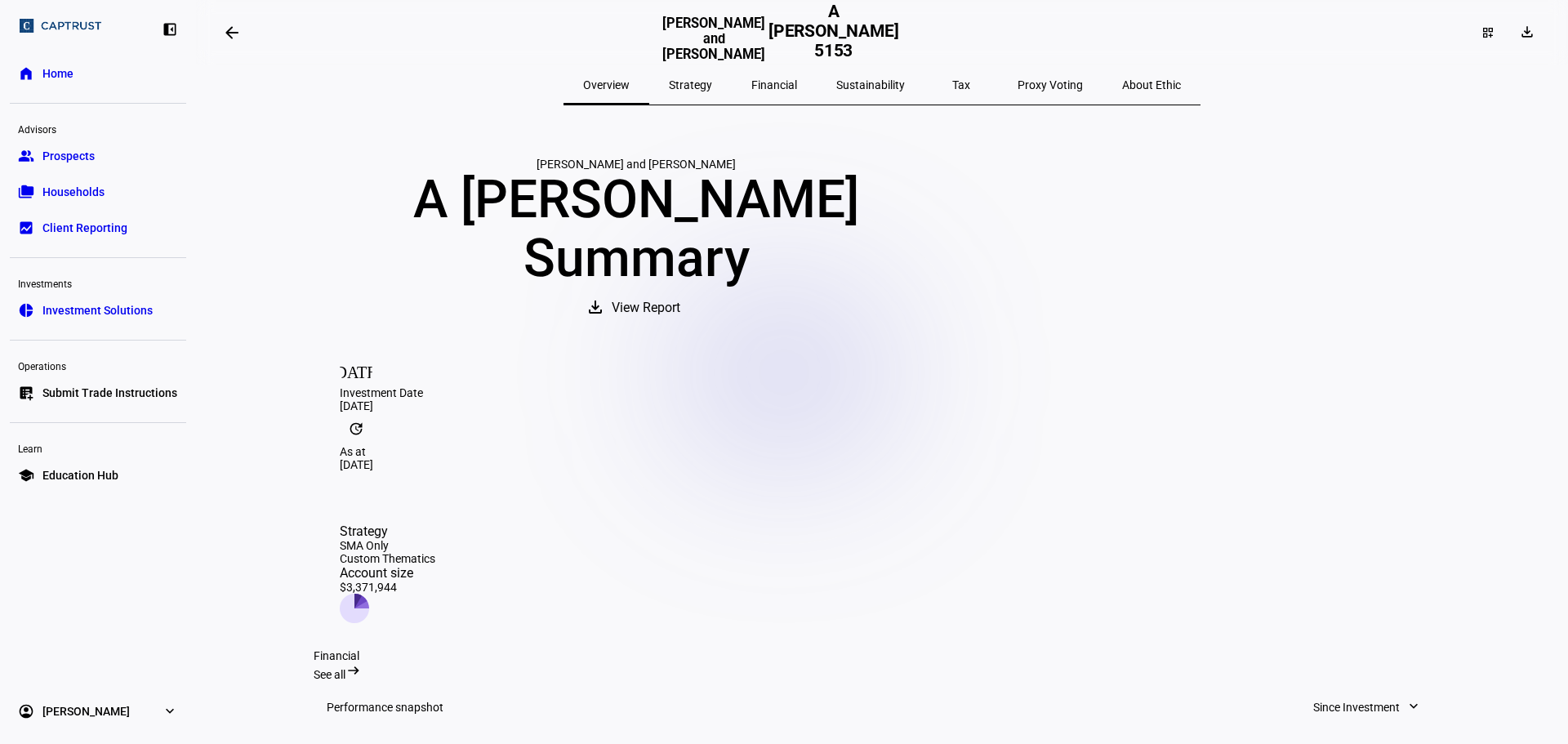
click at [899, 44] on h2 "A William Sands Jr 5153" at bounding box center [834, 32] width 130 height 61
copy h2 "5153"
click at [92, 385] on span "Submit Trade Instructions" at bounding box center [110, 392] width 135 height 16
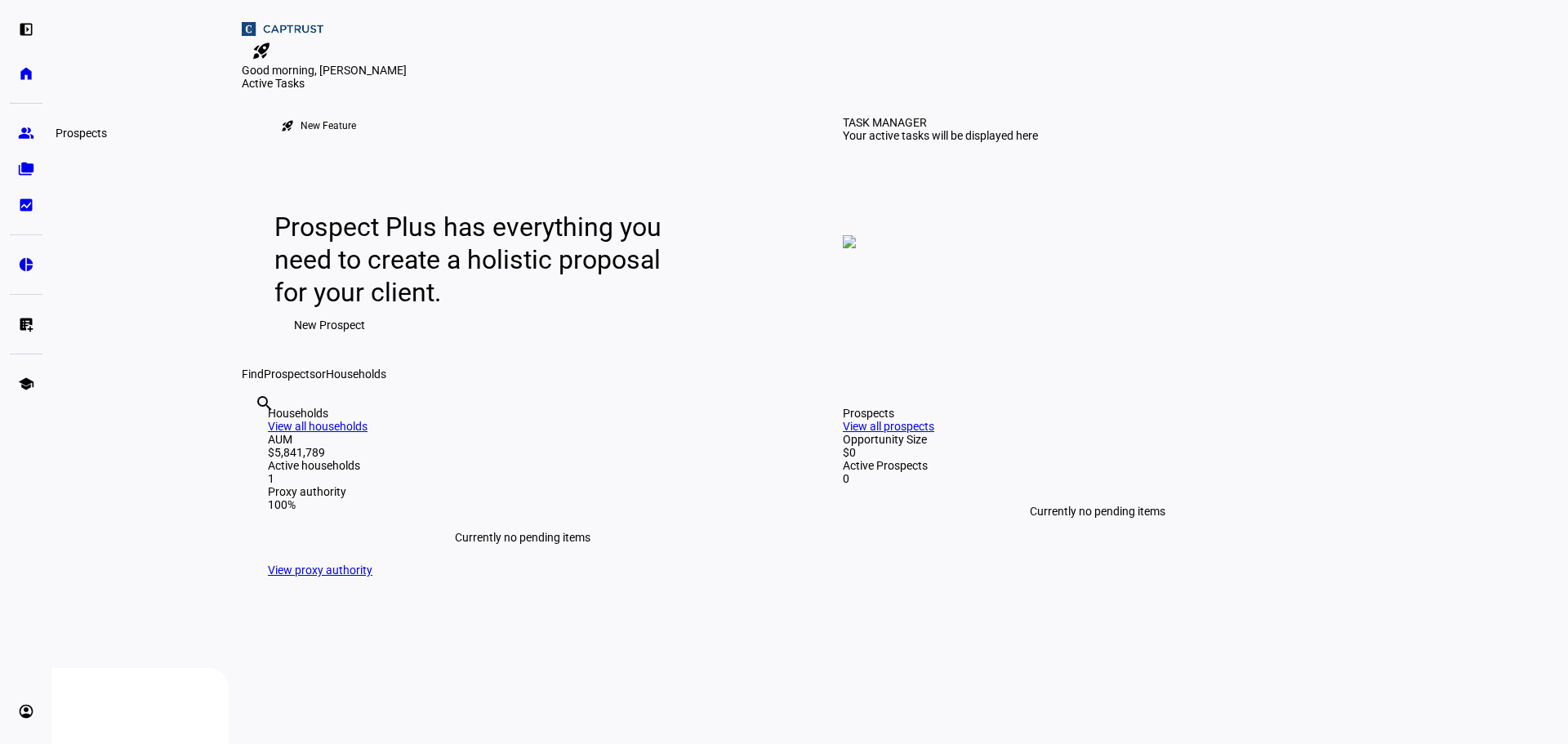
click at [29, 136] on eth-mat-symbol "group" at bounding box center [26, 133] width 16 height 16
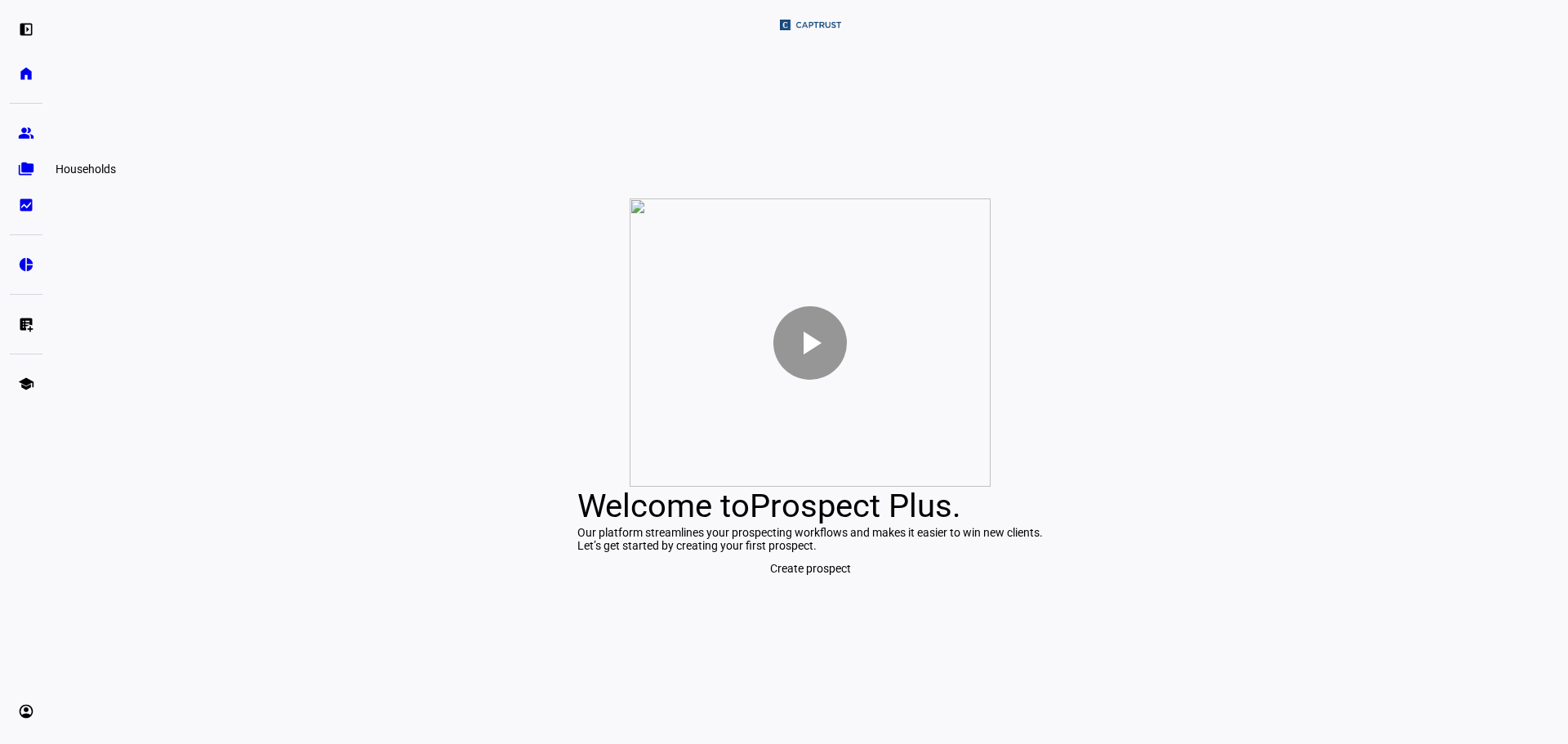
click at [30, 168] on eth-mat-symbol "folder_copy" at bounding box center [26, 169] width 16 height 16
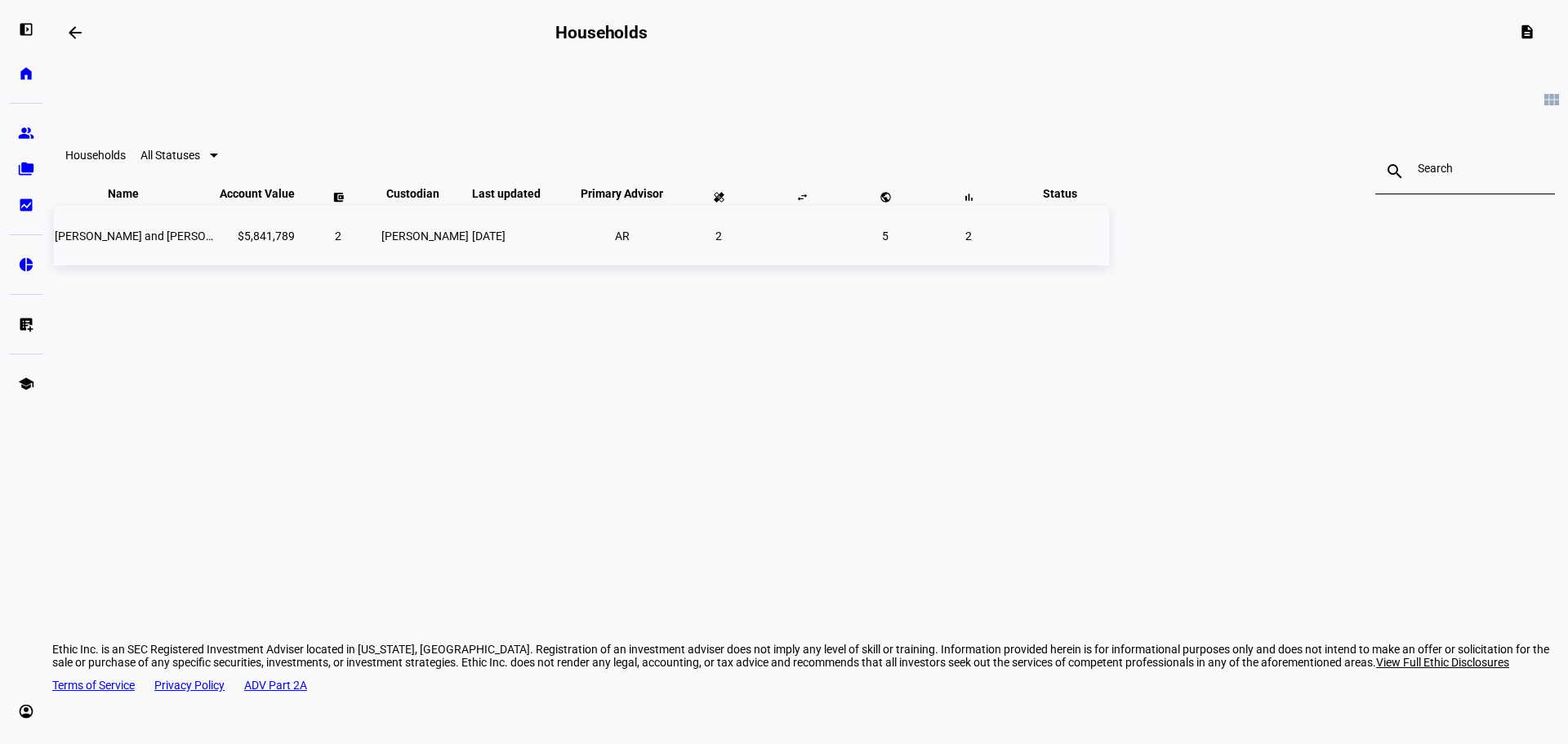
click at [217, 265] on td "Susan and Bill Sands" at bounding box center [135, 235] width 163 height 60
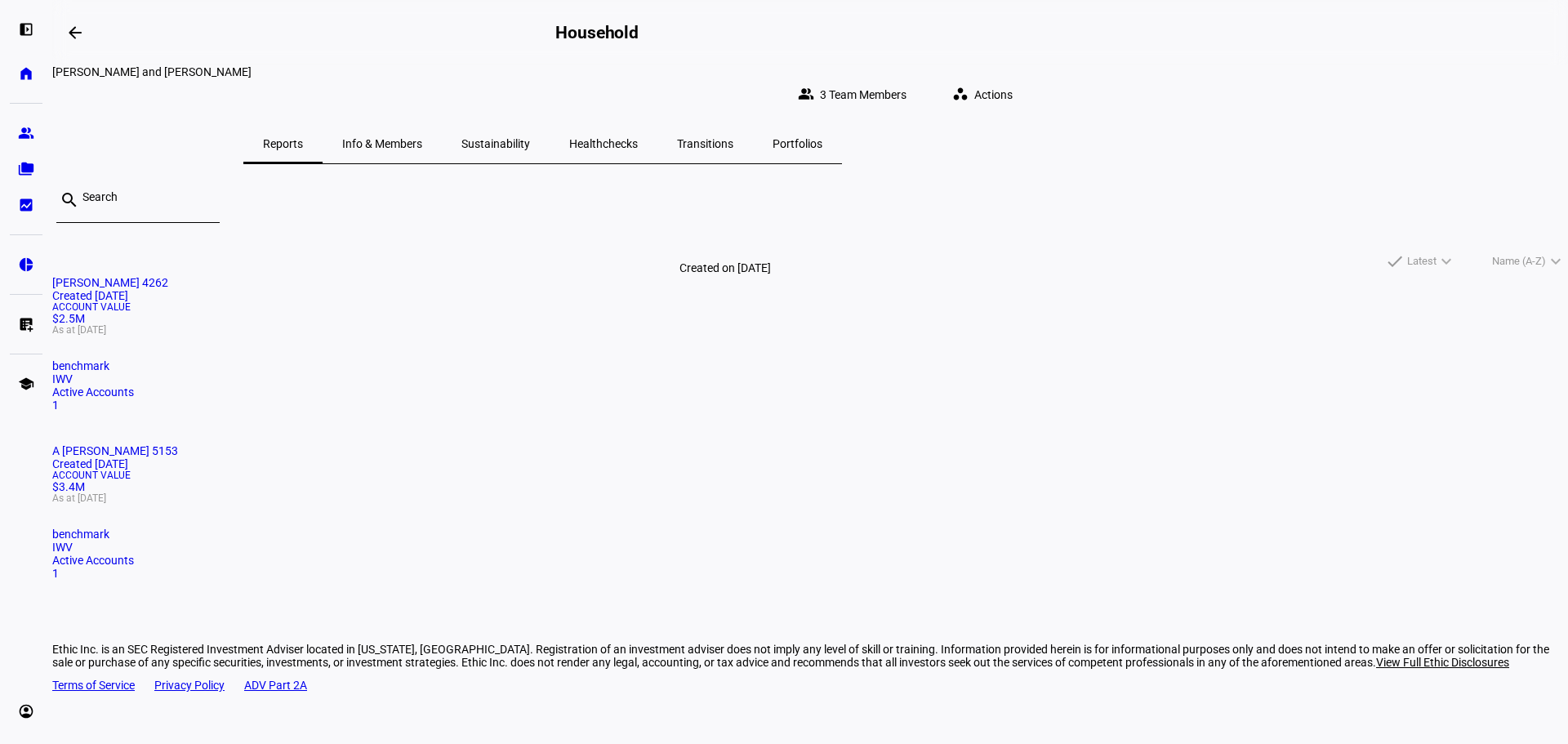
click at [761, 457] on div "Created 3 years ago" at bounding box center [809, 463] width 1515 height 13
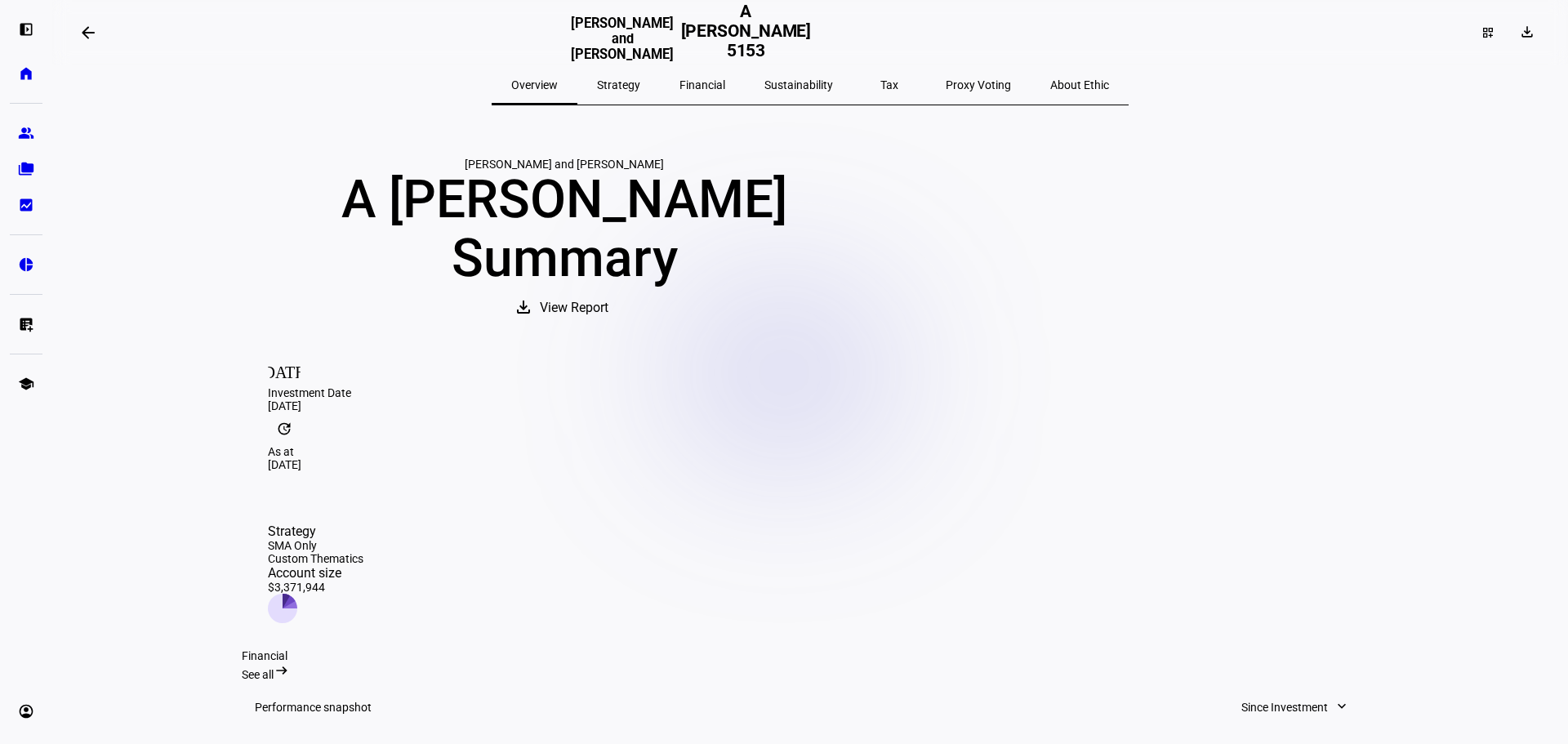
click at [640, 86] on span "Strategy" at bounding box center [619, 85] width 43 height 11
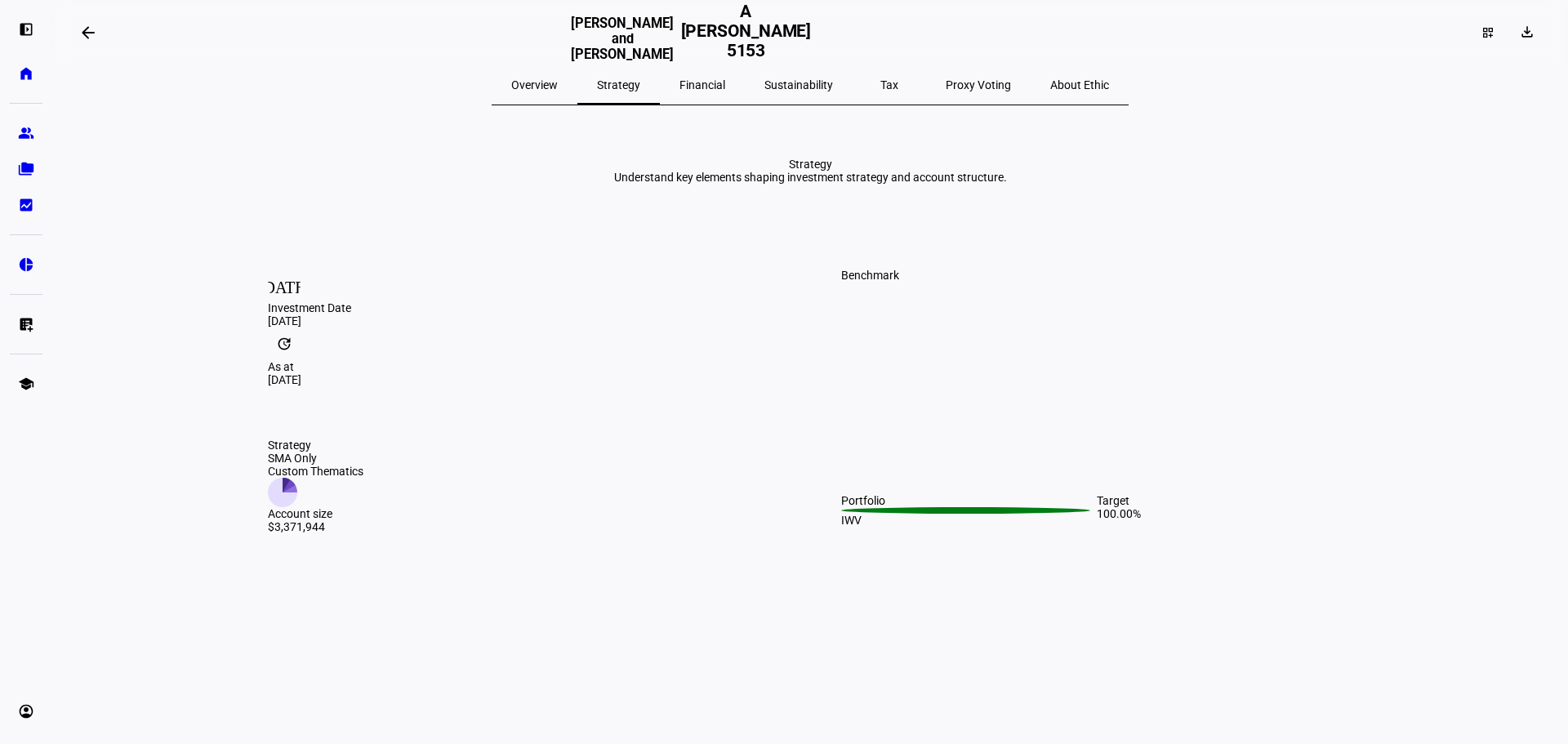
click at [701, 84] on span "Financial" at bounding box center [701, 85] width 46 height 11
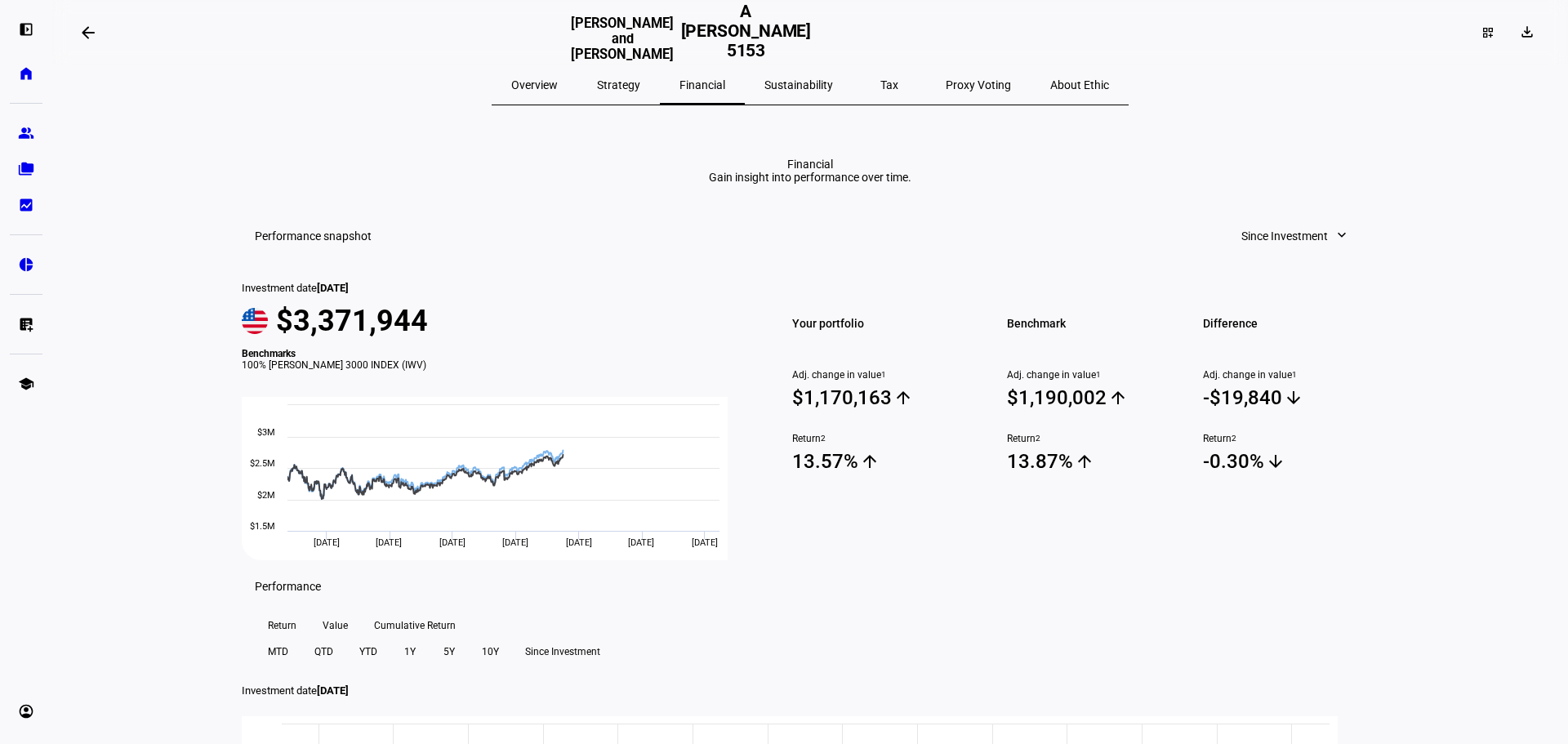
click at [777, 80] on span "Sustainability" at bounding box center [798, 85] width 68 height 11
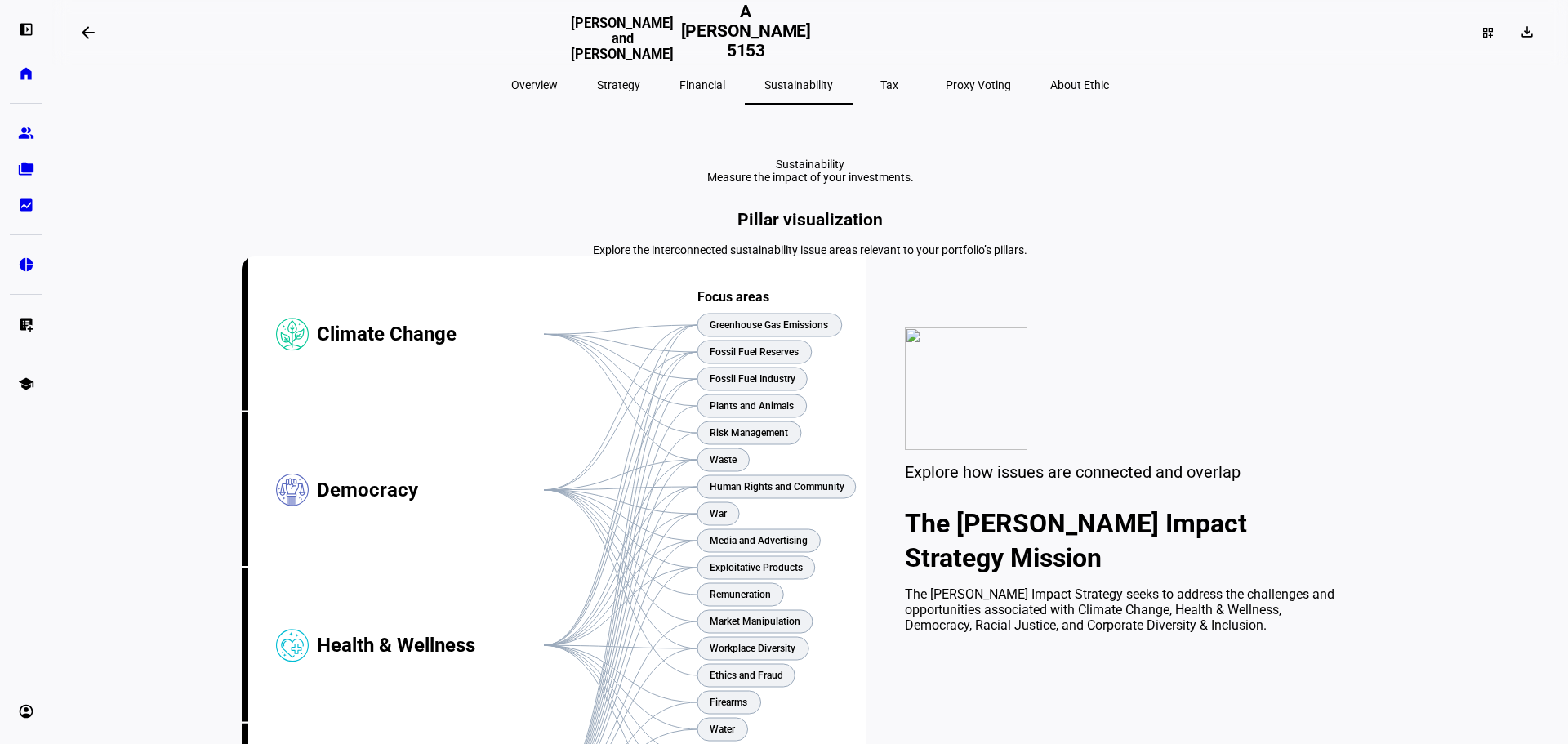
click at [853, 83] on div "Tax" at bounding box center [889, 85] width 73 height 39
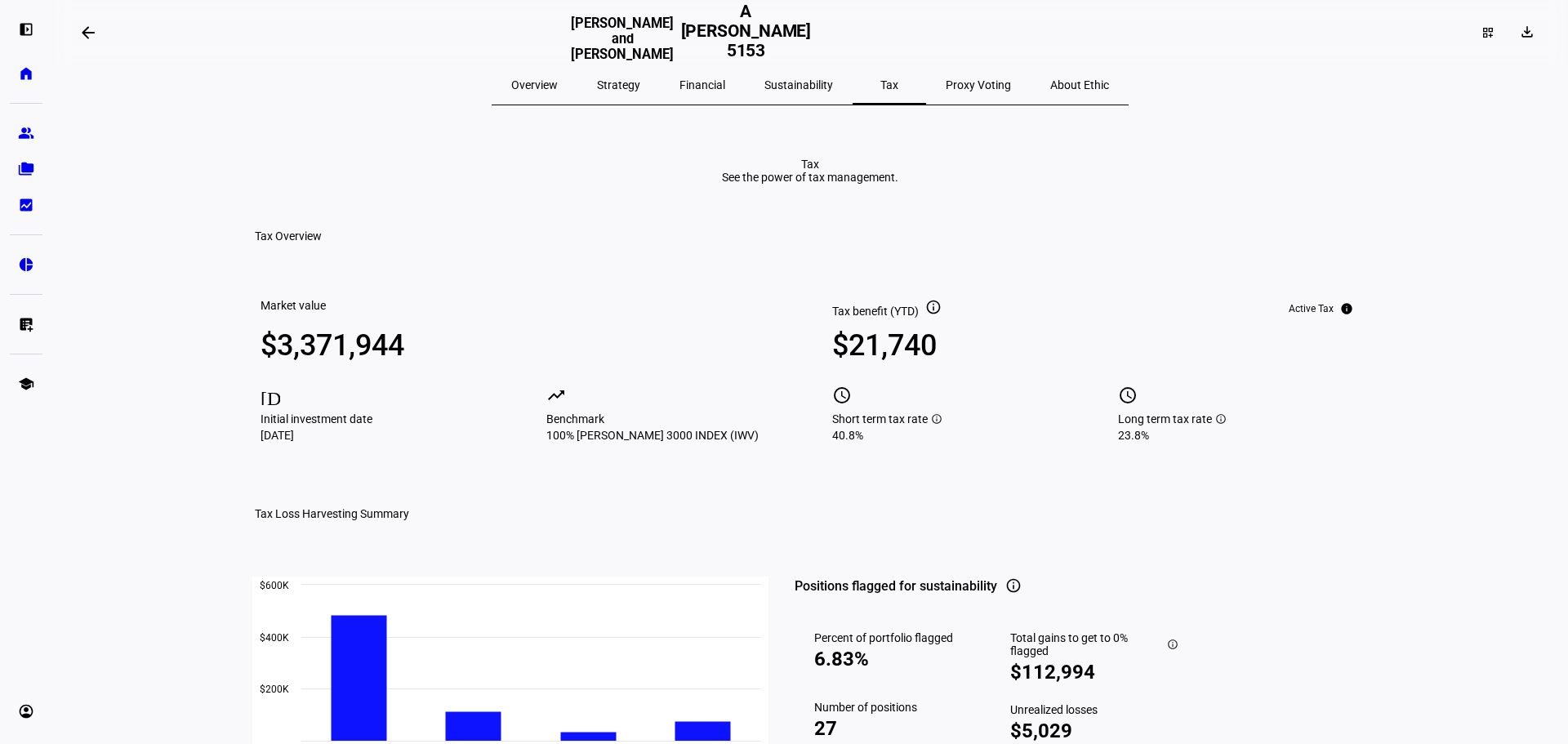
click at [946, 84] on span "Proxy Voting" at bounding box center [979, 85] width 66 height 11
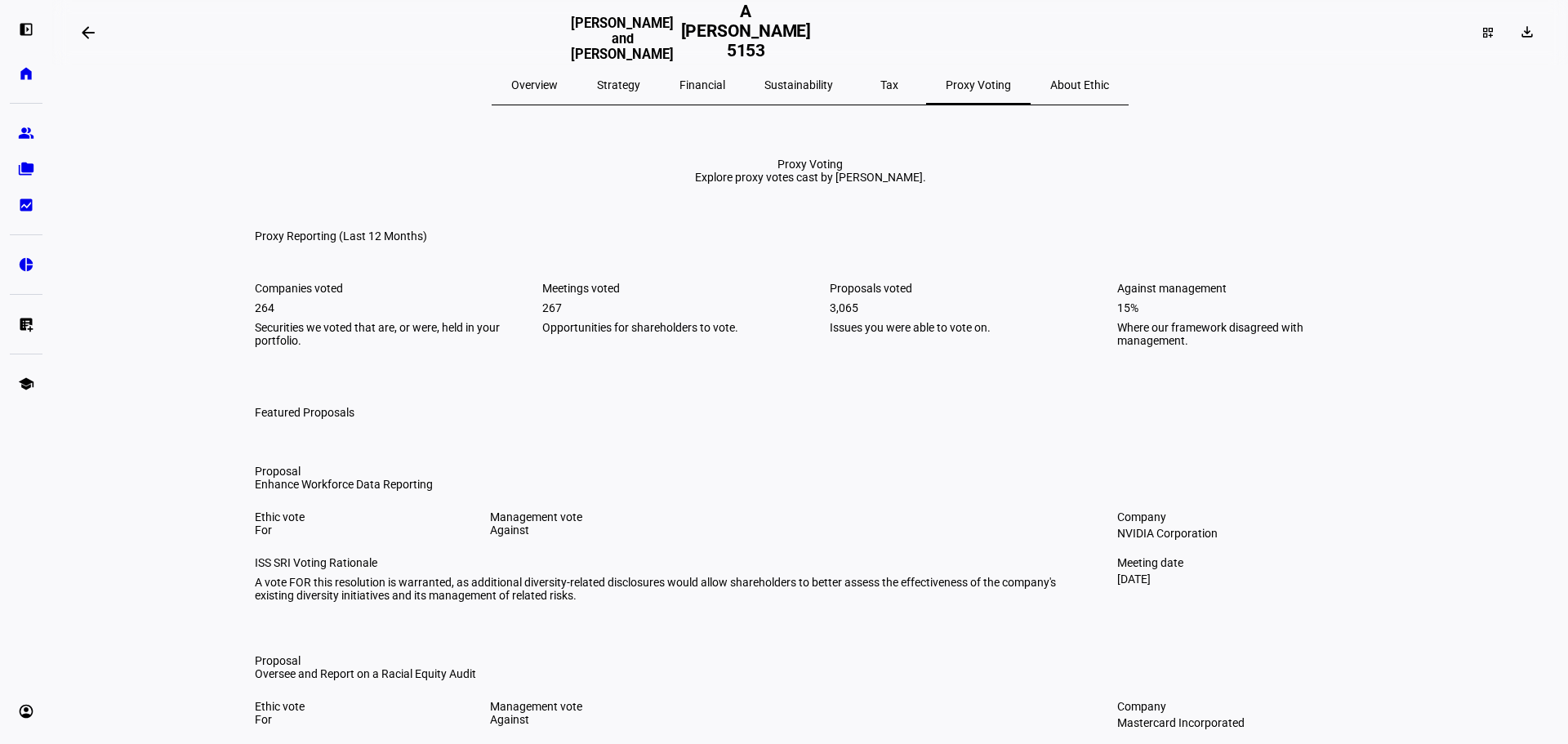
click at [1051, 81] on span "About Ethic" at bounding box center [1080, 85] width 59 height 11
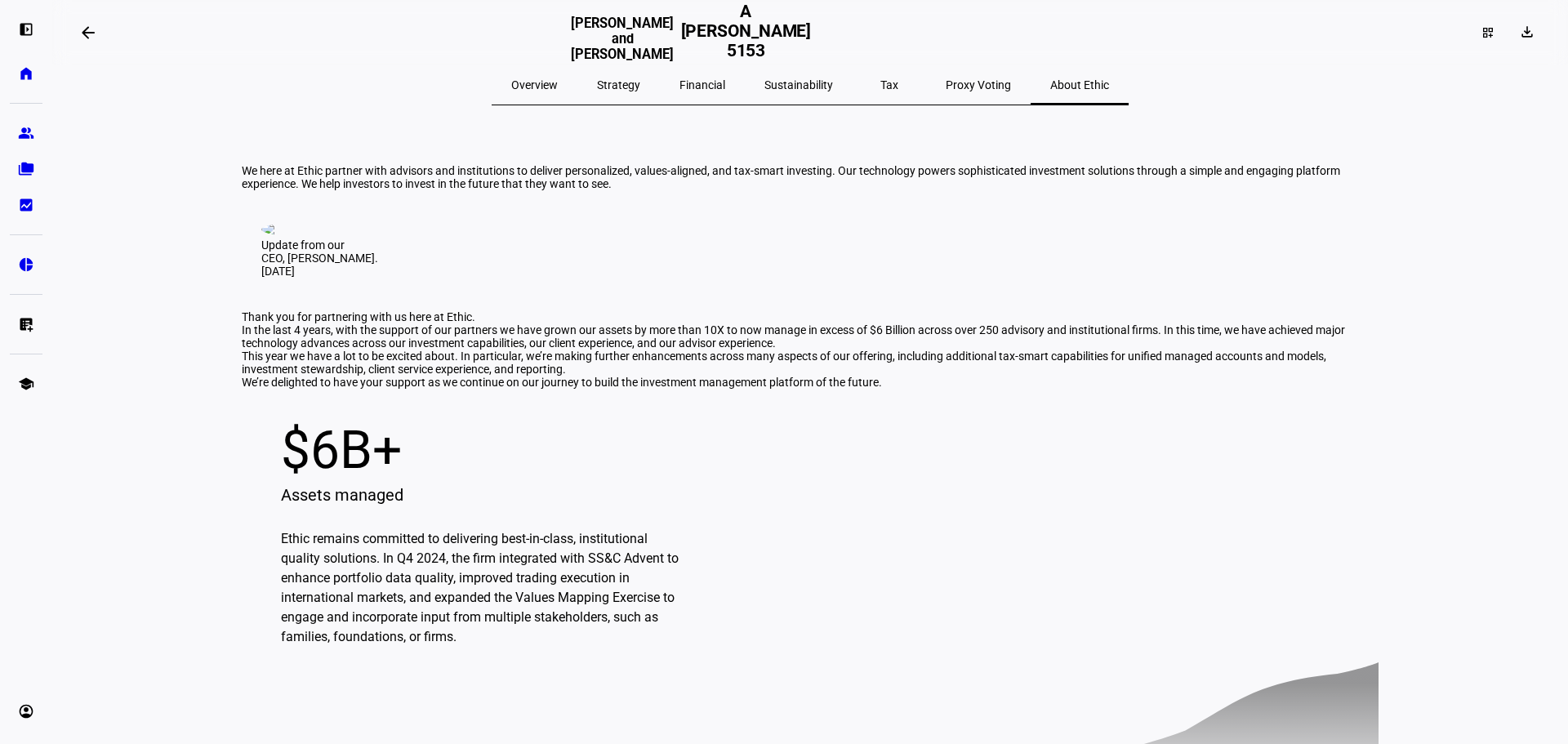
click at [949, 87] on span "Proxy Voting" at bounding box center [979, 85] width 66 height 11
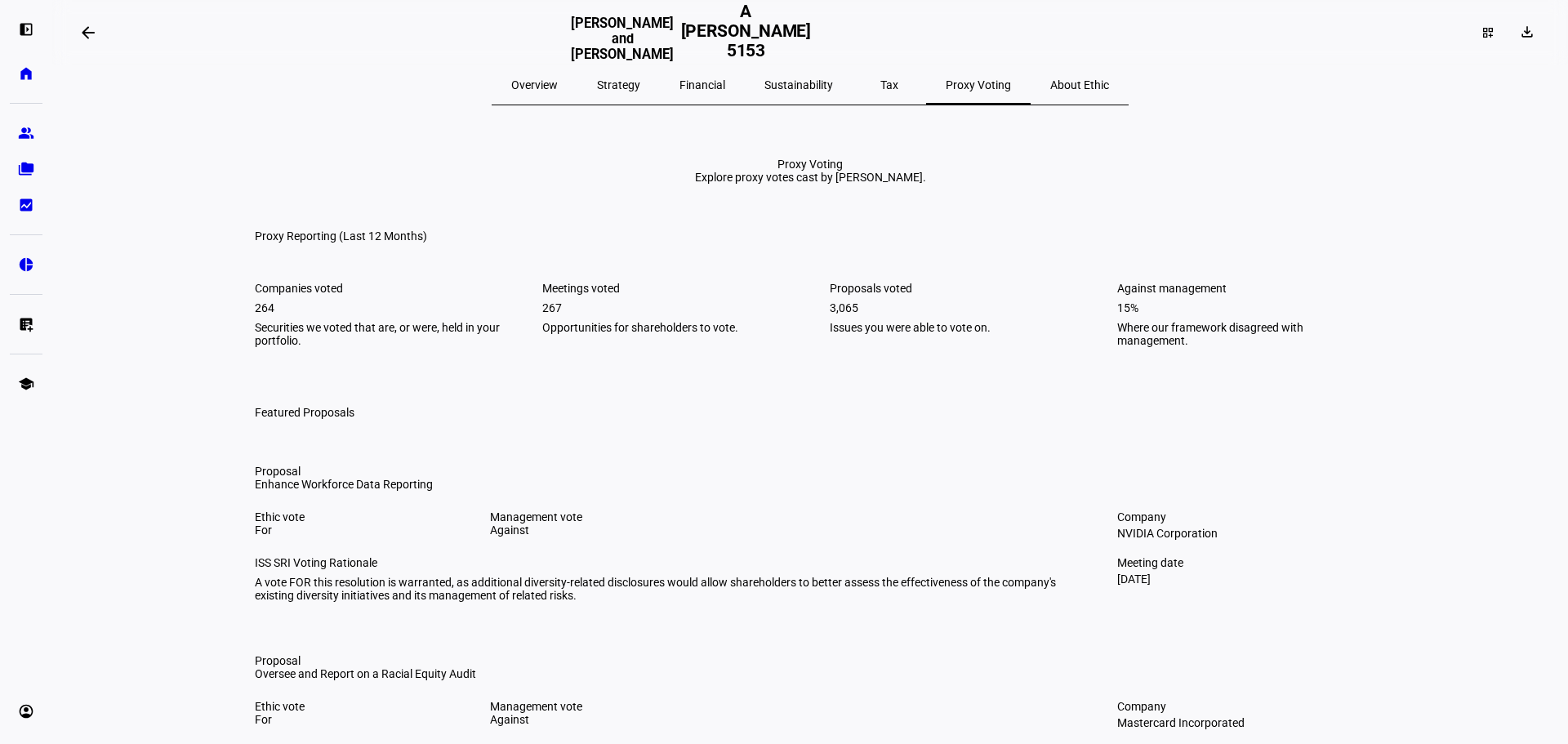
click at [558, 94] on span "Overview" at bounding box center [535, 85] width 47 height 39
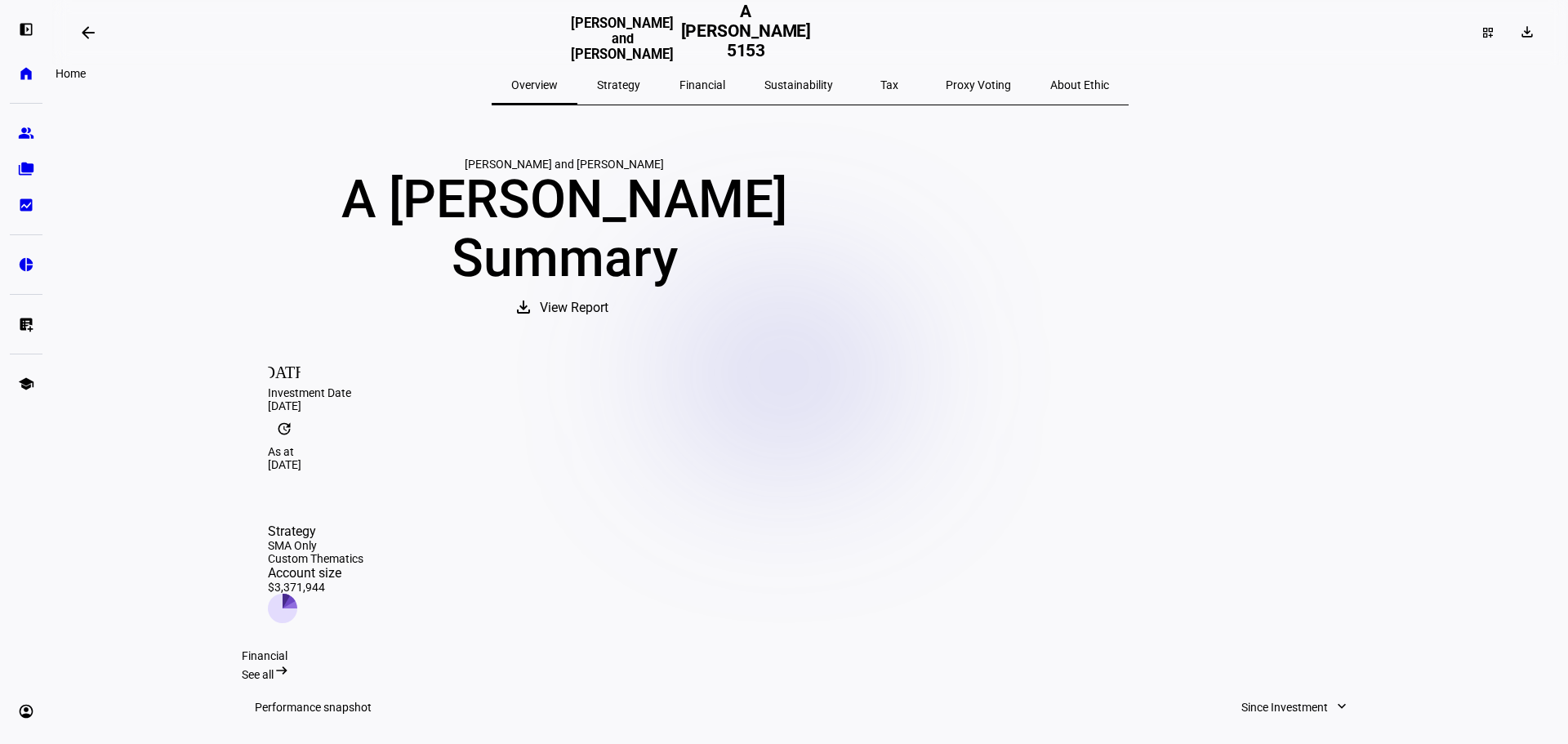
click at [31, 76] on eth-mat-symbol "home" at bounding box center [26, 73] width 16 height 16
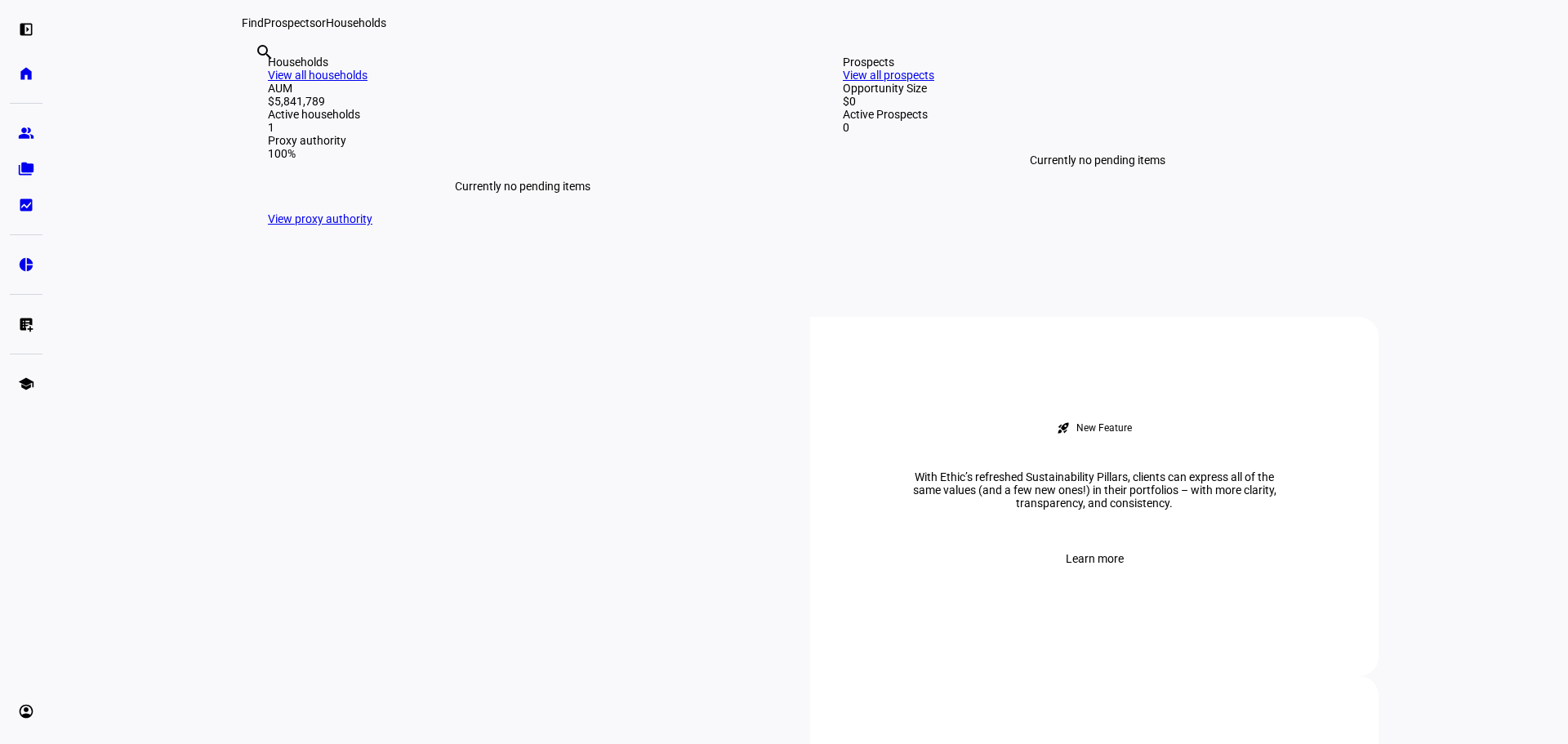
scroll to position [490, 0]
